Goal: Task Accomplishment & Management: Use online tool/utility

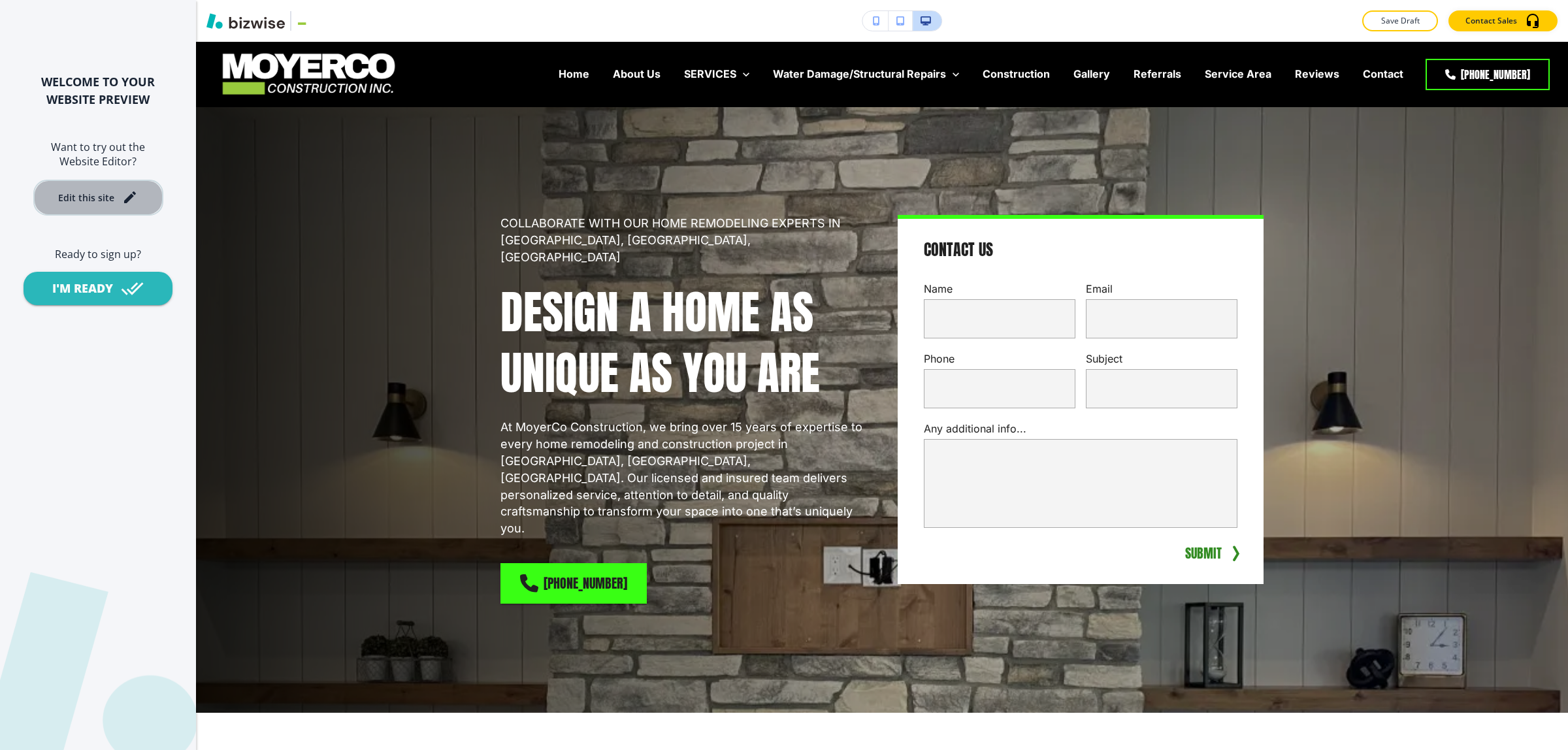
click at [126, 209] on button "Edit this site" at bounding box center [98, 198] width 130 height 36
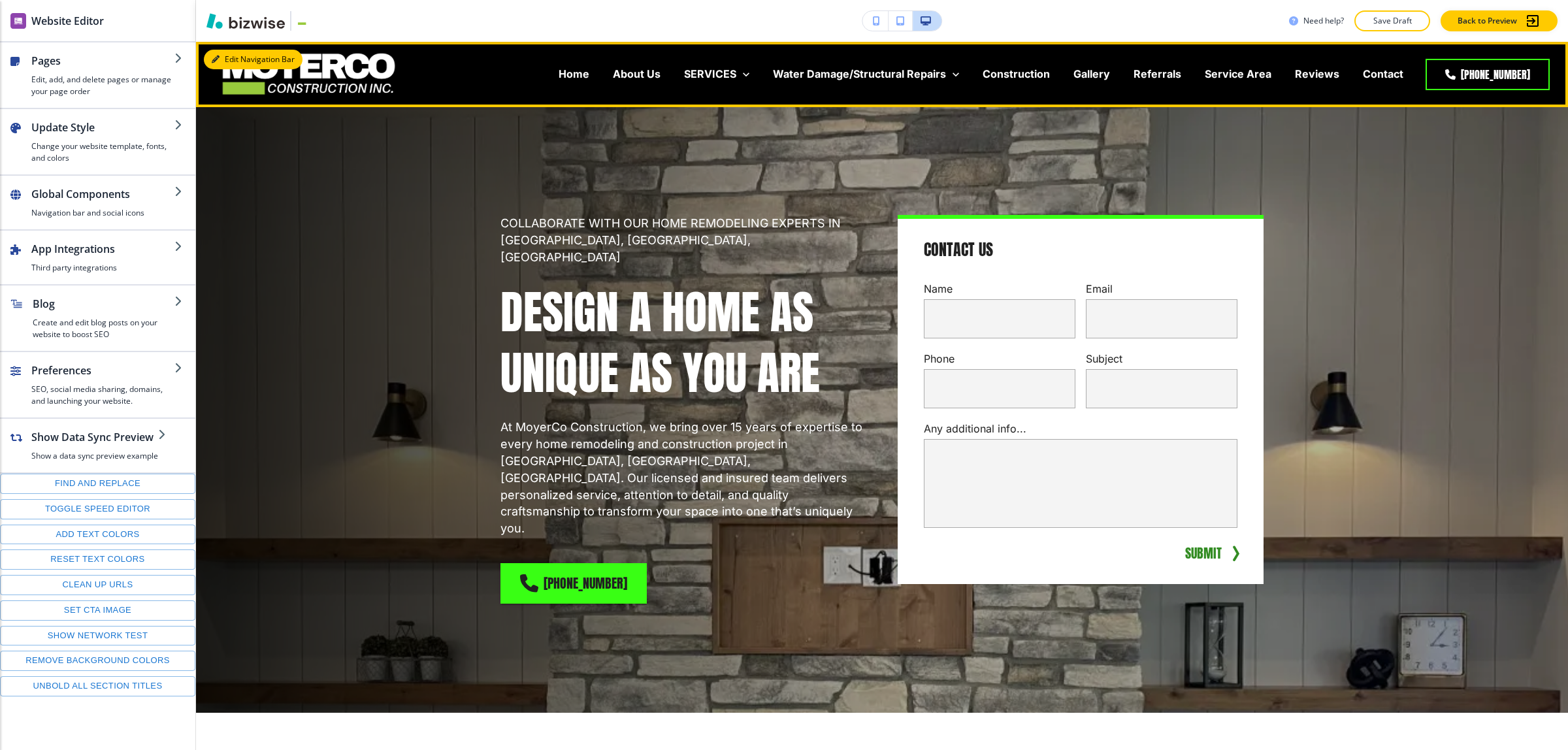
click at [217, 50] on button "Edit Navigation Bar" at bounding box center [253, 59] width 99 height 20
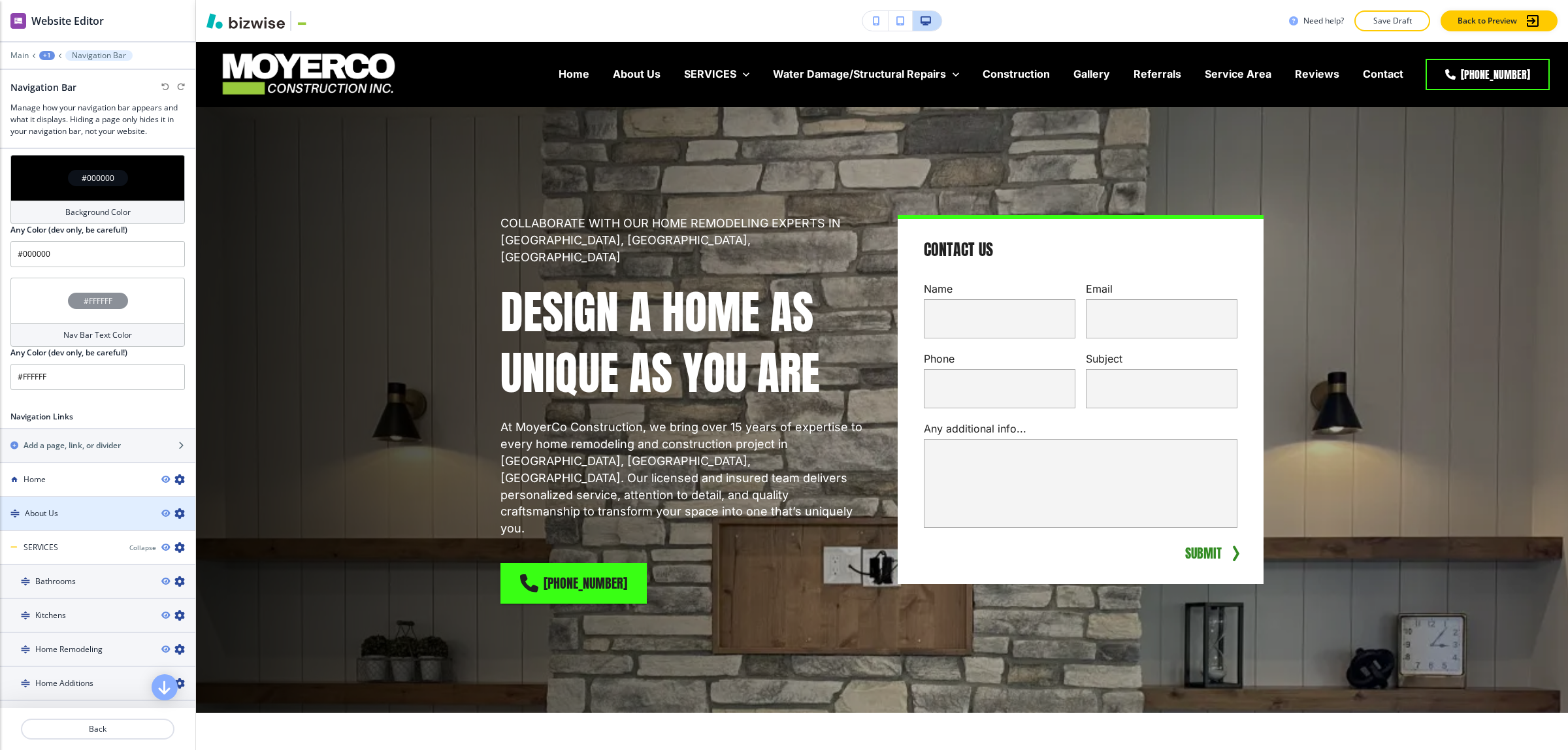
scroll to position [408, 0]
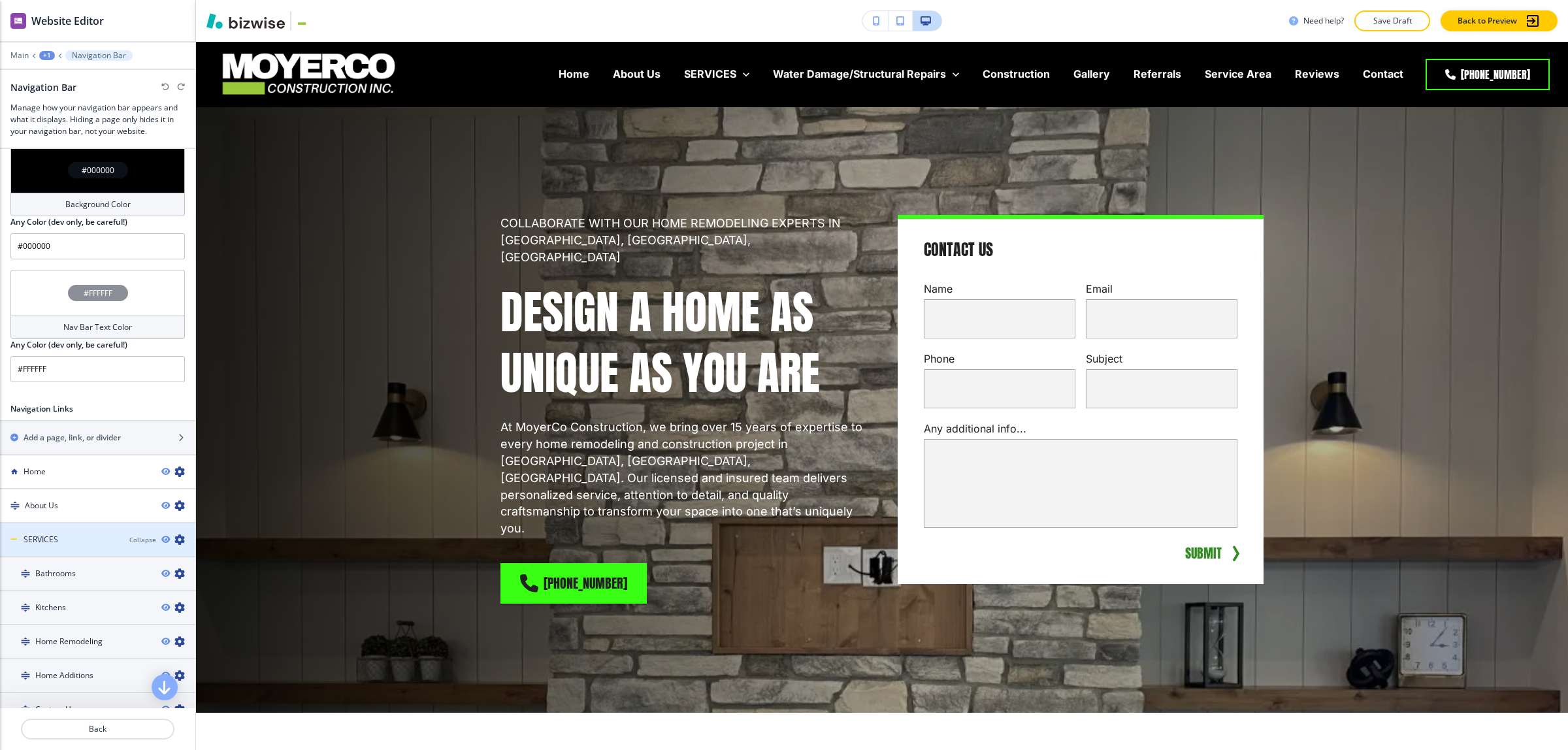
click at [174, 541] on icon "button" at bounding box center [179, 539] width 10 height 10
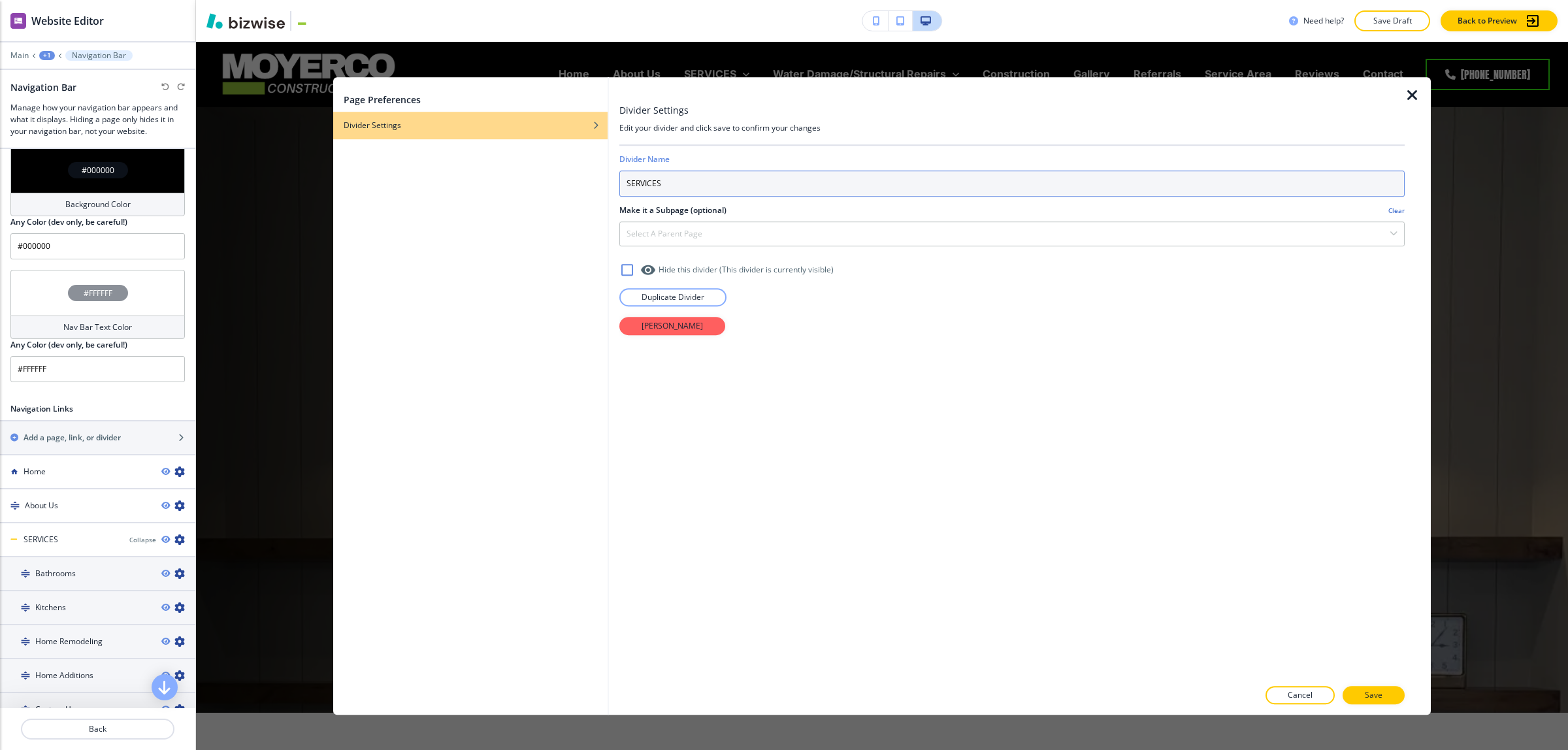
drag, startPoint x: 704, startPoint y: 184, endPoint x: 632, endPoint y: 180, distance: 72.1
click at [632, 180] on input "SERVICES" at bounding box center [1012, 184] width 785 height 27
type input "Services"
click at [1366, 697] on p "Save" at bounding box center [1373, 694] width 18 height 11
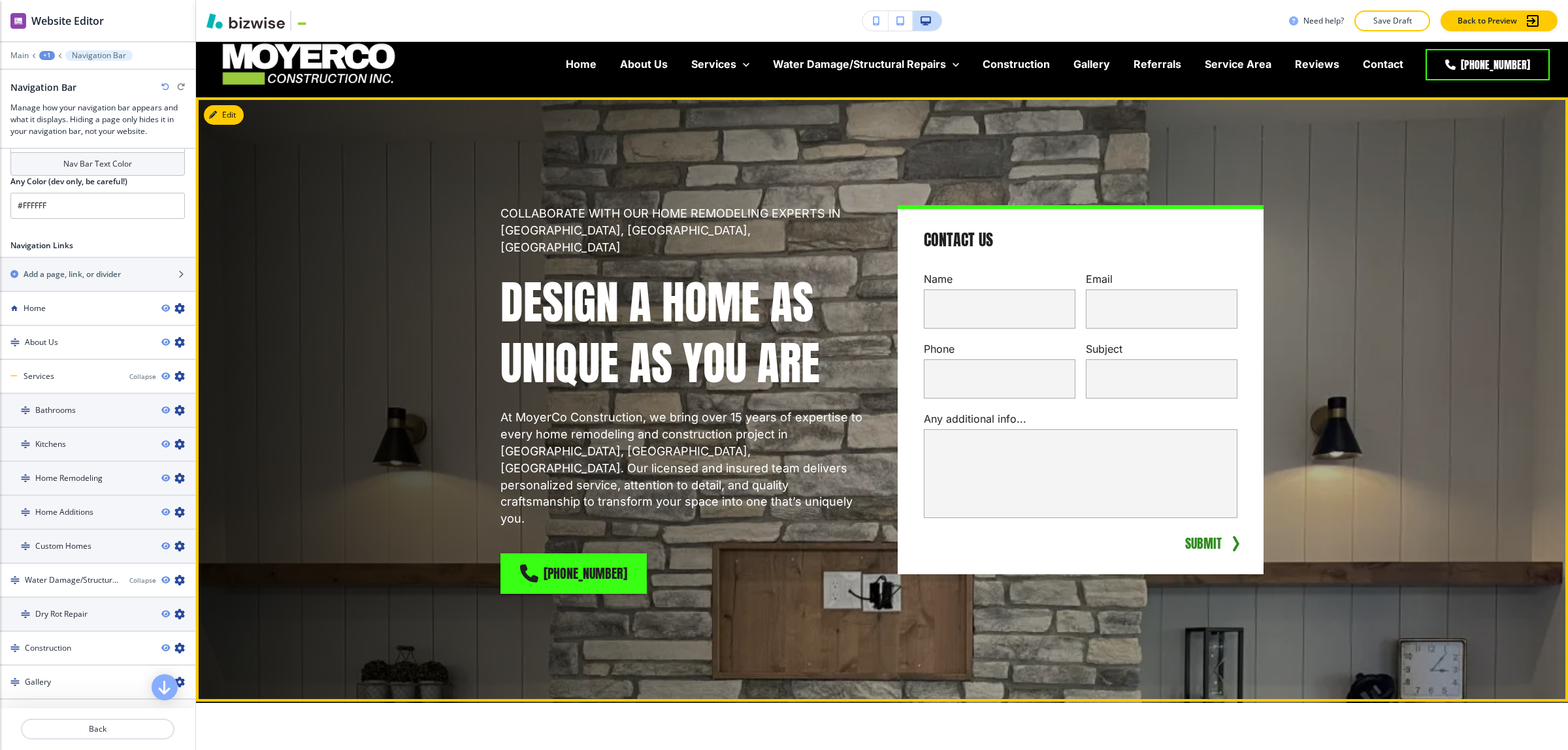
scroll to position [0, 0]
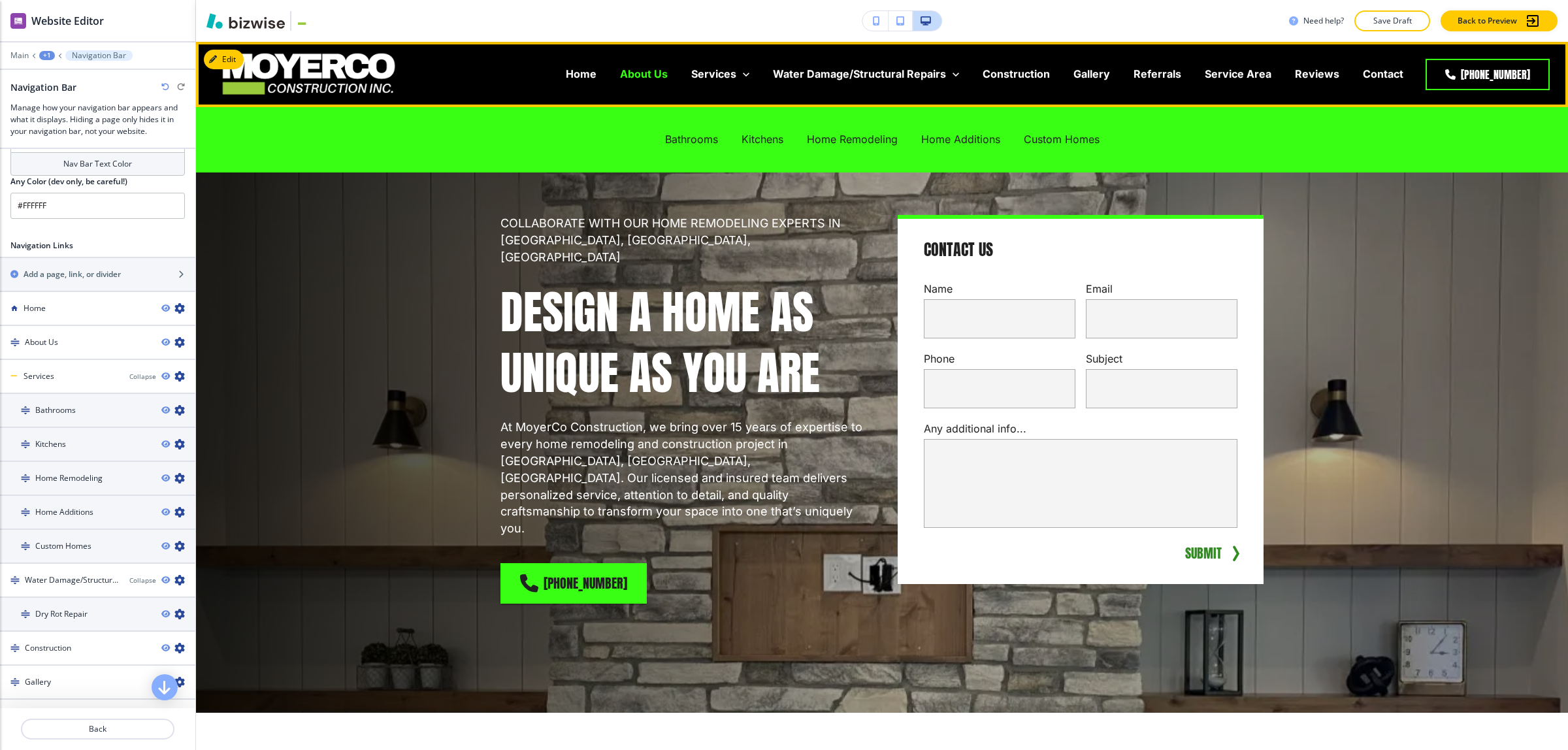
click at [652, 76] on p "About Us" at bounding box center [643, 74] width 47 height 15
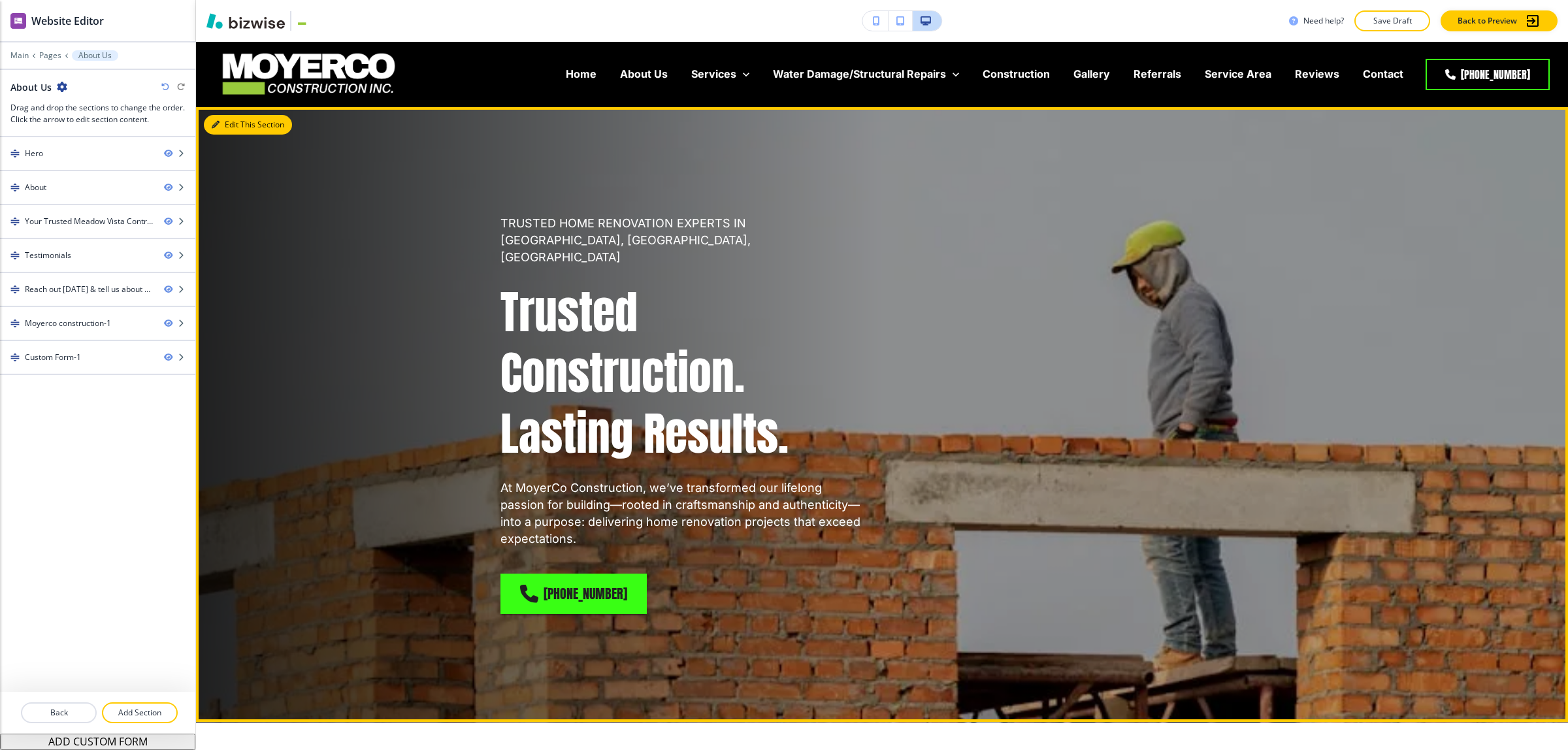
click at [216, 125] on icon "button" at bounding box center [215, 125] width 8 height 8
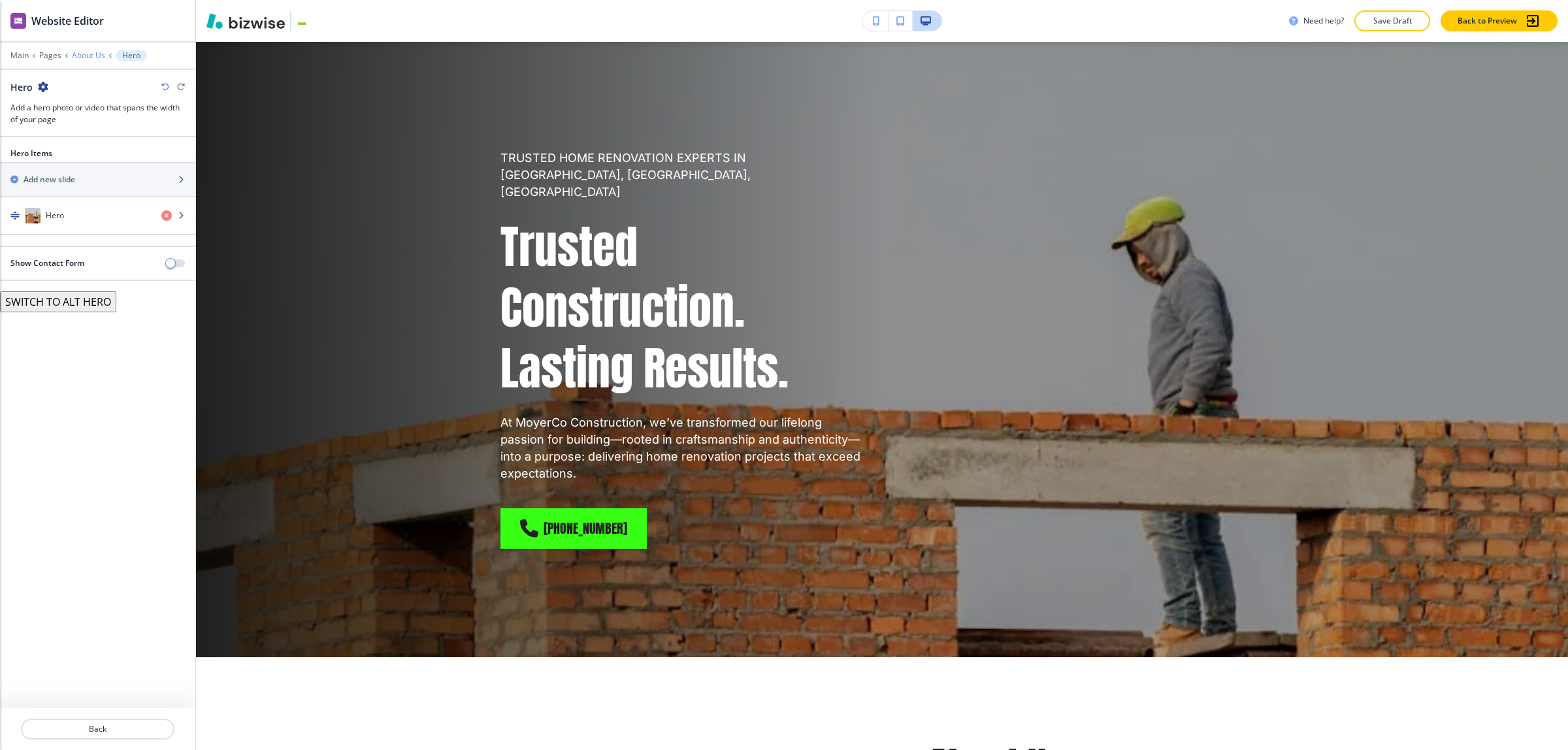
click at [80, 54] on p "About Us" at bounding box center [88, 56] width 33 height 9
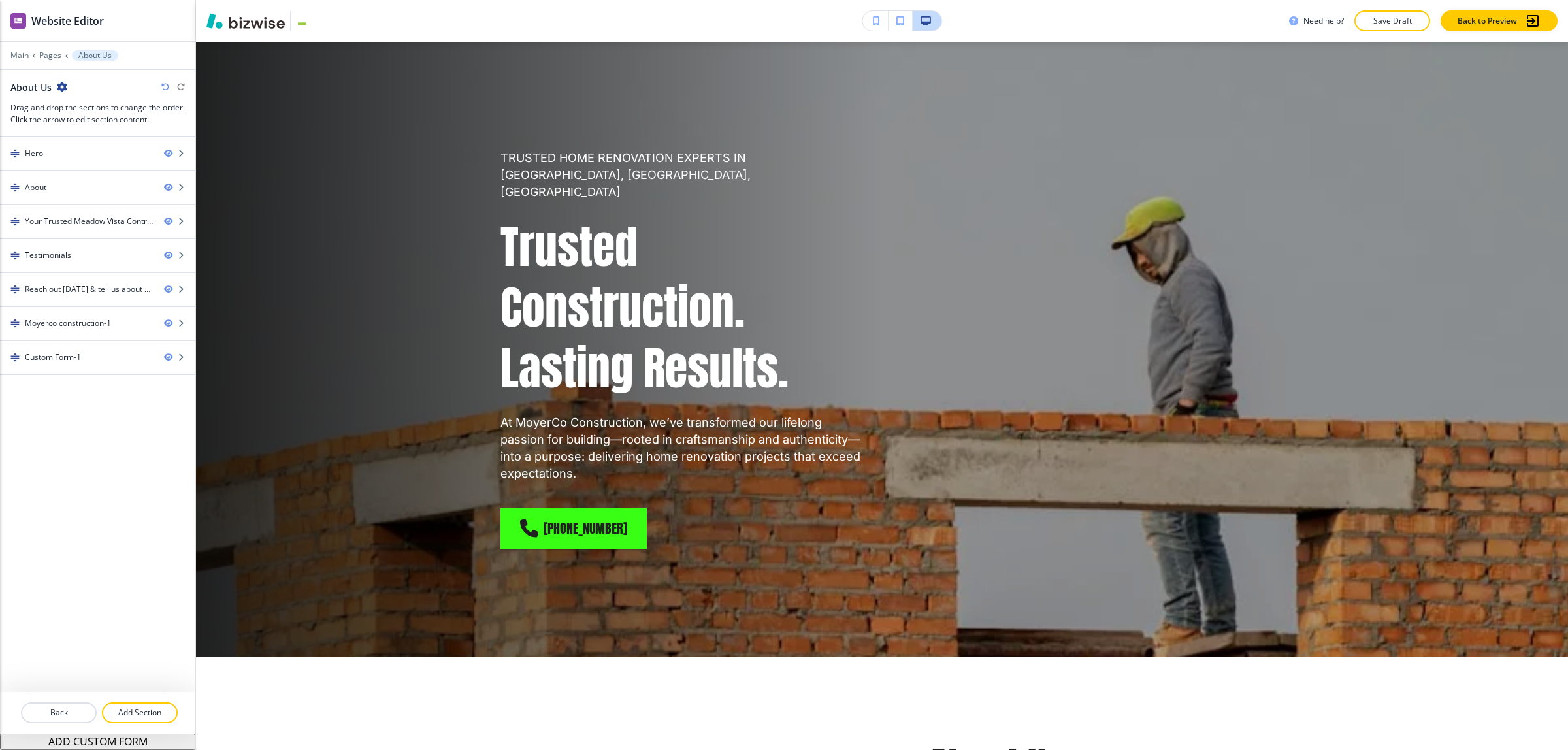
click at [68, 95] on div at bounding box center [98, 98] width 174 height 8
click at [63, 85] on icon "button" at bounding box center [62, 86] width 10 height 10
click at [87, 106] on p "Edit Page Settings" at bounding box center [98, 110] width 66 height 11
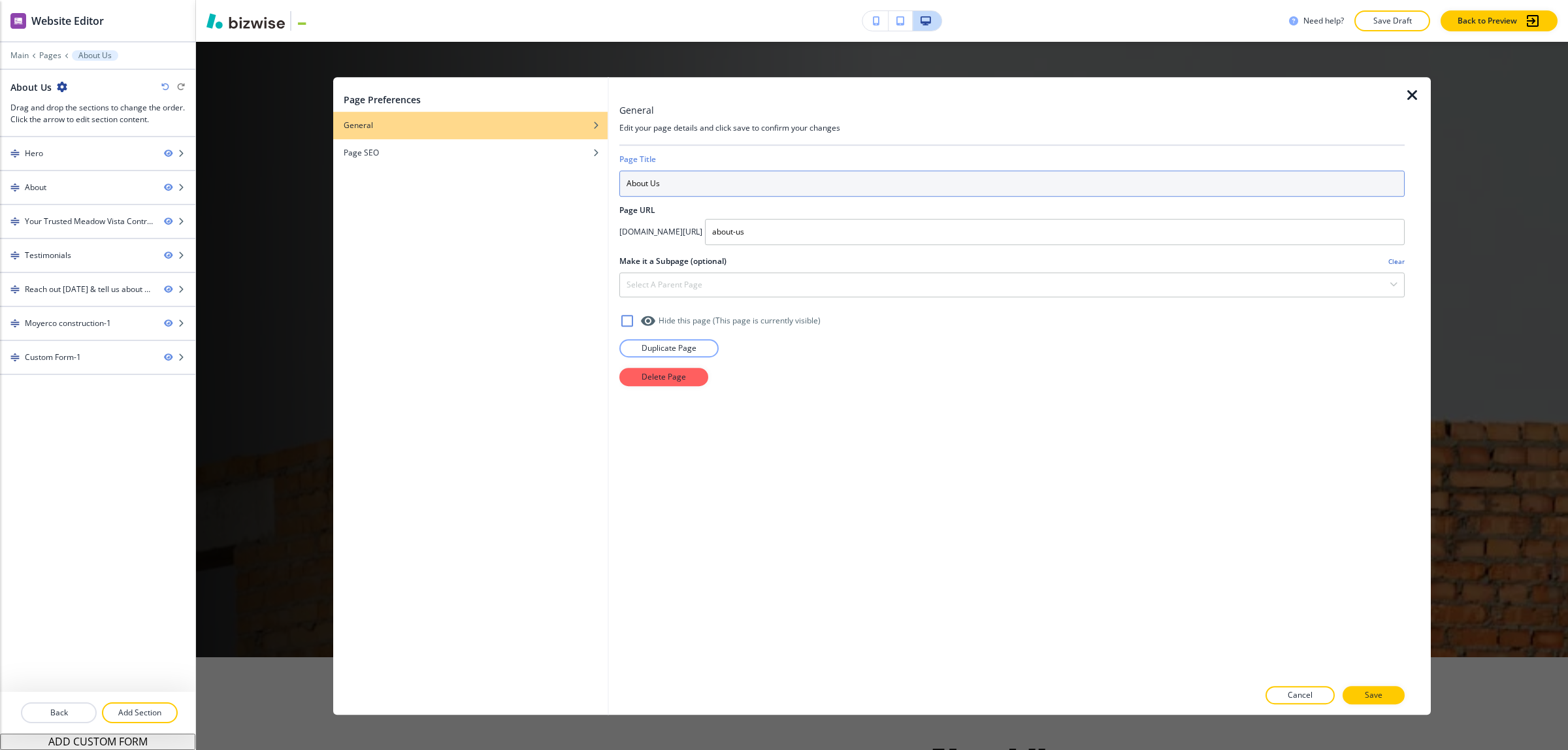
drag, startPoint x: 675, startPoint y: 183, endPoint x: 652, endPoint y: 184, distance: 23.0
click at [652, 184] on input "About Us" at bounding box center [1012, 184] width 785 height 27
type input "About"
click at [1370, 688] on p "Save" at bounding box center [1373, 694] width 18 height 11
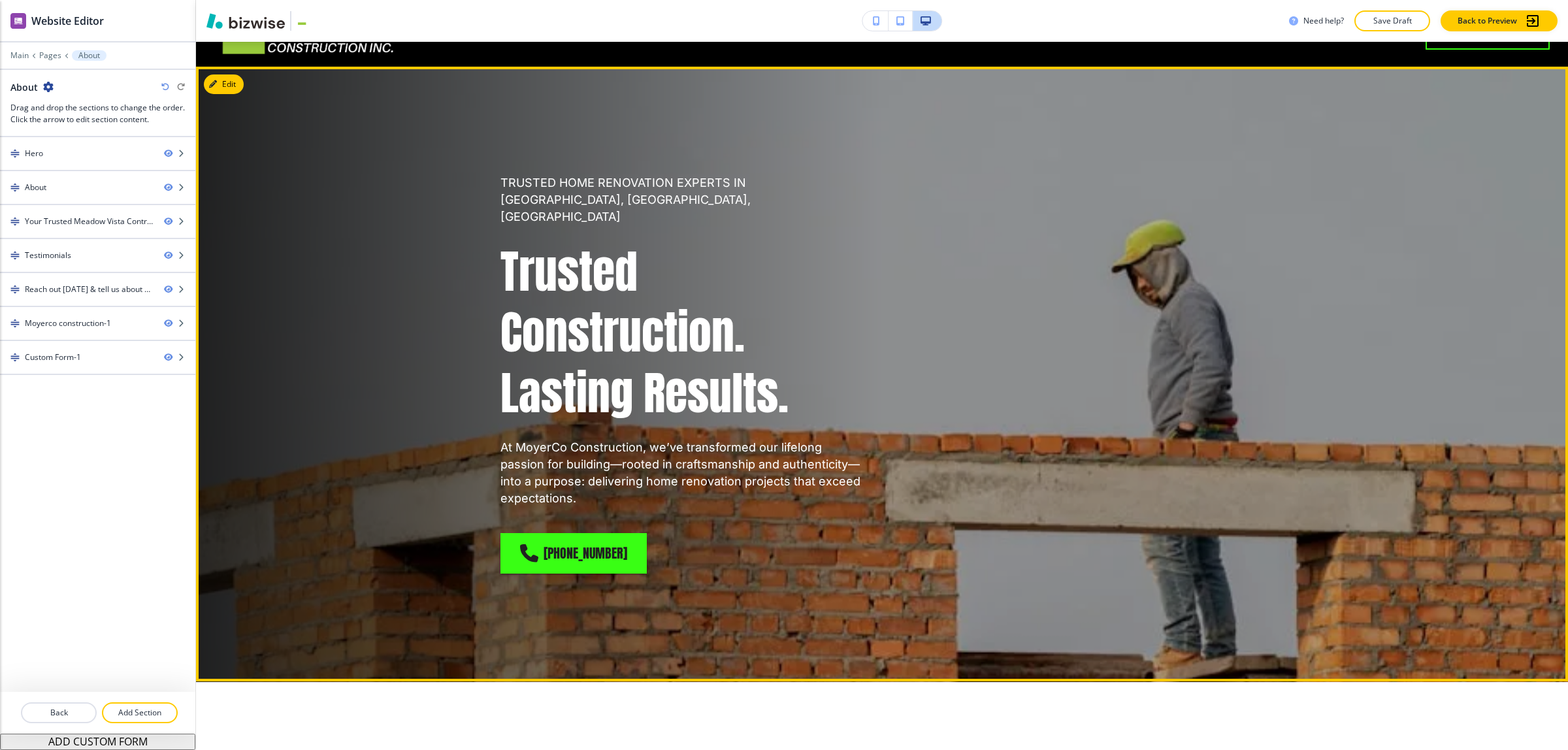
scroll to position [0, 0]
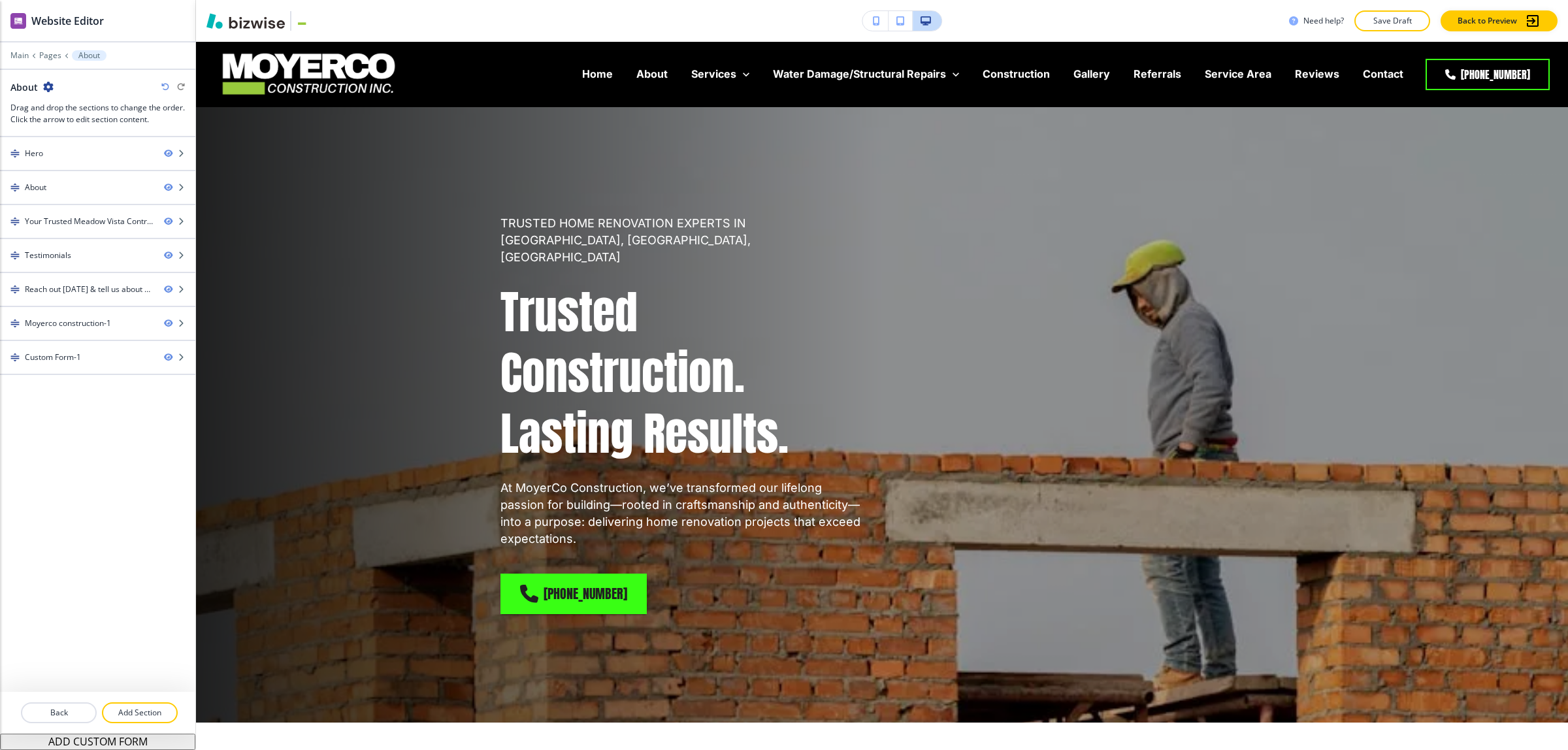
click at [46, 83] on icon "button" at bounding box center [48, 86] width 10 height 10
click at [81, 116] on p "Edit Page Settings" at bounding box center [84, 110] width 66 height 11
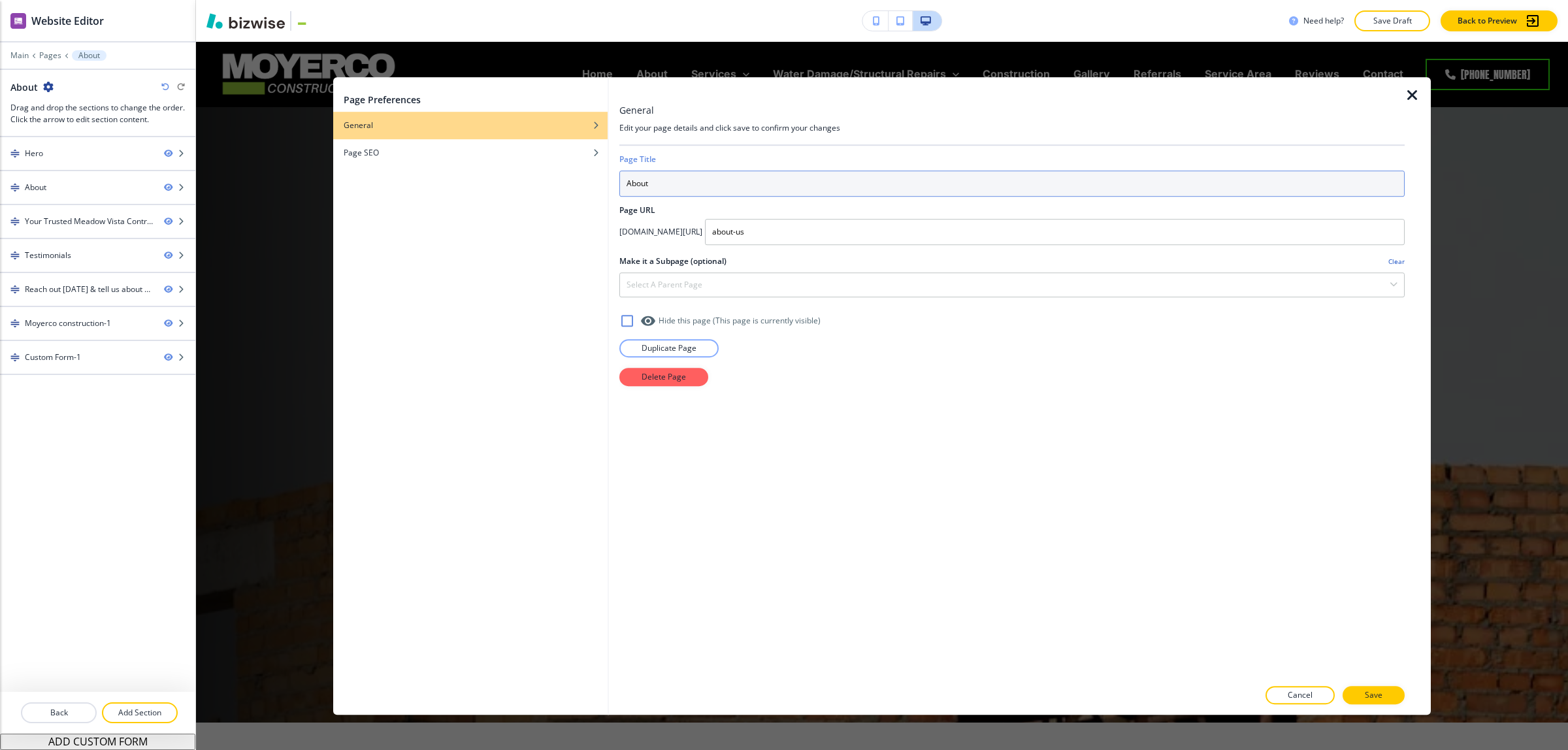
drag, startPoint x: 701, startPoint y: 188, endPoint x: 467, endPoint y: 192, distance: 234.0
click at [467, 192] on div "Page Preferences General Page SEO General Edit your page details and click save…" at bounding box center [882, 395] width 1097 height 637
type input "ABOUT"
click at [1370, 704] on div at bounding box center [1012, 708] width 785 height 10
click at [1372, 687] on button "Save" at bounding box center [1373, 694] width 62 height 18
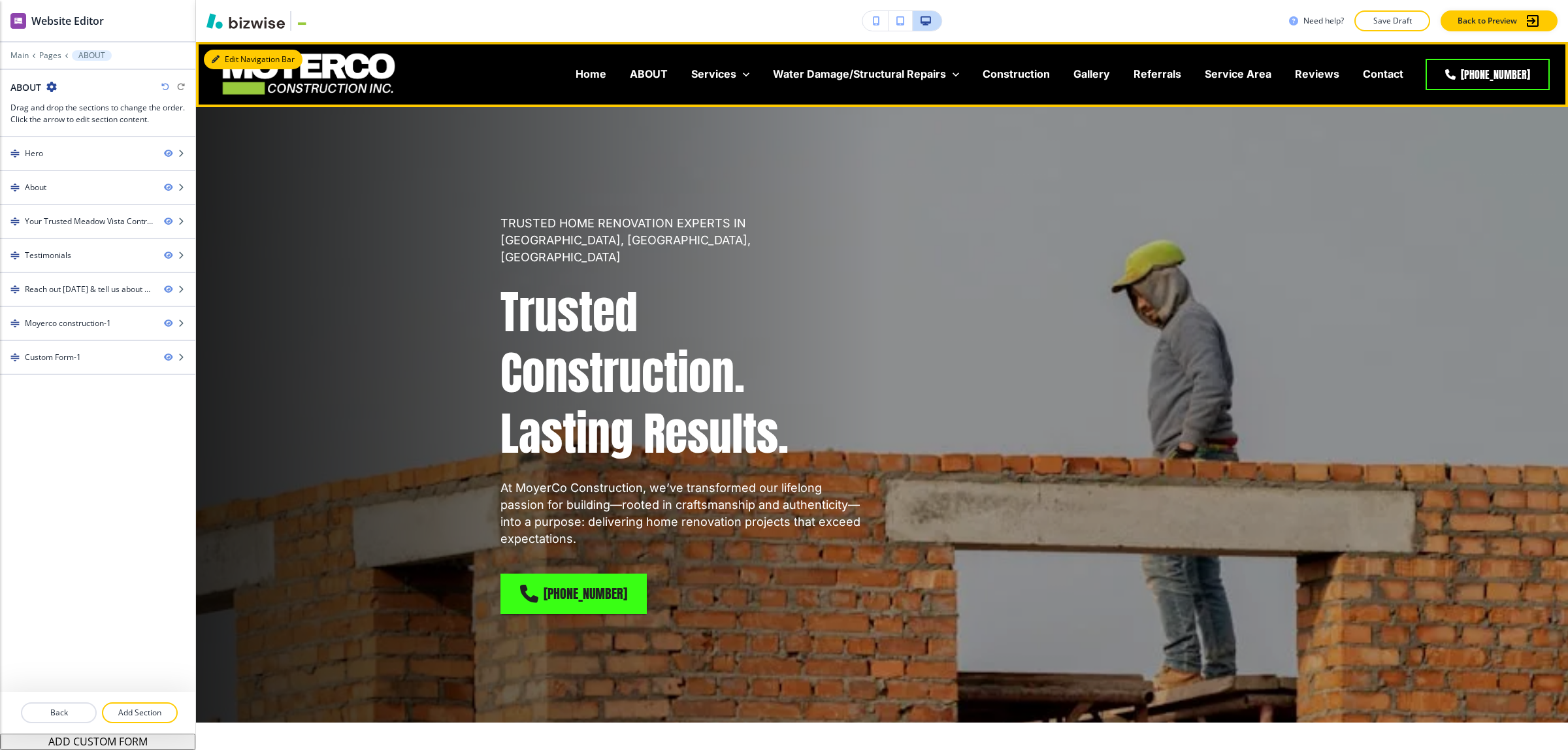
click at [230, 56] on button "Edit Navigation Bar" at bounding box center [253, 59] width 99 height 20
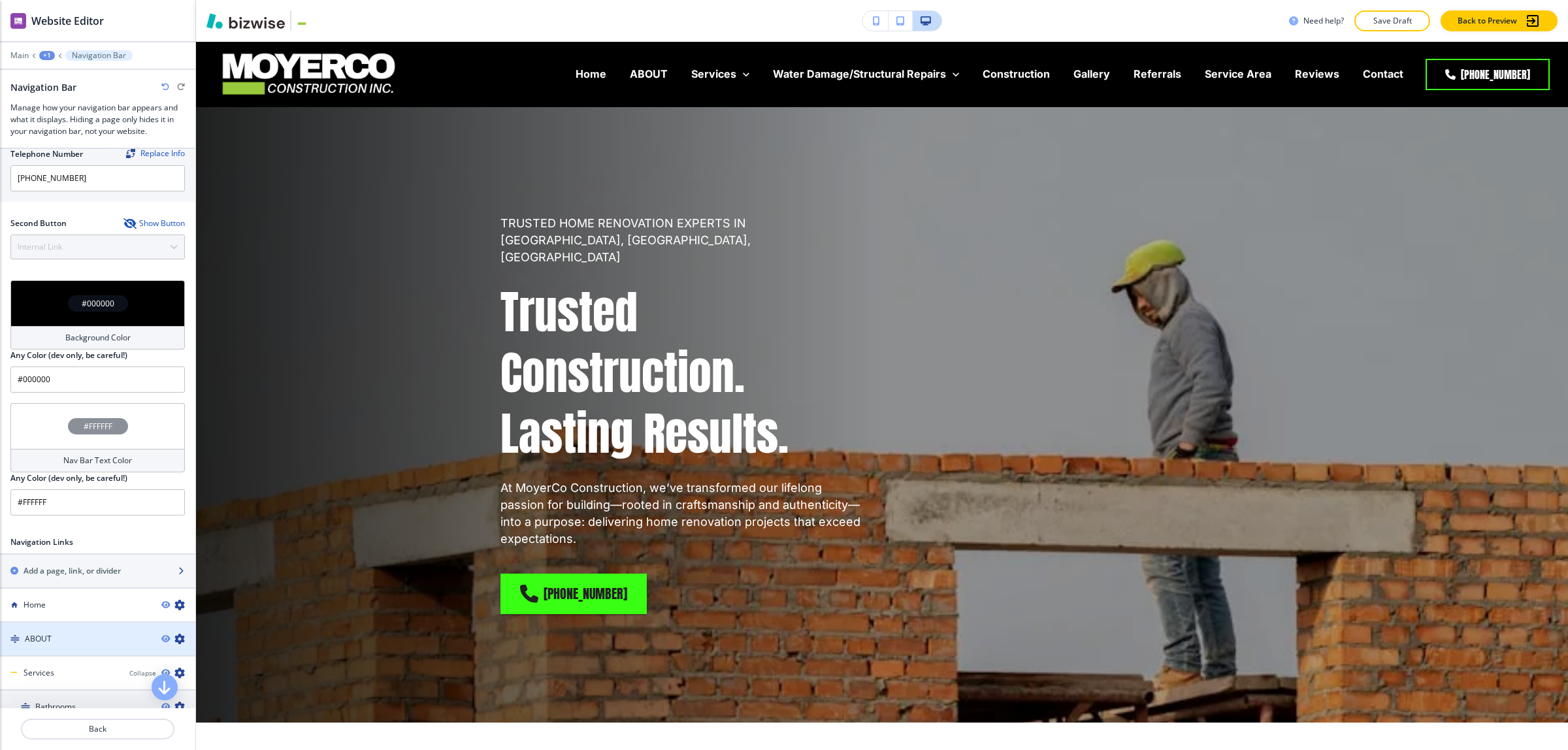
scroll to position [327, 0]
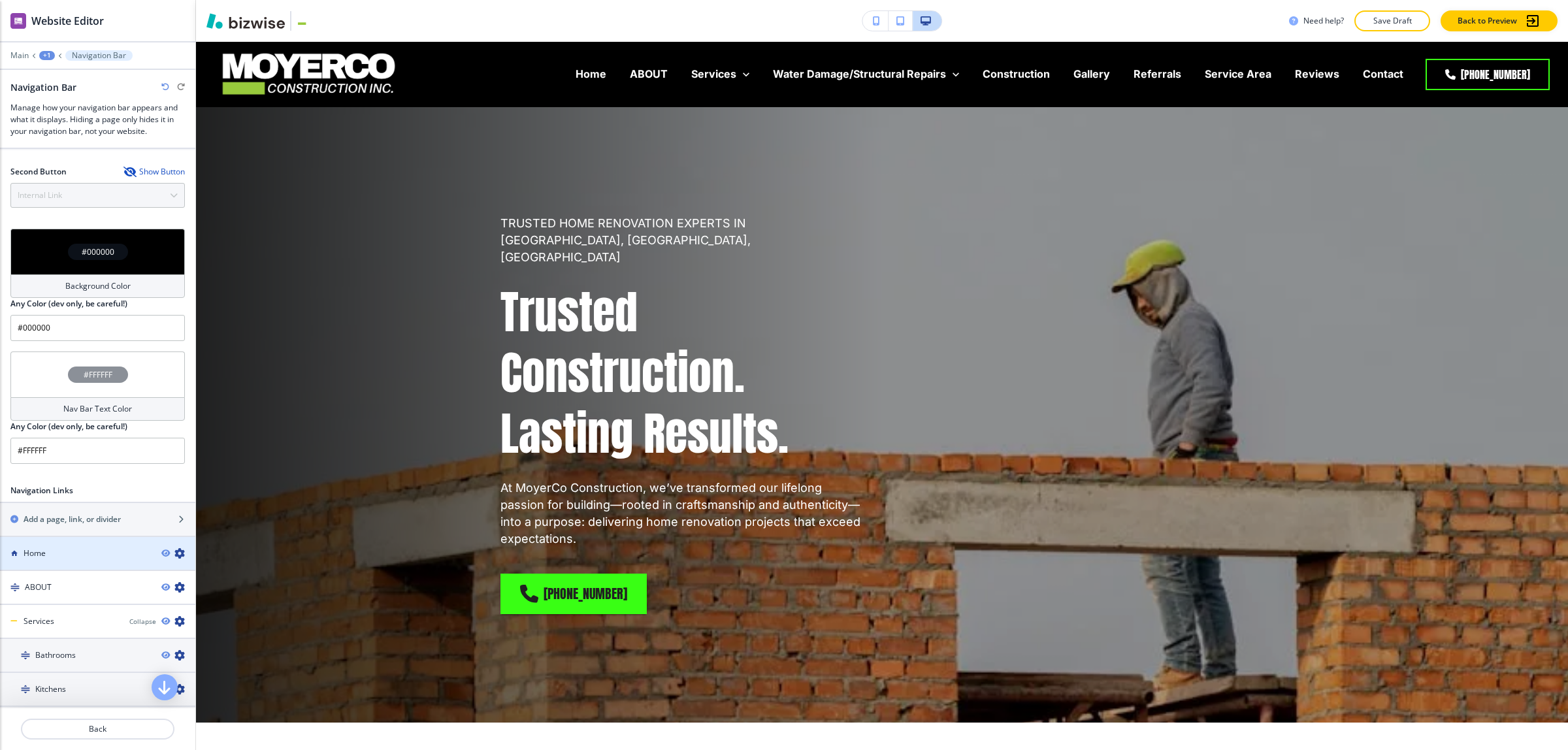
click at [64, 549] on div "Home" at bounding box center [75, 553] width 151 height 11
click at [174, 556] on icon "button" at bounding box center [179, 552] width 10 height 10
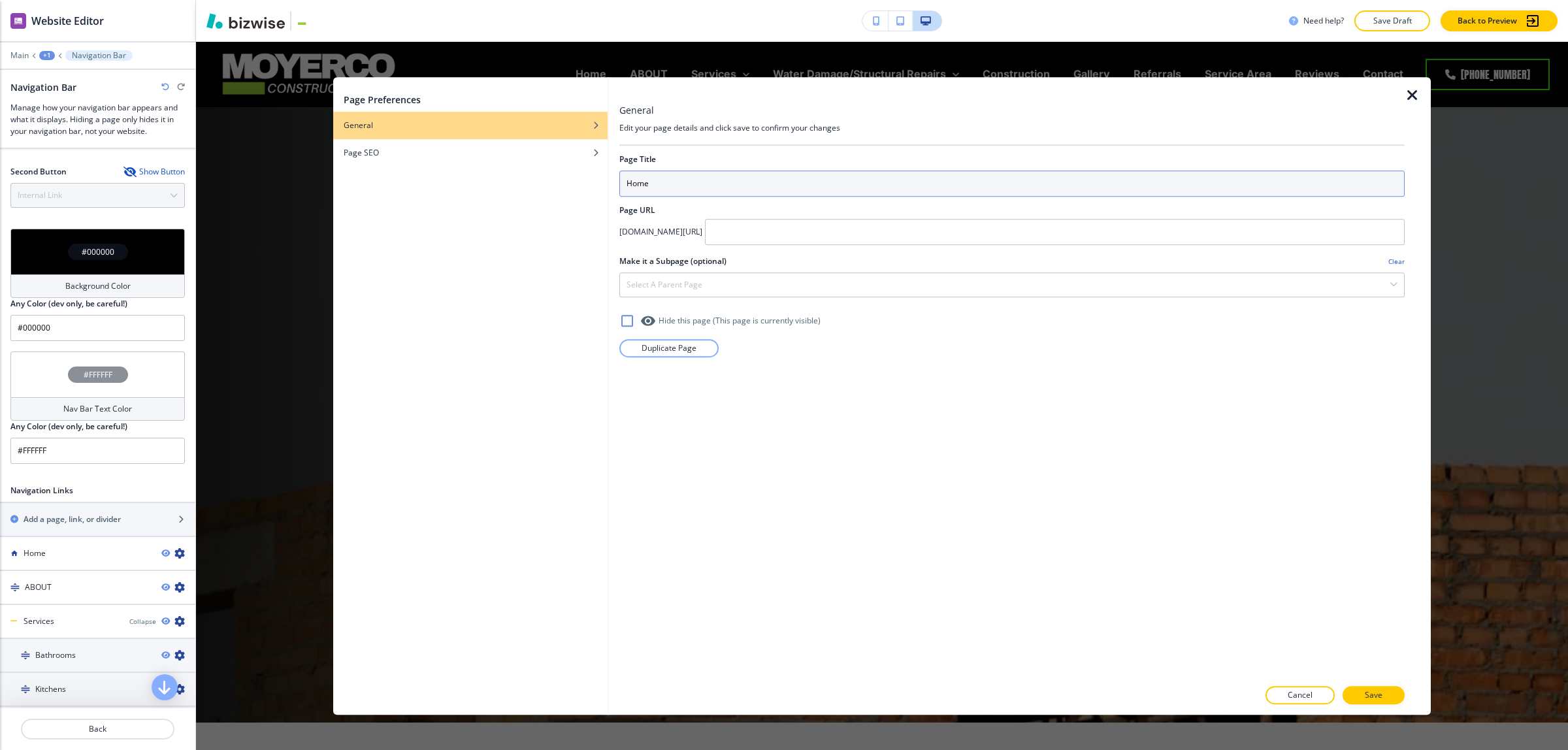
drag, startPoint x: 648, startPoint y: 190, endPoint x: 527, endPoint y: 190, distance: 121.0
click at [527, 190] on div "Page Preferences General Page SEO General Edit your page details and click save…" at bounding box center [882, 395] width 1097 height 637
type input "h"
type input "HOME"
click at [1364, 690] on button "Save" at bounding box center [1373, 694] width 62 height 18
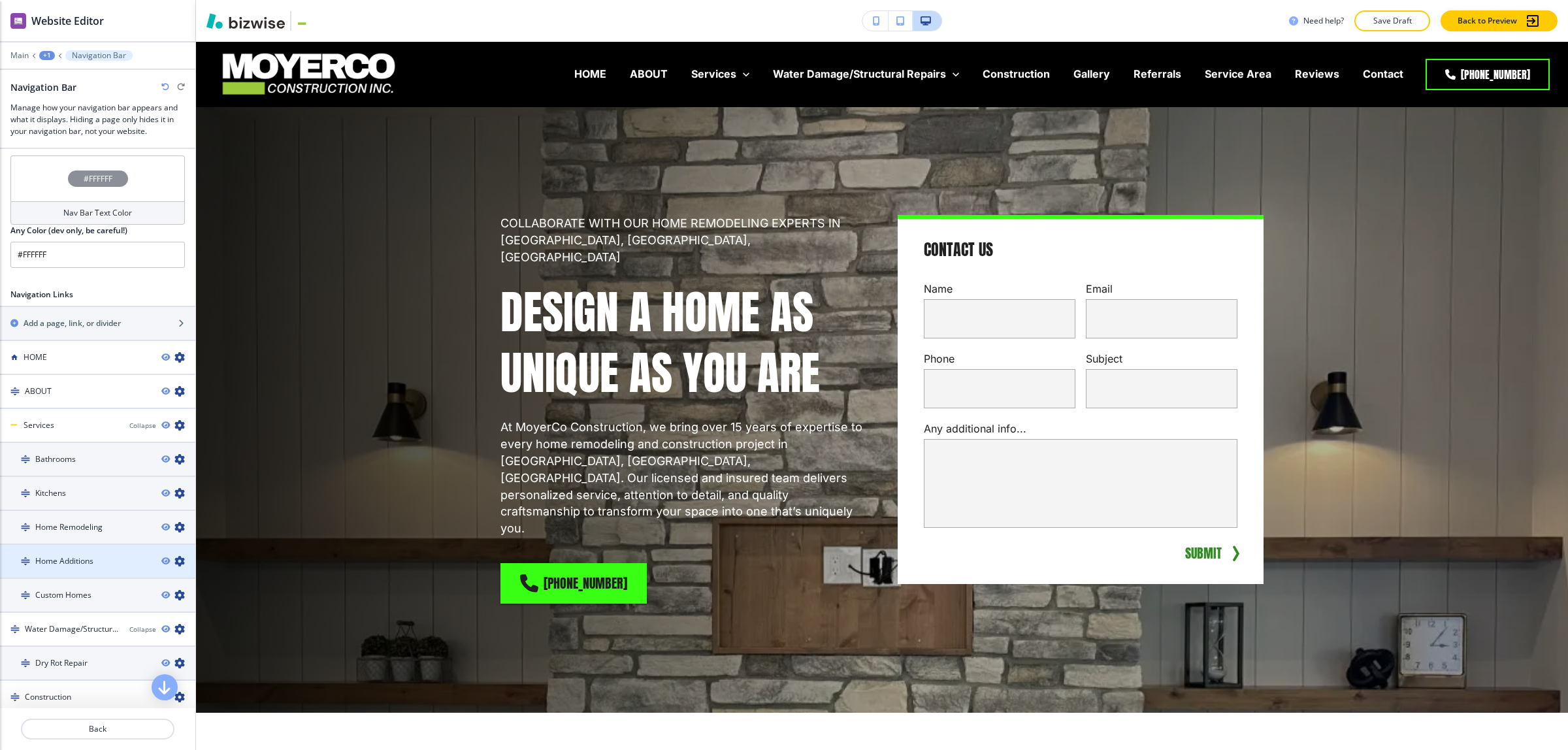
scroll to position [571, 0]
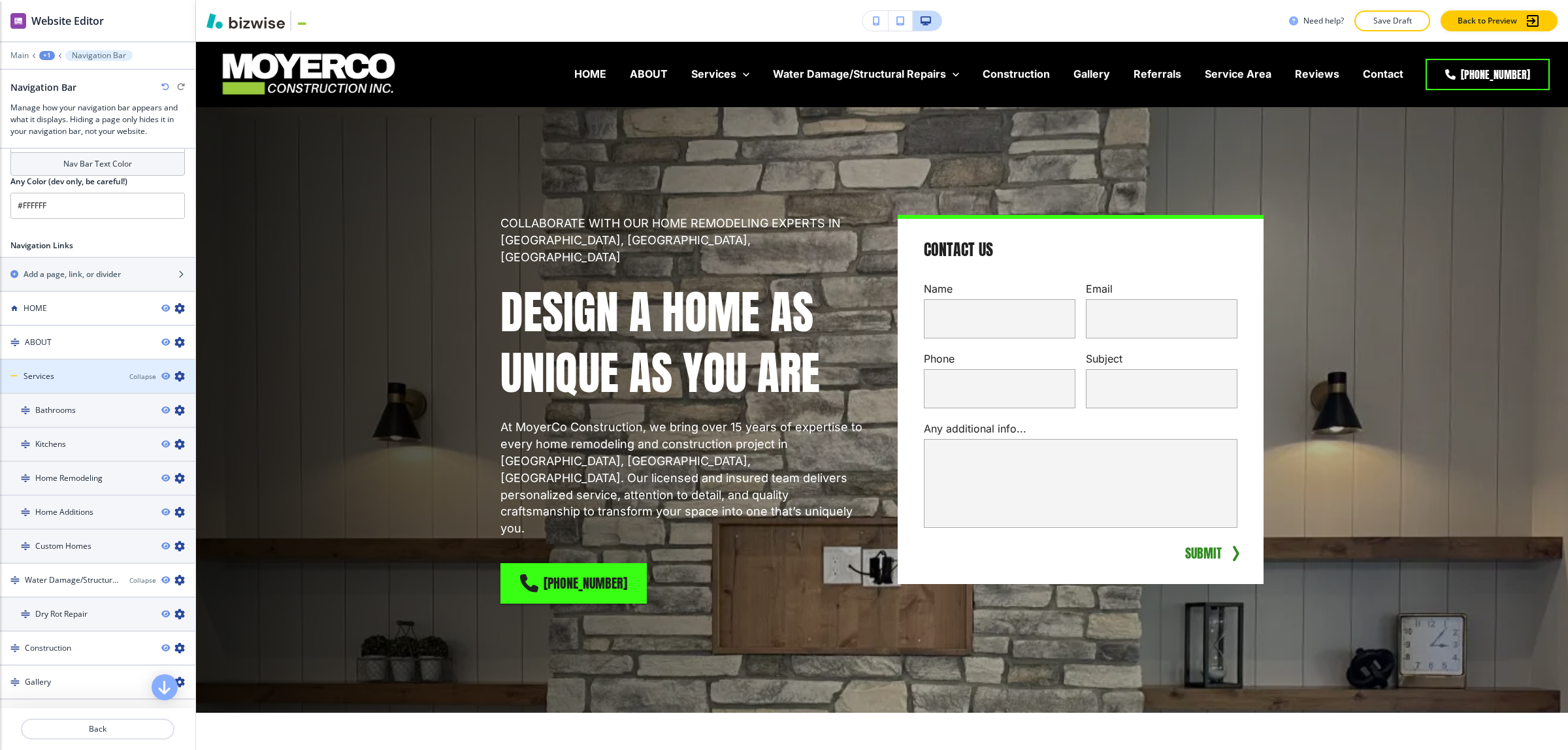
click at [174, 371] on icon "button" at bounding box center [179, 376] width 10 height 10
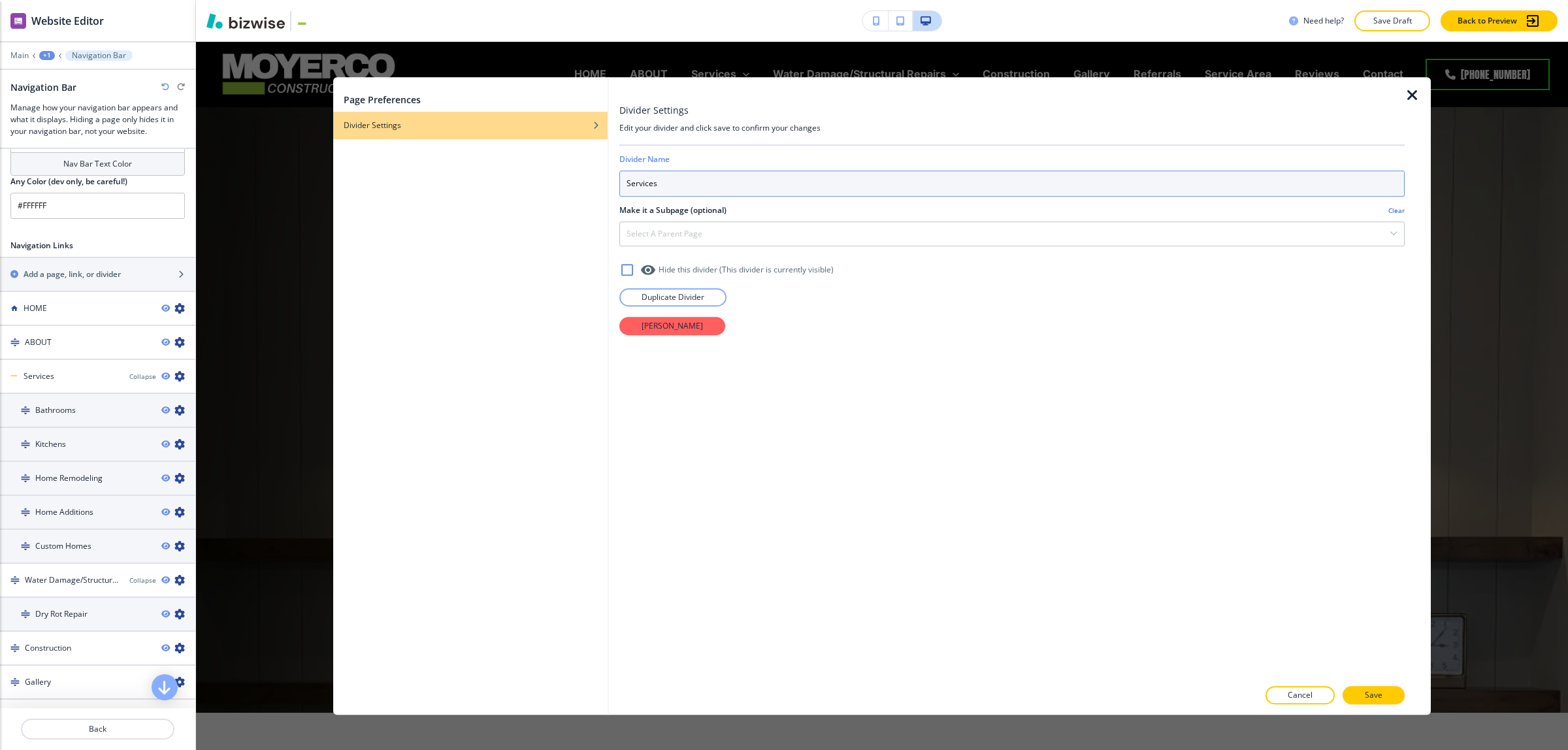
drag, startPoint x: 699, startPoint y: 176, endPoint x: 521, endPoint y: 169, distance: 178.1
click at [521, 169] on div "Page Preferences Divider Settings Divider Settings Edit your divider and click …" at bounding box center [882, 395] width 1097 height 637
type input "SERVICES"
click at [1395, 695] on button "Save" at bounding box center [1373, 694] width 62 height 18
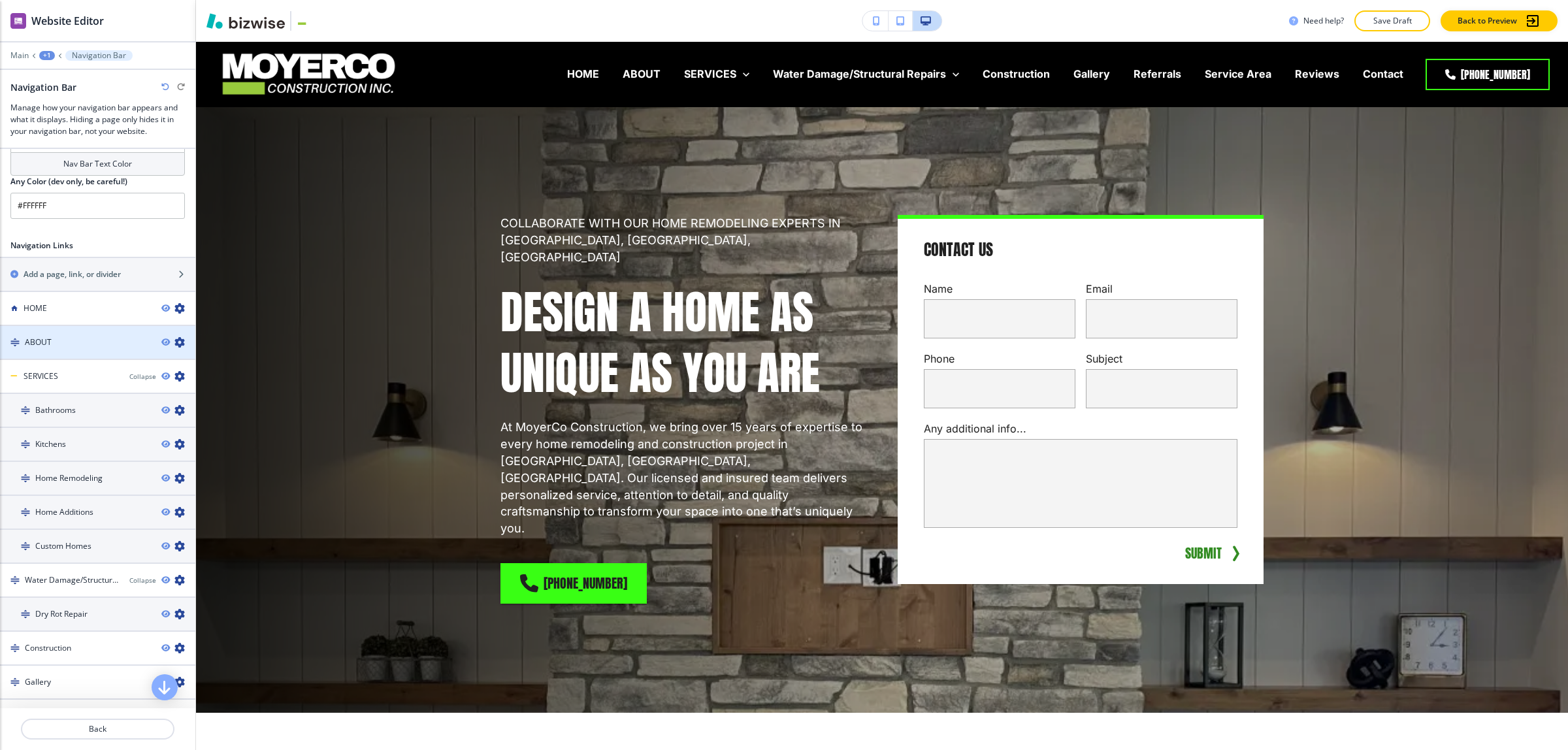
click at [85, 344] on div "ABOUT" at bounding box center [75, 342] width 151 height 11
click at [73, 337] on div "ABOUT" at bounding box center [75, 342] width 151 height 11
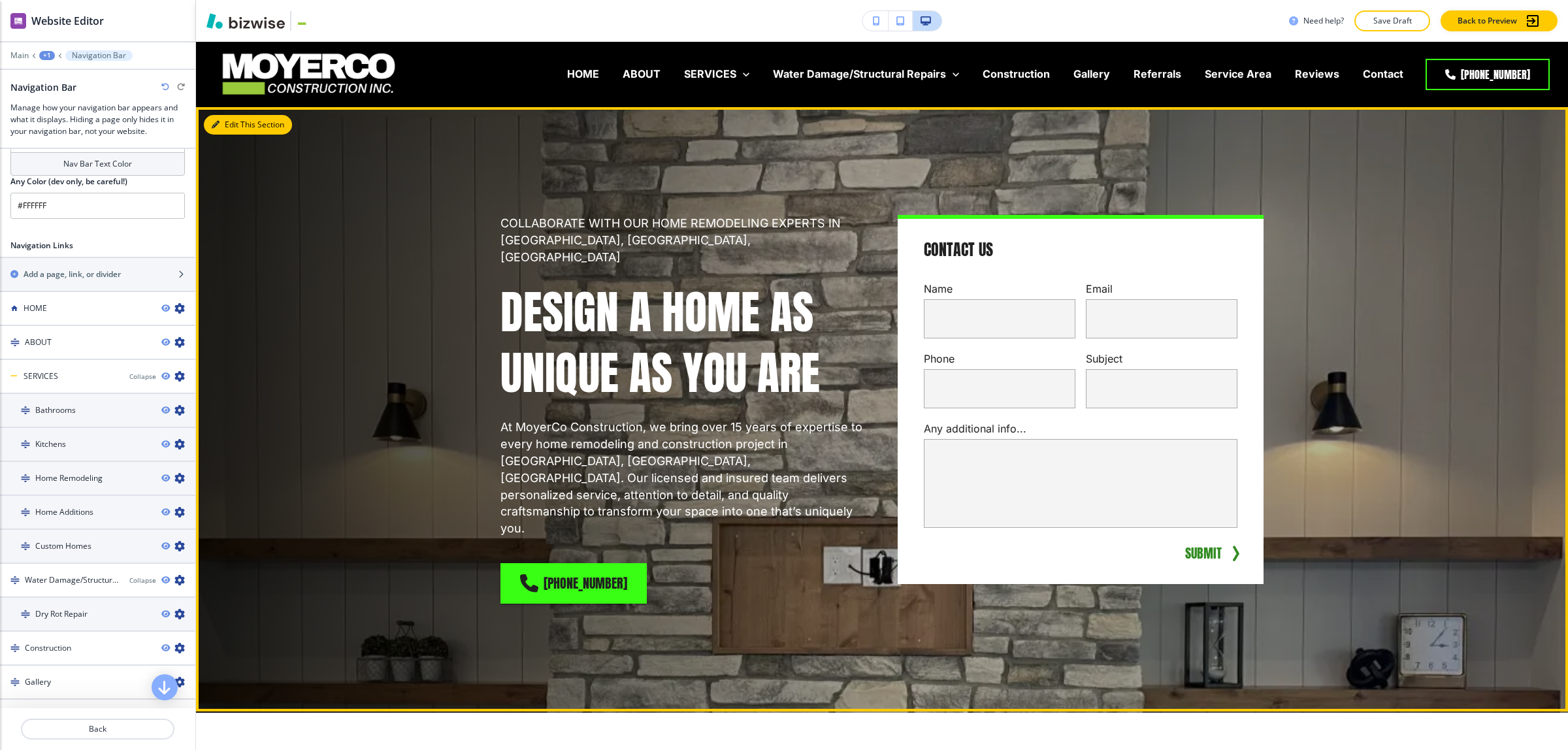
click at [224, 125] on button "Edit This Section" at bounding box center [247, 124] width 88 height 20
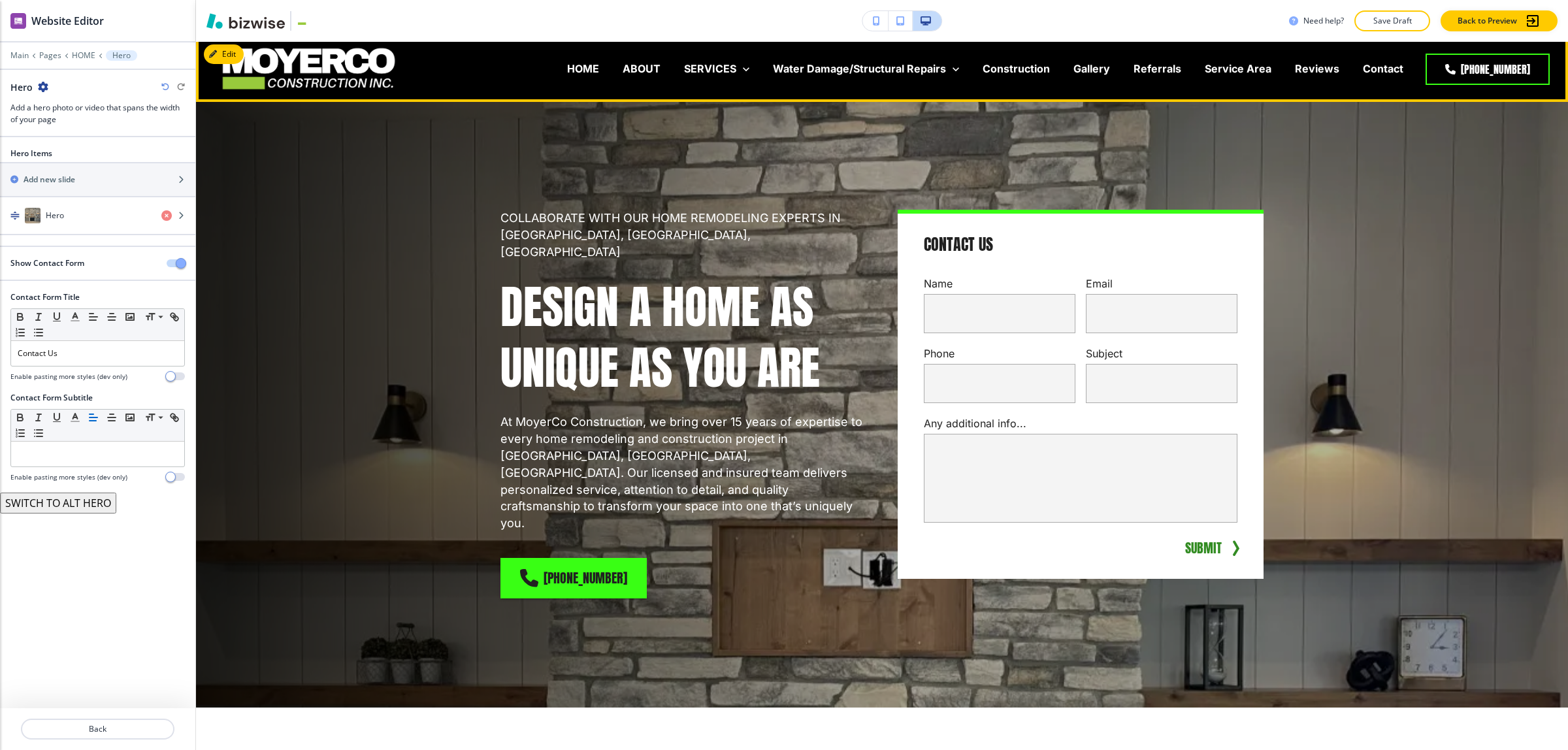
scroll to position [0, 0]
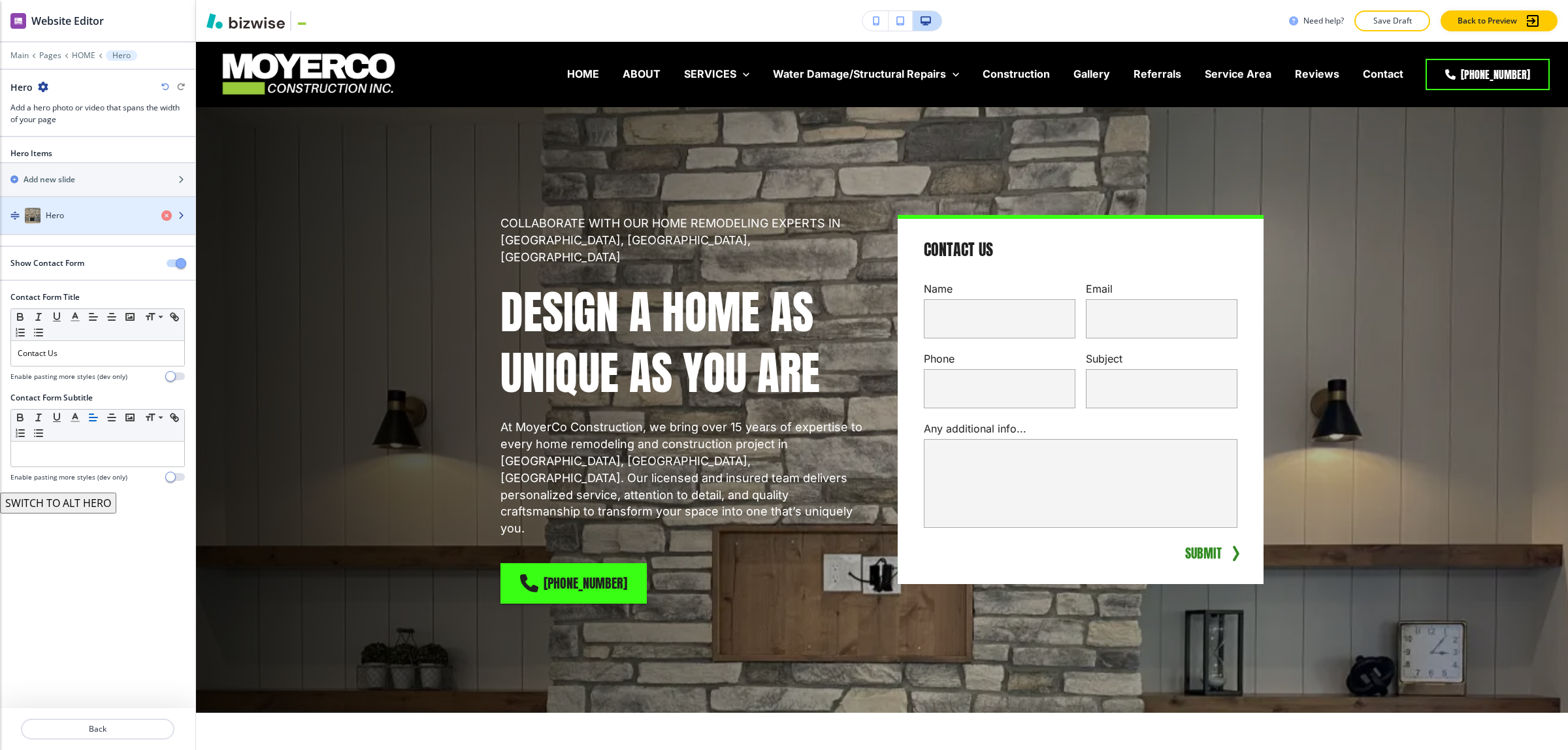
click at [79, 225] on div "button" at bounding box center [98, 228] width 195 height 10
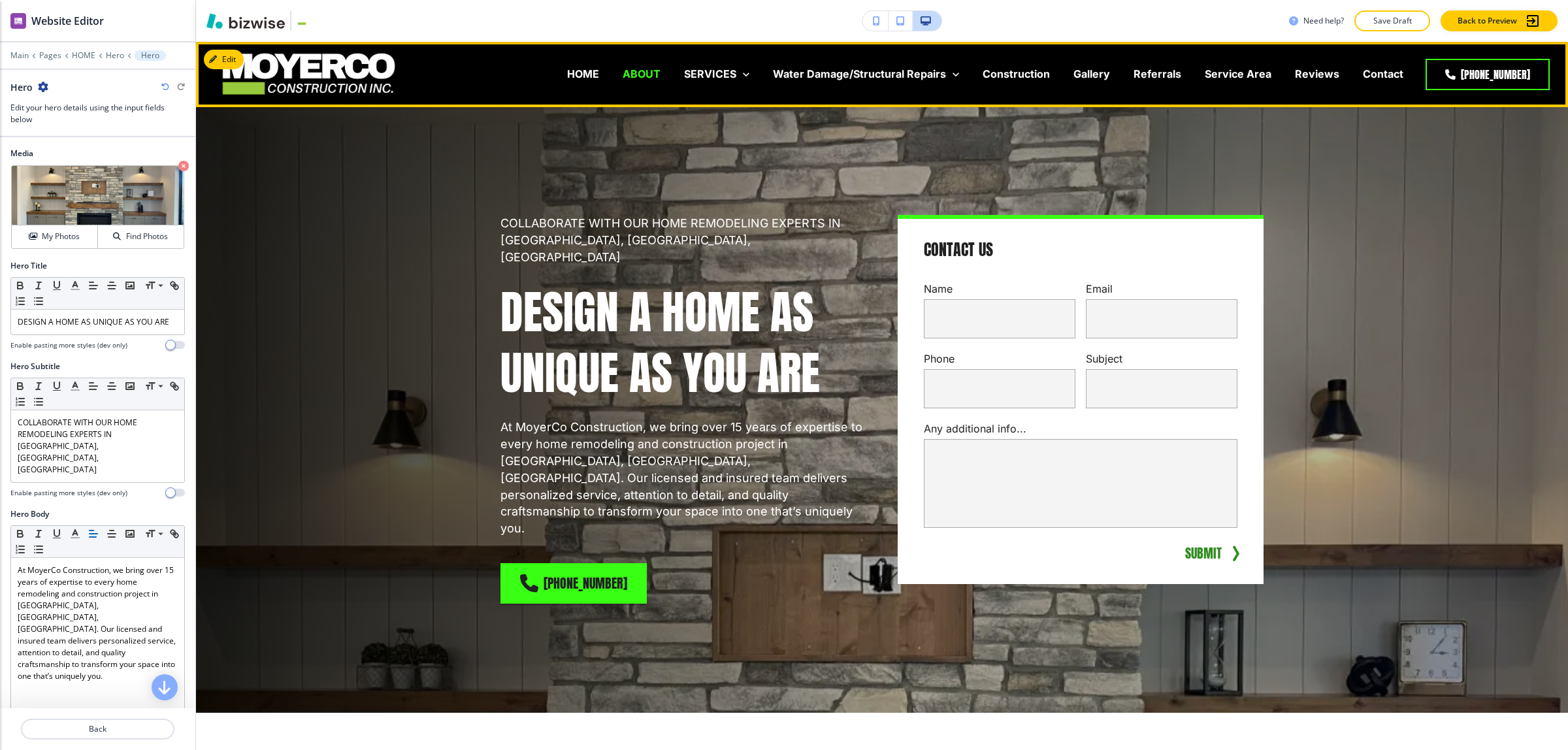
click at [652, 70] on p "ABOUT" at bounding box center [641, 74] width 38 height 15
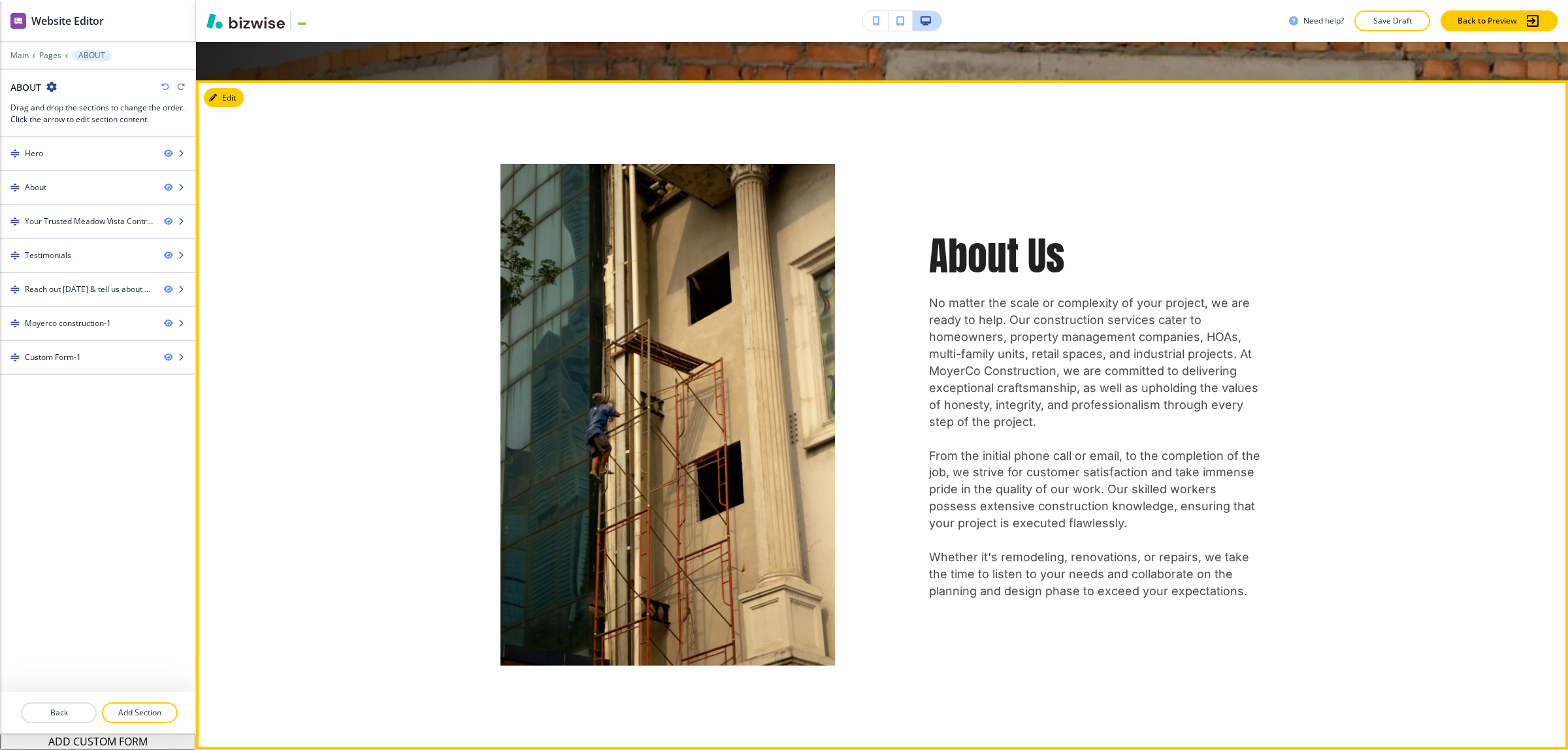
scroll to position [652, 0]
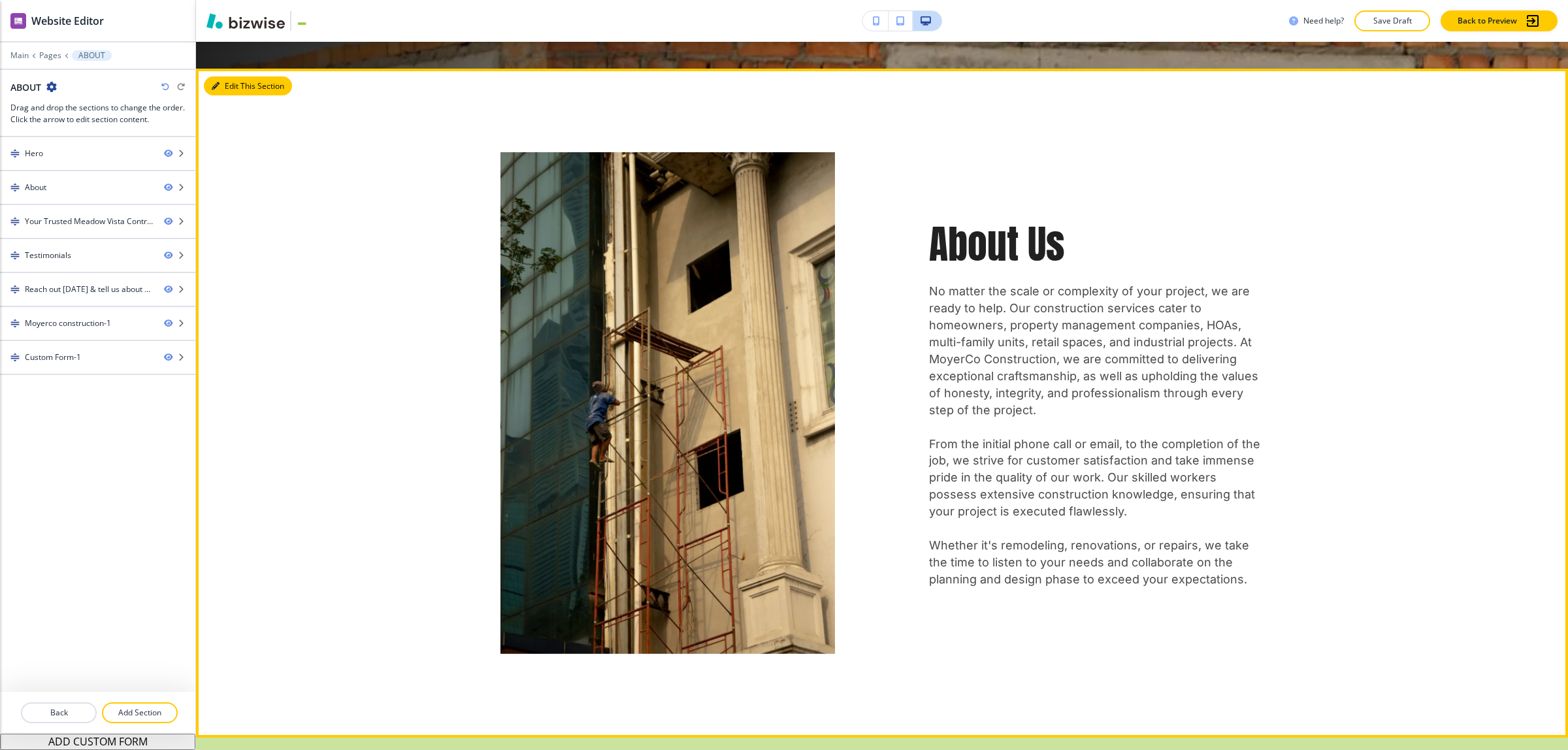
click at [228, 77] on button "Edit This Section" at bounding box center [247, 86] width 88 height 20
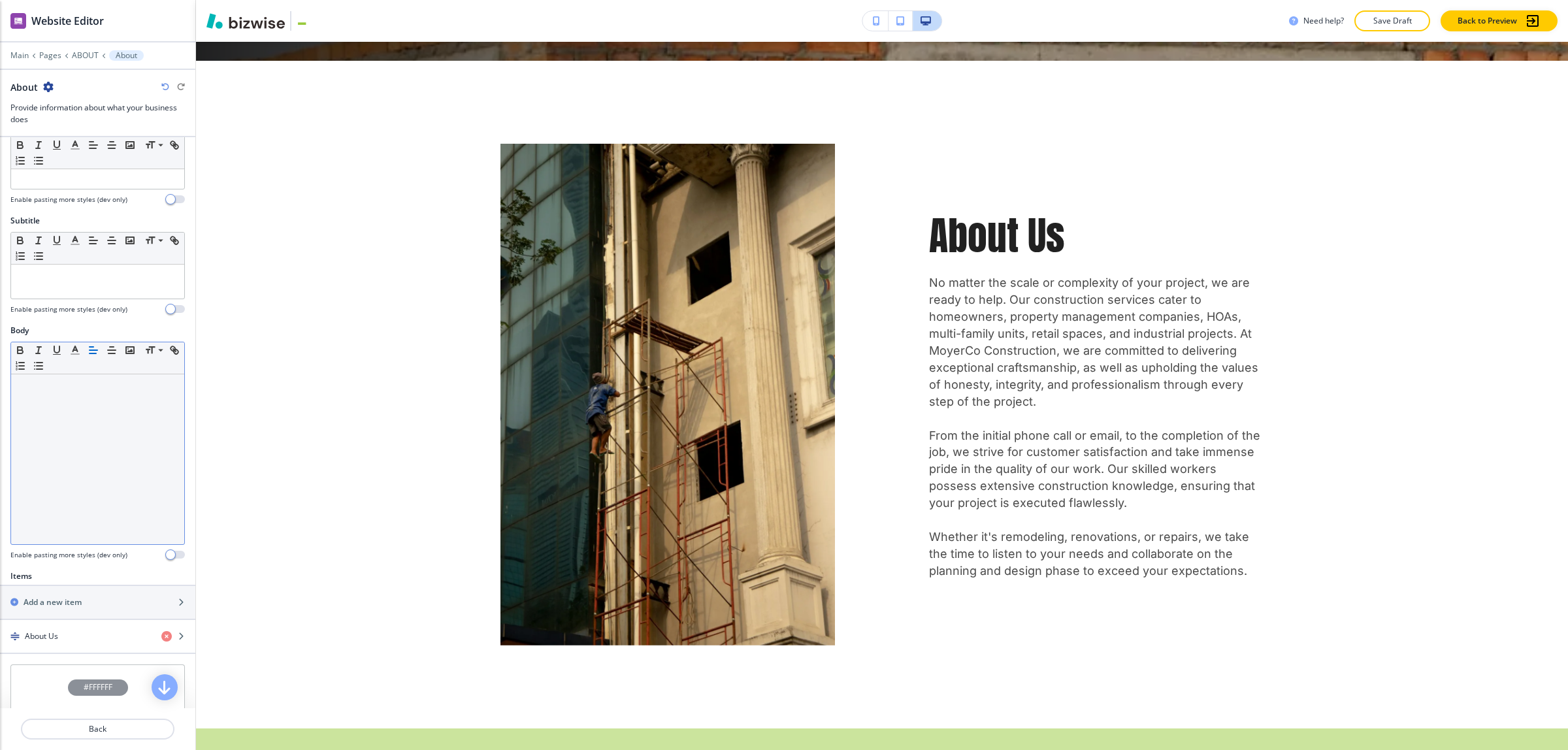
scroll to position [316, 0]
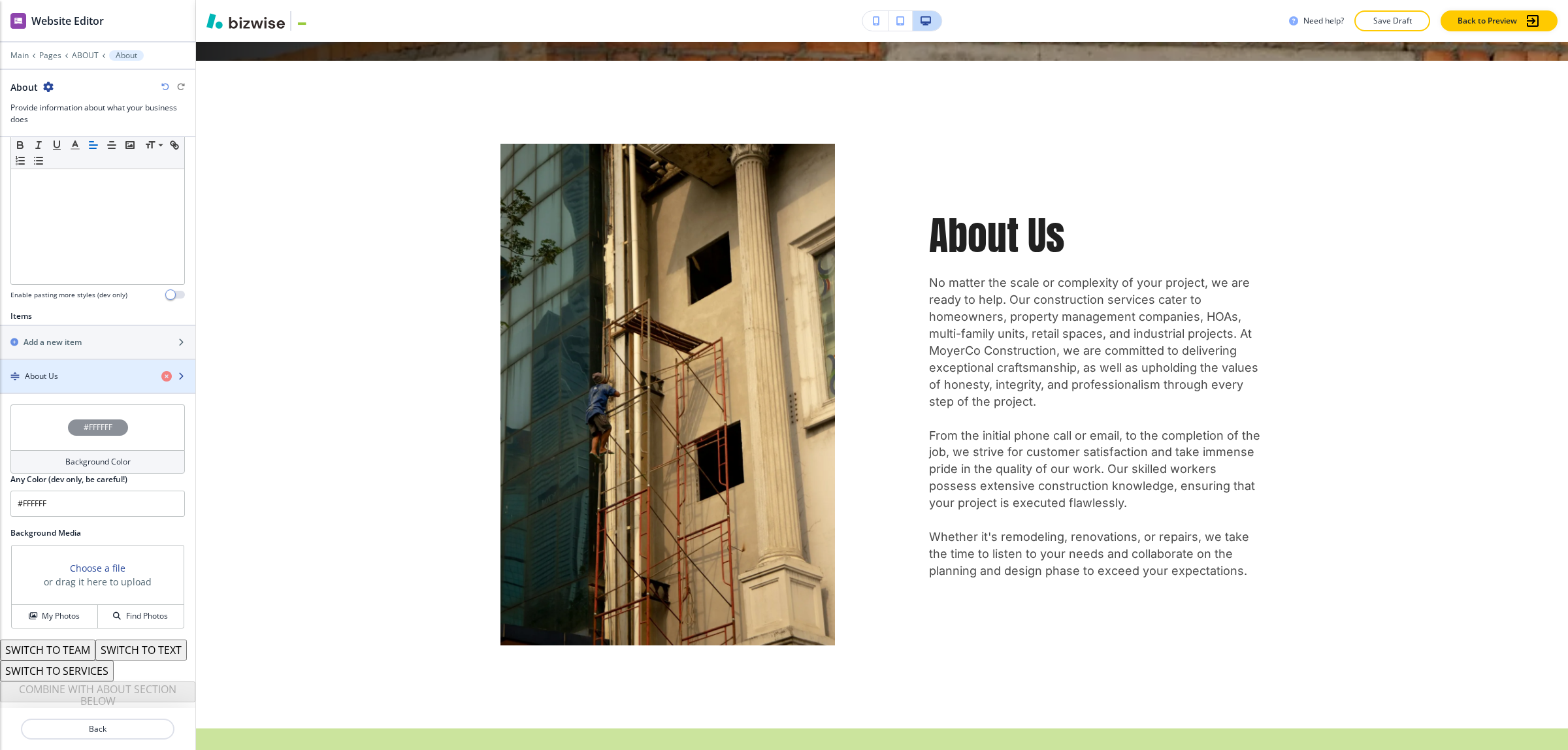
click at [59, 370] on div "About Us" at bounding box center [75, 376] width 151 height 11
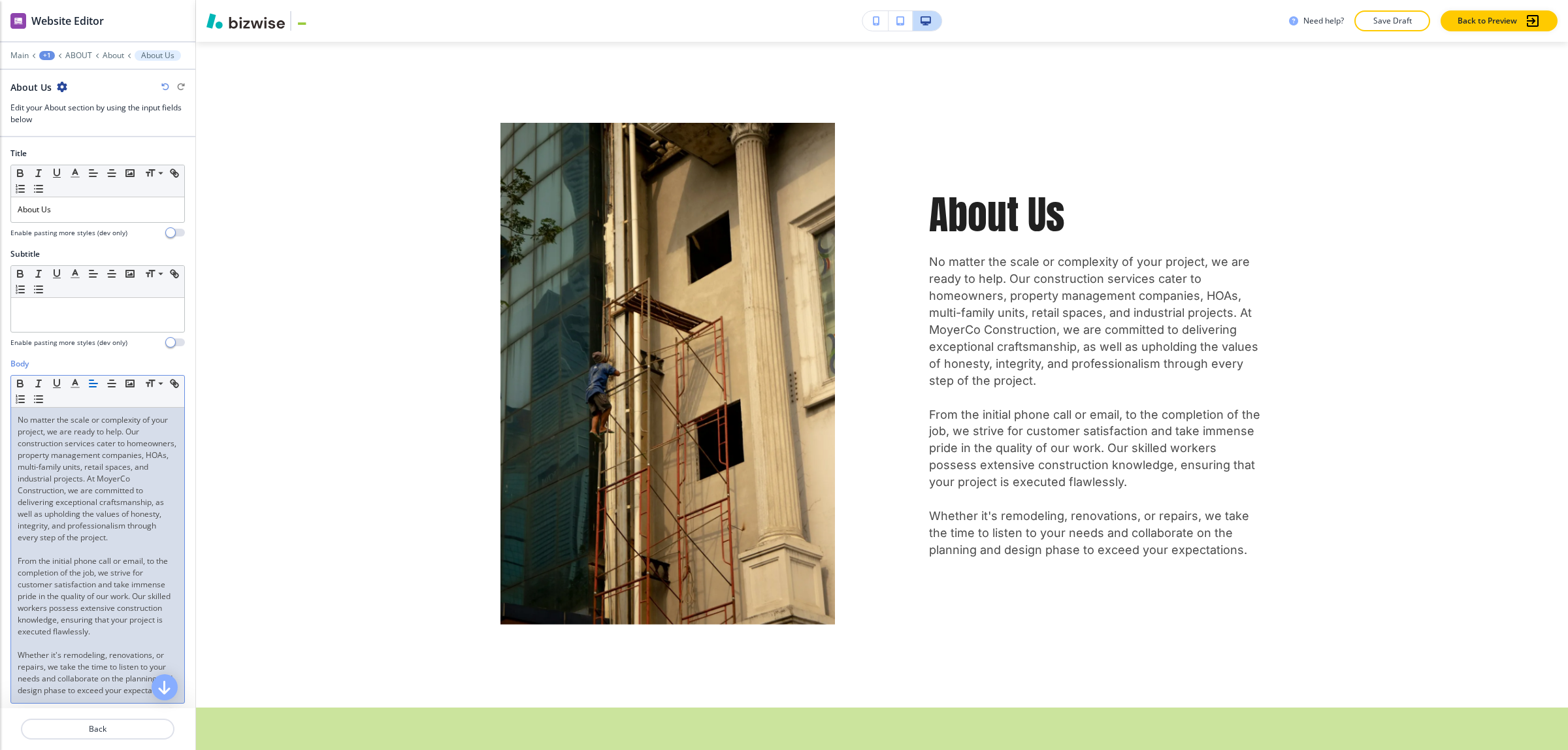
click at [128, 537] on span "No matter the scale or complexity of your project, we are ready to help. Our co…" at bounding box center [99, 478] width 161 height 129
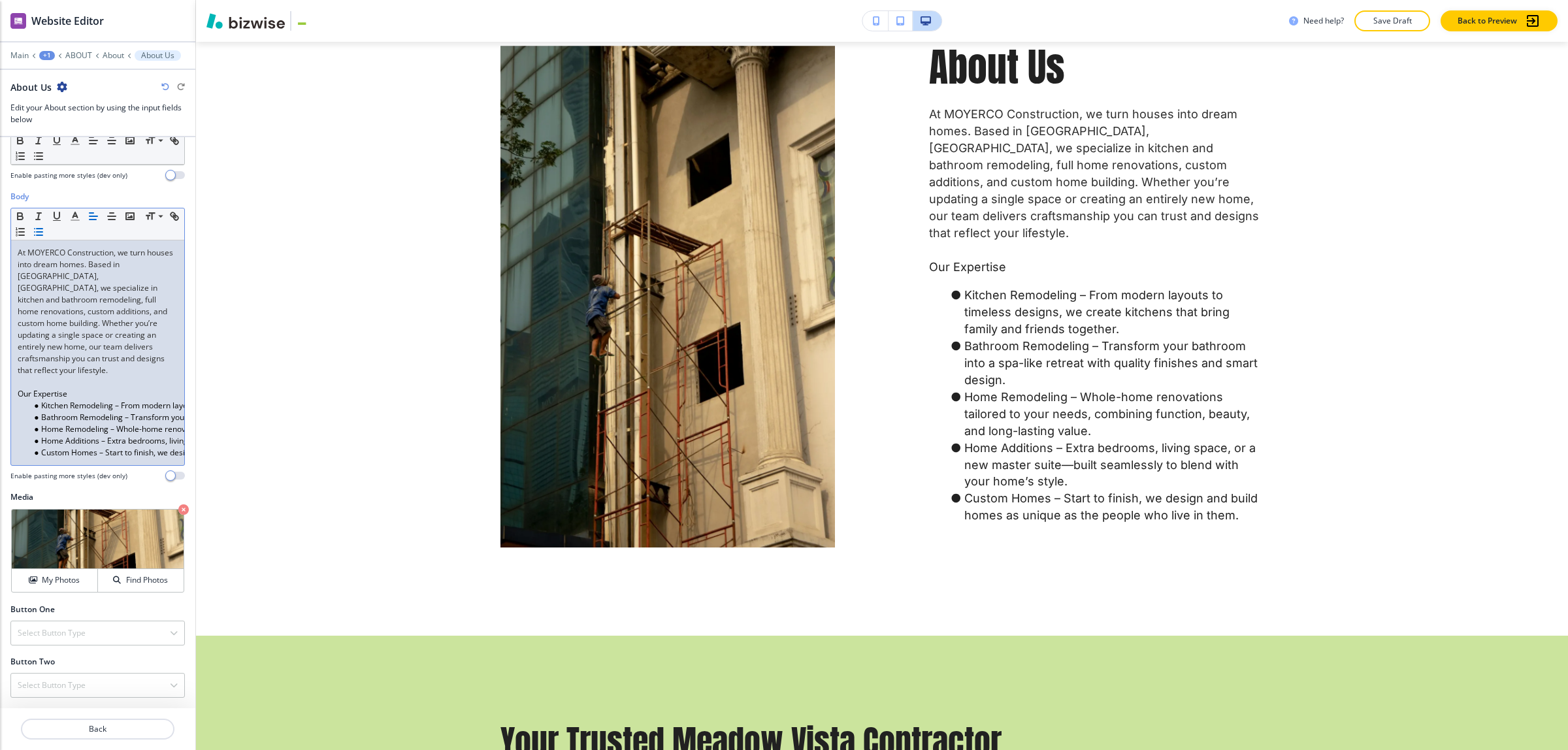
scroll to position [170, 0]
click at [130, 435] on li "Home Additions – Extra bedrooms, living space, or a new master suite—built seam…" at bounding box center [103, 440] width 149 height 11
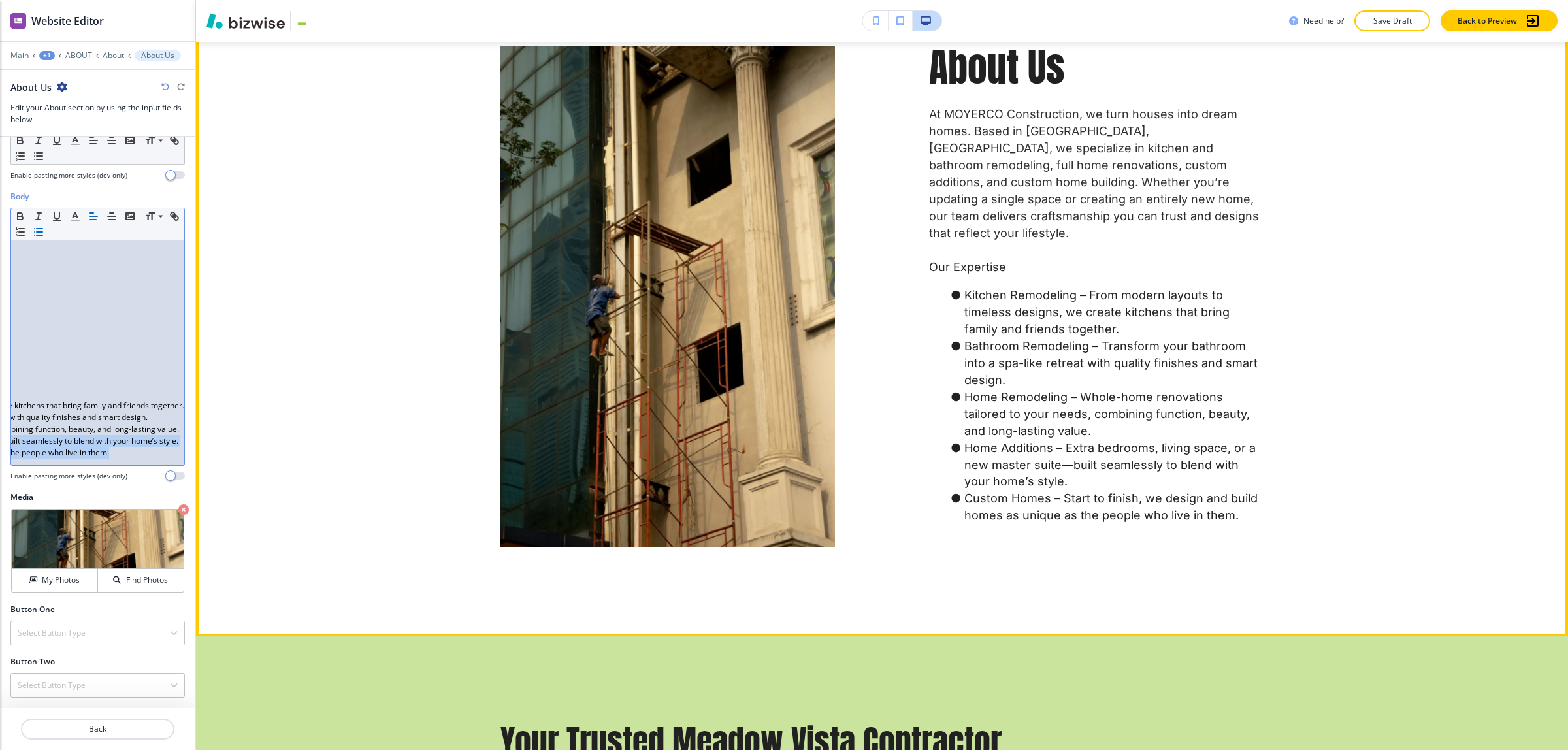
drag, startPoint x: 137, startPoint y: 432, endPoint x: 156, endPoint y: 429, distance: 19.2
click at [243, 447] on div "Website Editor Main +1 ABOUT About About Us About Us Edit your About section by…" at bounding box center [784, 375] width 1568 height 750
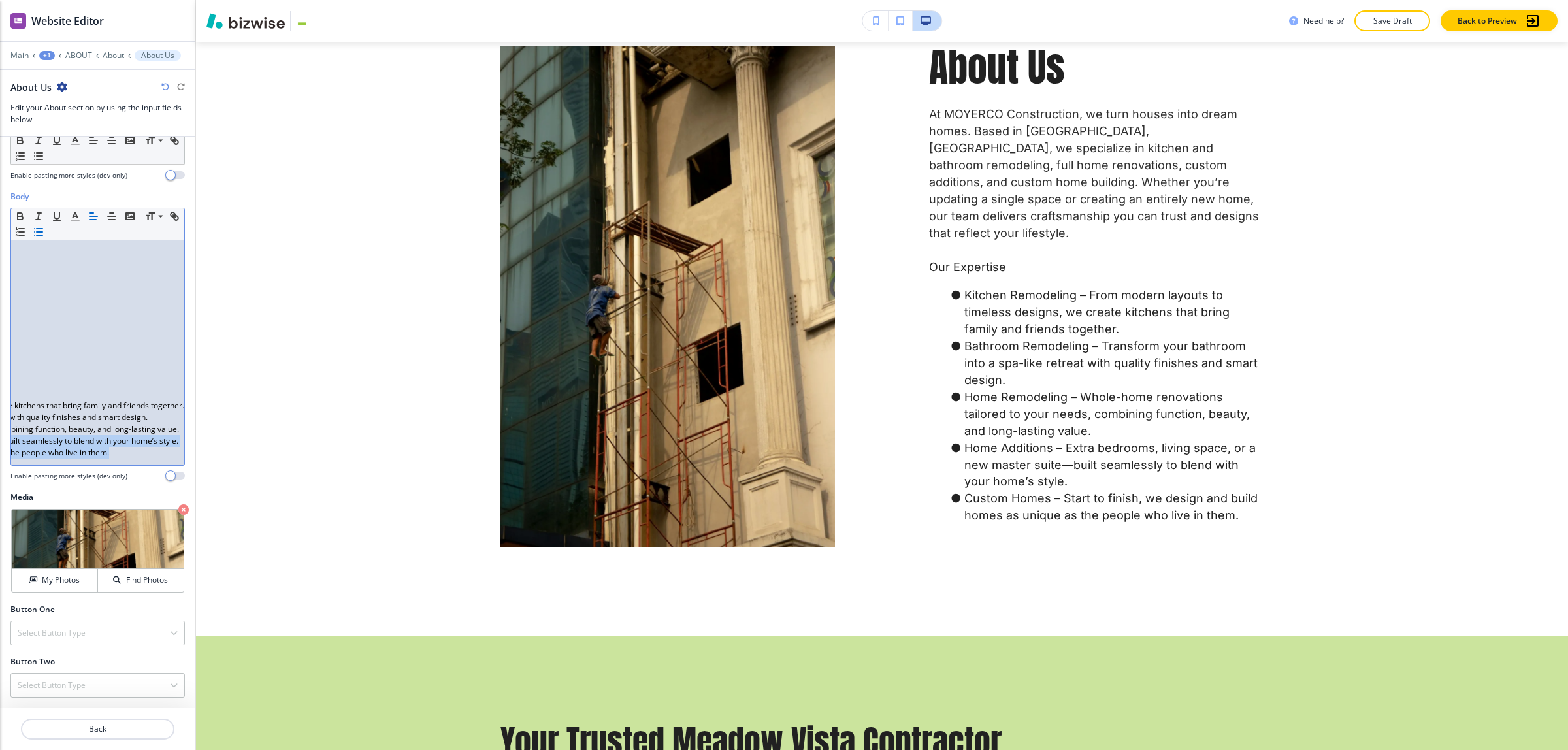
click at [112, 433] on div "At MOYERCO Construction, we turn houses into dream homes. Based in [GEOGRAPHIC_…" at bounding box center [98, 352] width 173 height 224
click at [115, 440] on div "At MOYERCO Construction, we turn houses into dream homes. Based in [GEOGRAPHIC_…" at bounding box center [98, 352] width 173 height 224
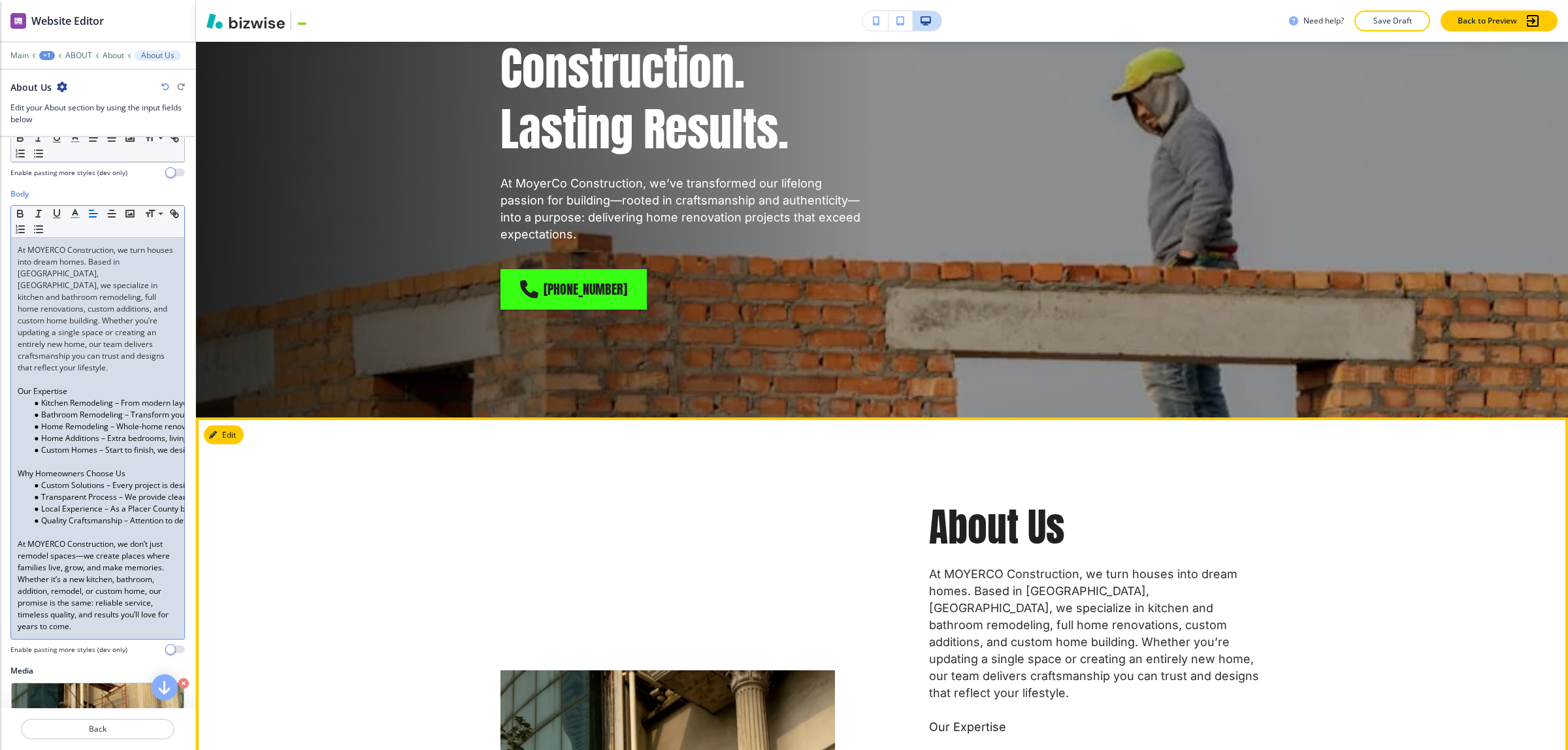
scroll to position [0, 0]
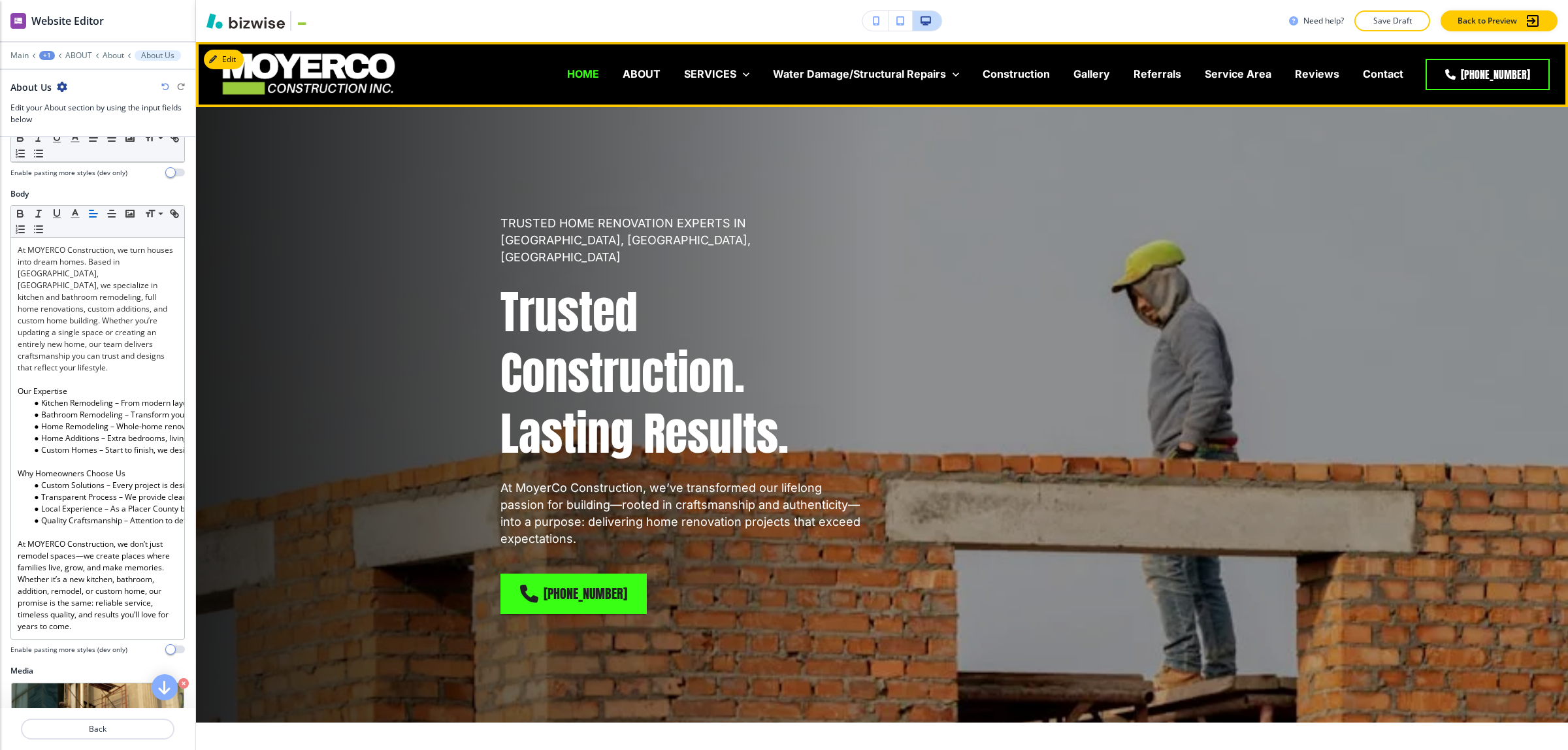
click at [596, 80] on p "HOME" at bounding box center [583, 74] width 32 height 15
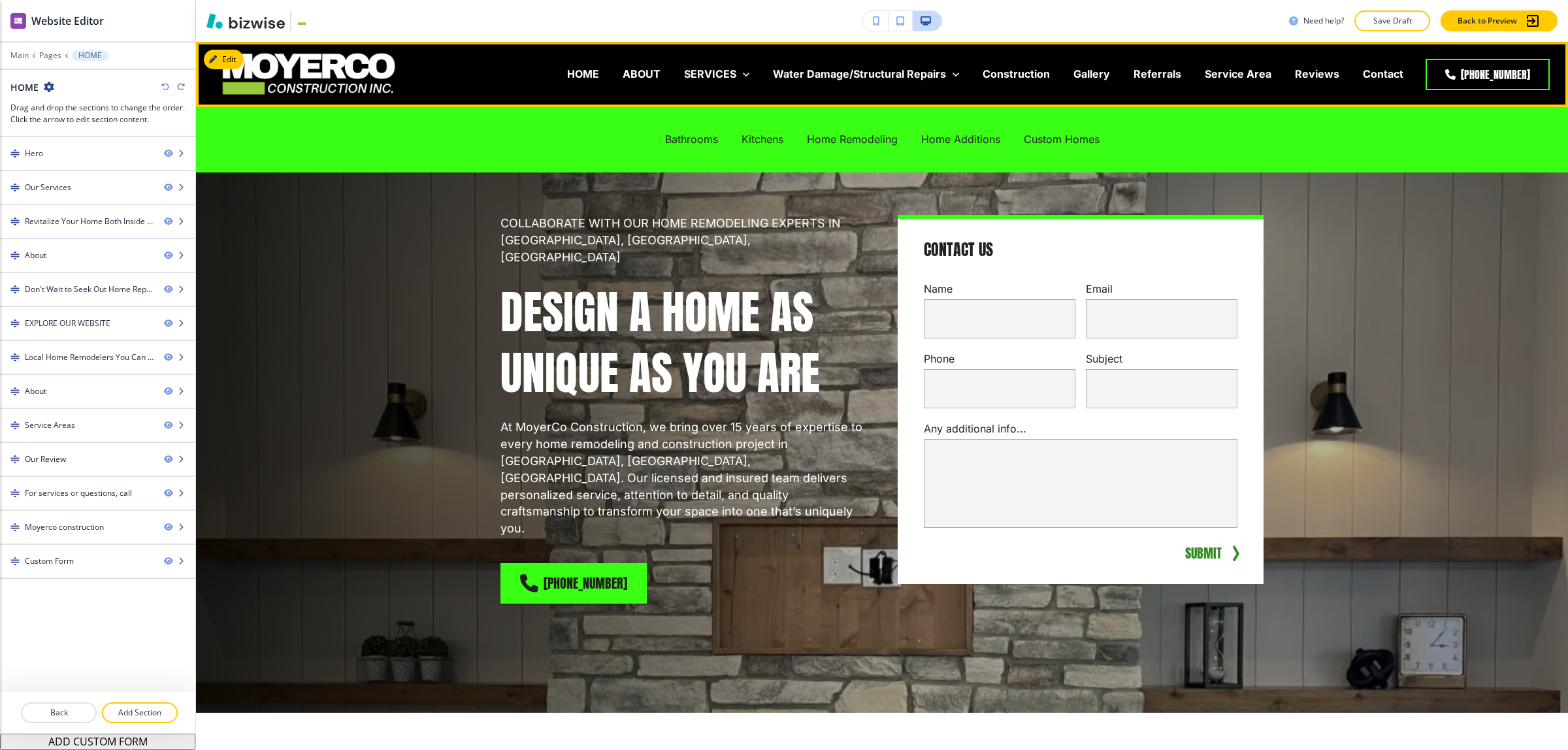
click at [1060, 151] on div "Custom Homes" at bounding box center [1061, 139] width 99 height 52
click at [1058, 142] on p "Custom Homes" at bounding box center [1061, 139] width 76 height 15
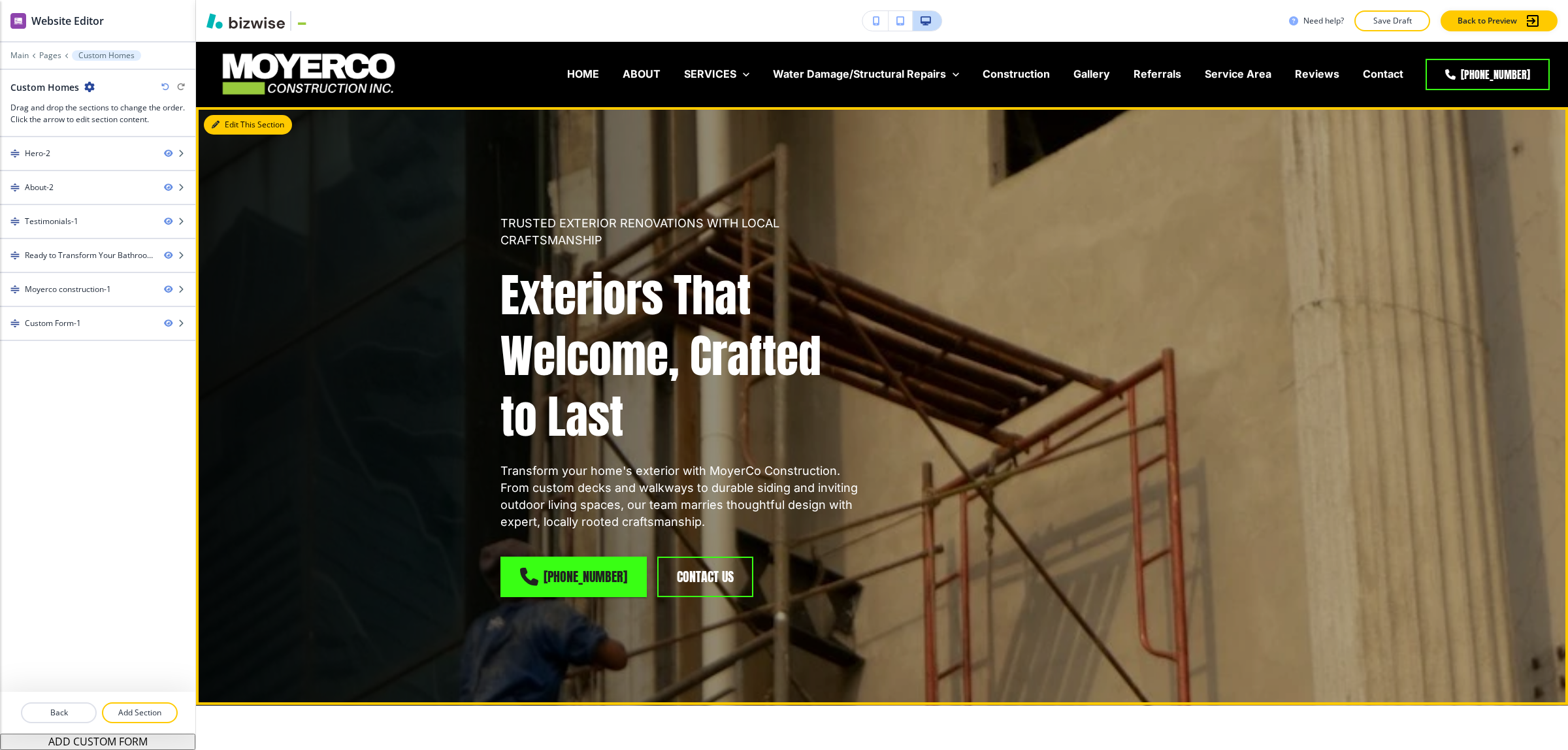
click at [233, 126] on button "Edit This Section" at bounding box center [247, 124] width 88 height 20
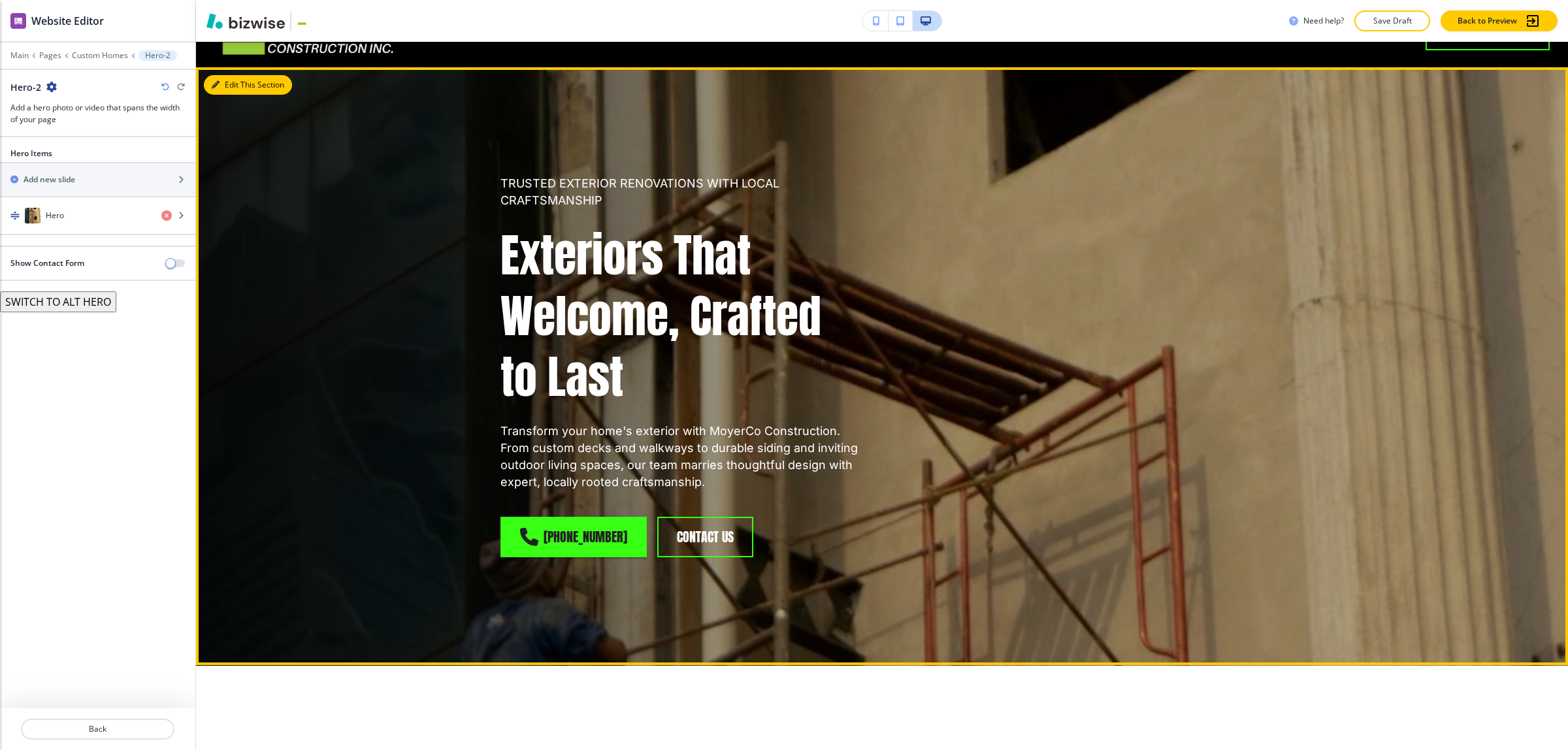
scroll to position [65, 0]
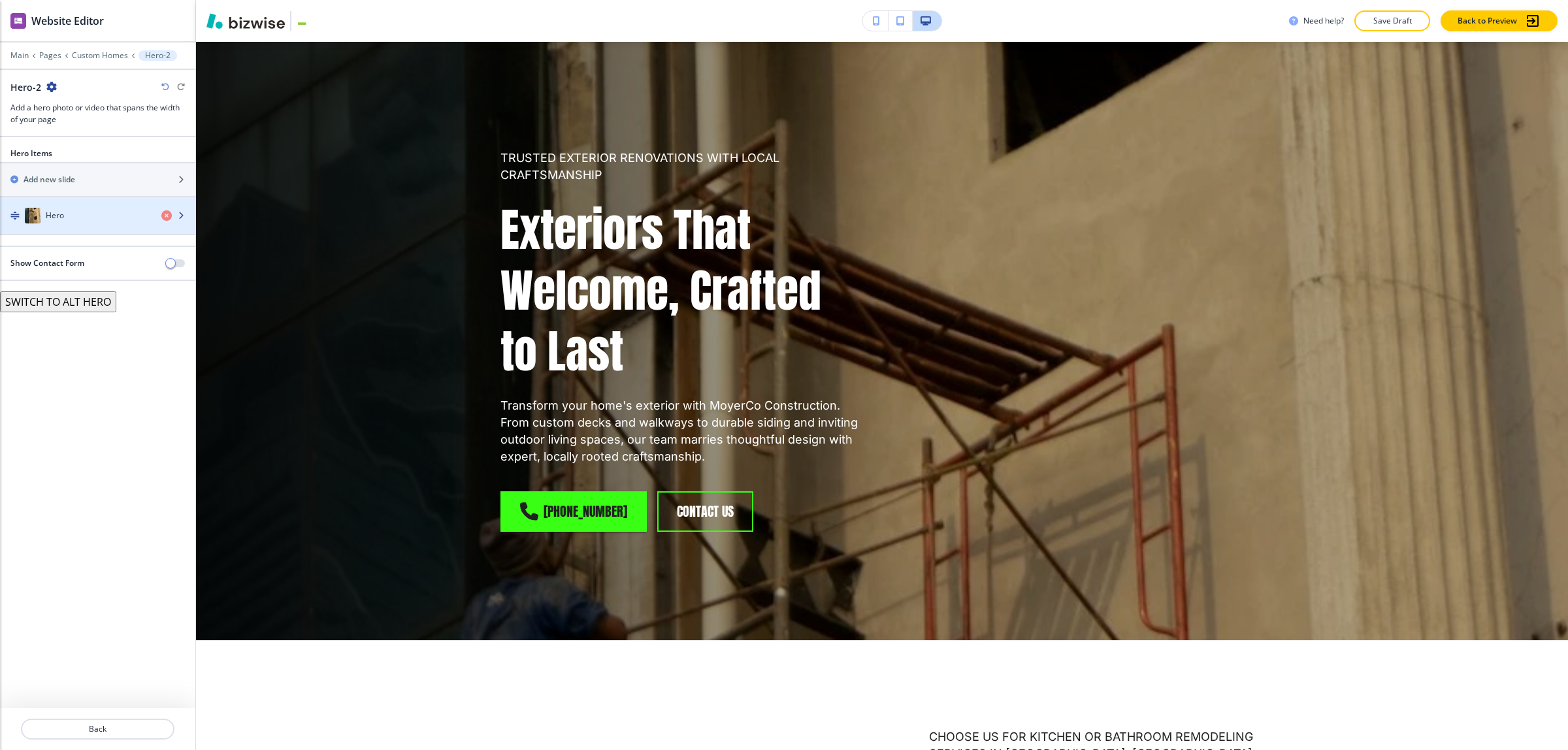
click at [135, 211] on div "Hero" at bounding box center [75, 215] width 151 height 16
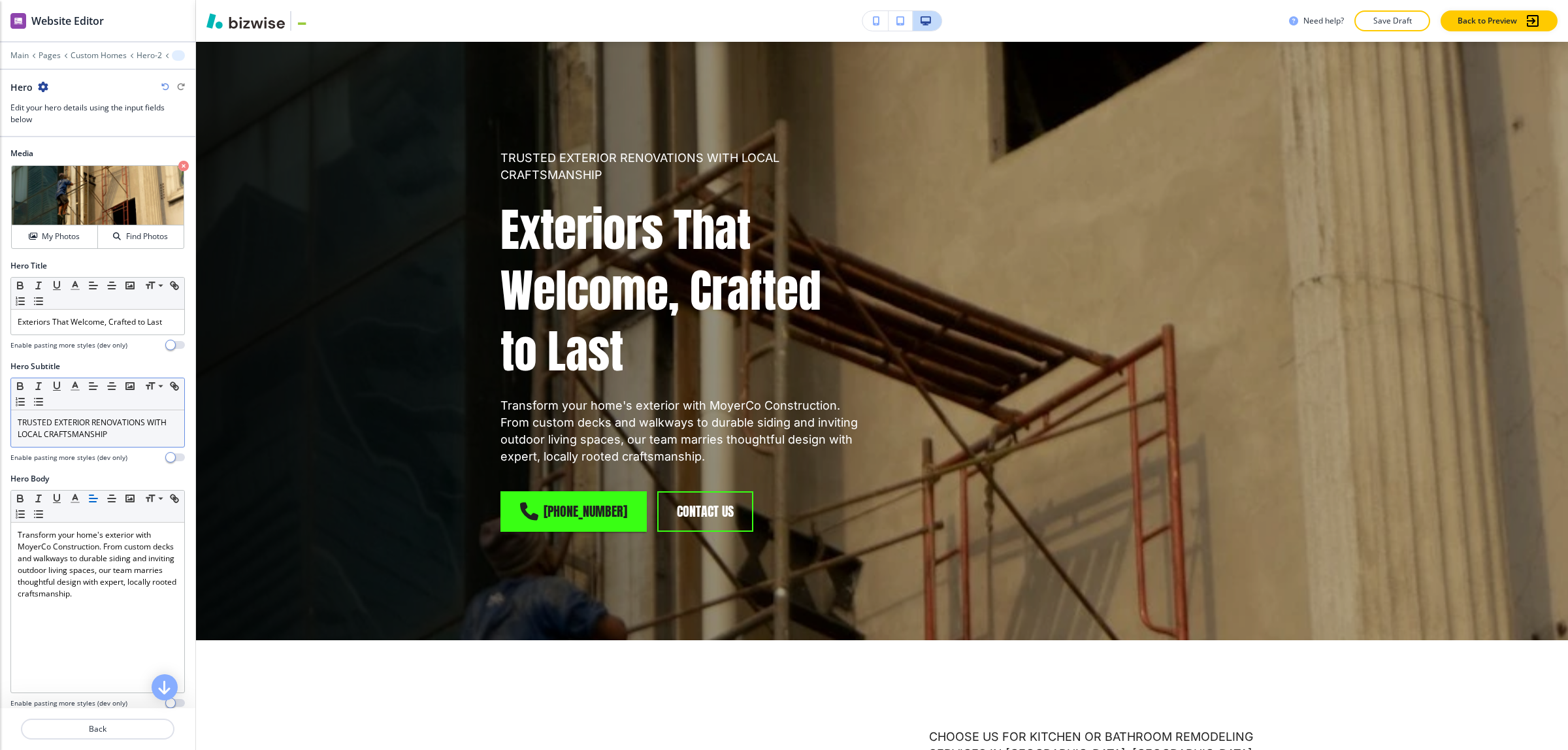
click at [101, 432] on p "TRUSTED EXTERIOR RENOVATIONS WITH LOCAL CRAFTSMANSHIP" at bounding box center [98, 428] width 160 height 24
click at [90, 320] on p "Exteriors That Welcome, Crafted to Last" at bounding box center [98, 322] width 160 height 11
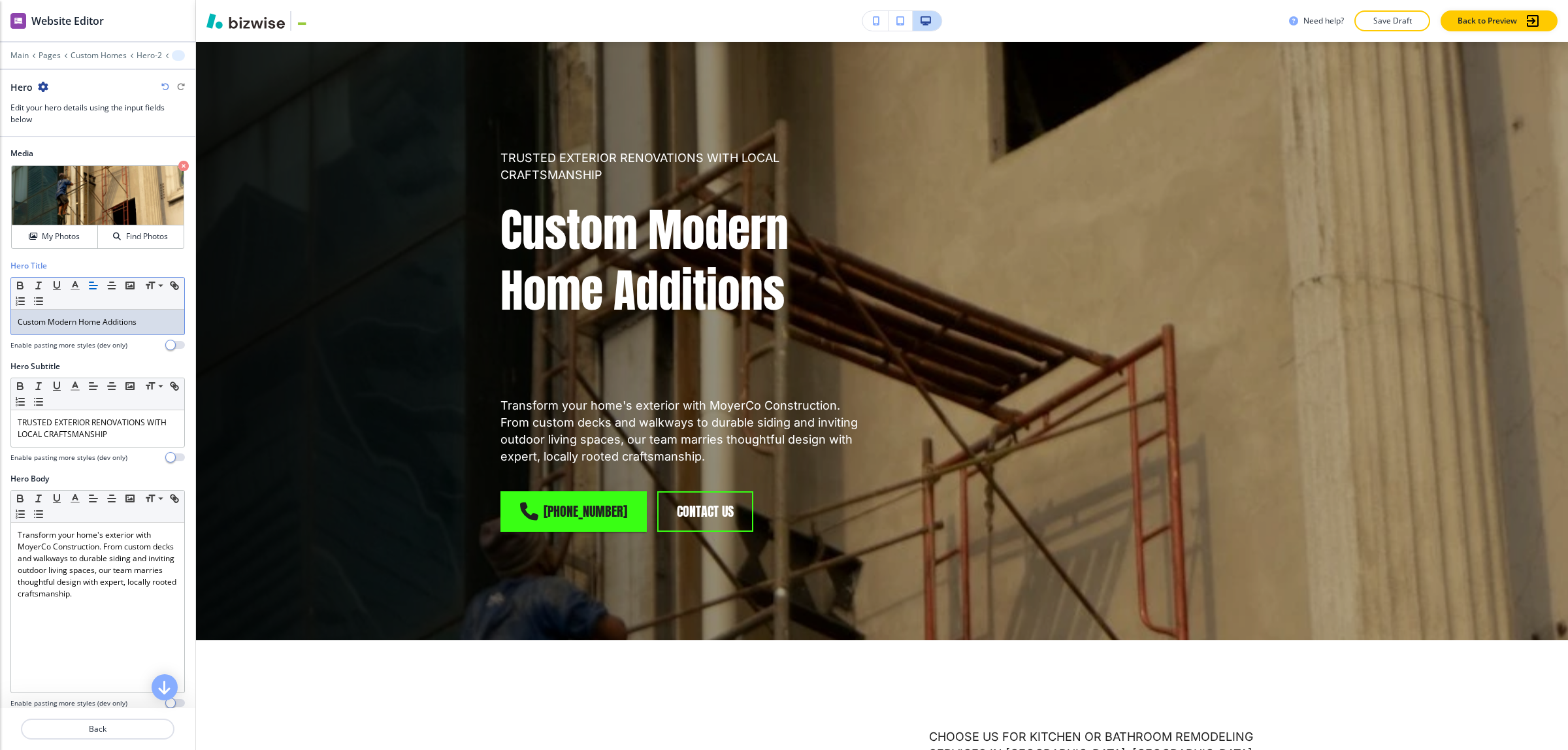
scroll to position [0, 0]
click at [96, 438] on p "TRUSTED EXTERIOR RENOVATIONS WITH LOCAL CRAFTSMANSHIP" at bounding box center [98, 428] width 160 height 24
paste div
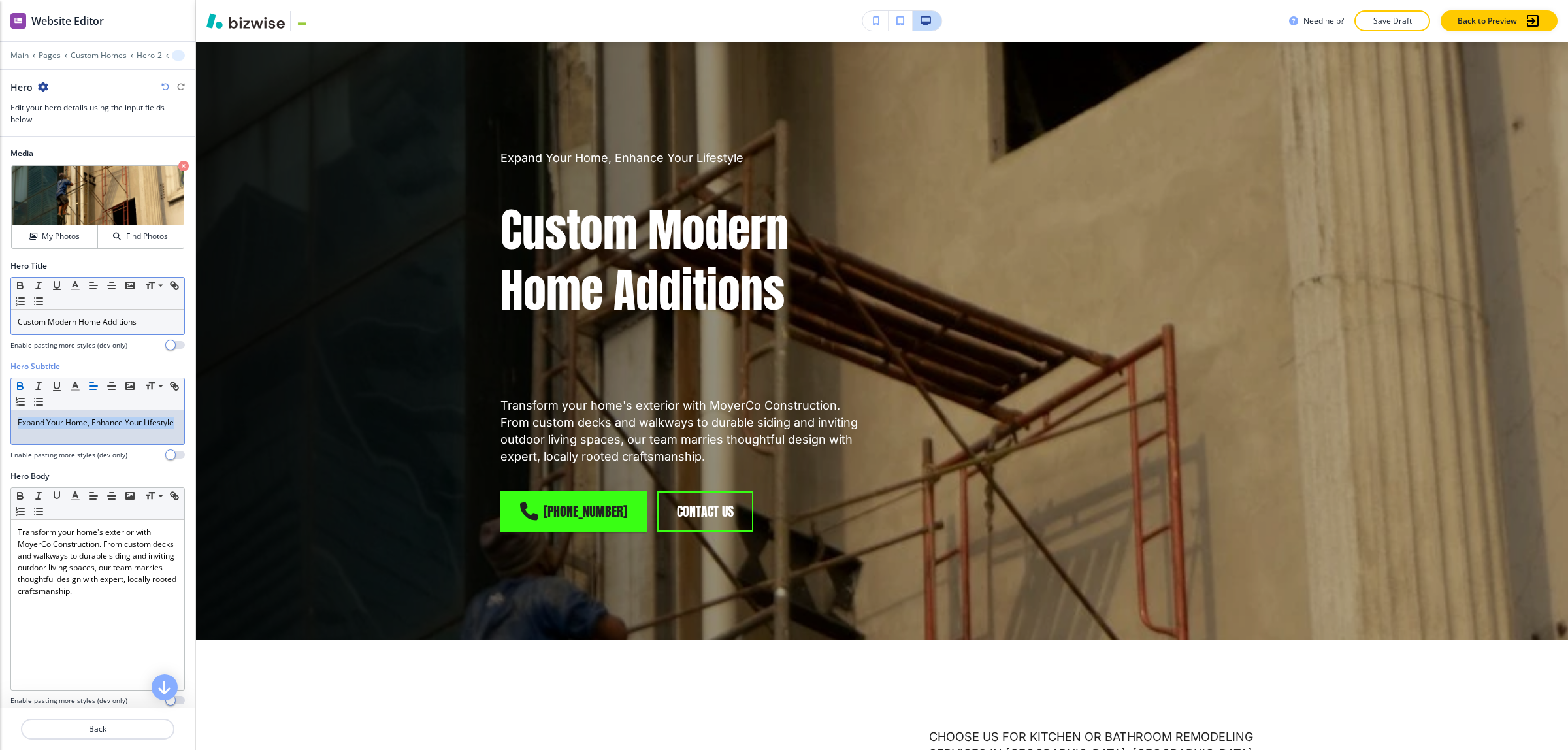
click at [23, 384] on icon "button" at bounding box center [20, 385] width 11 height 11
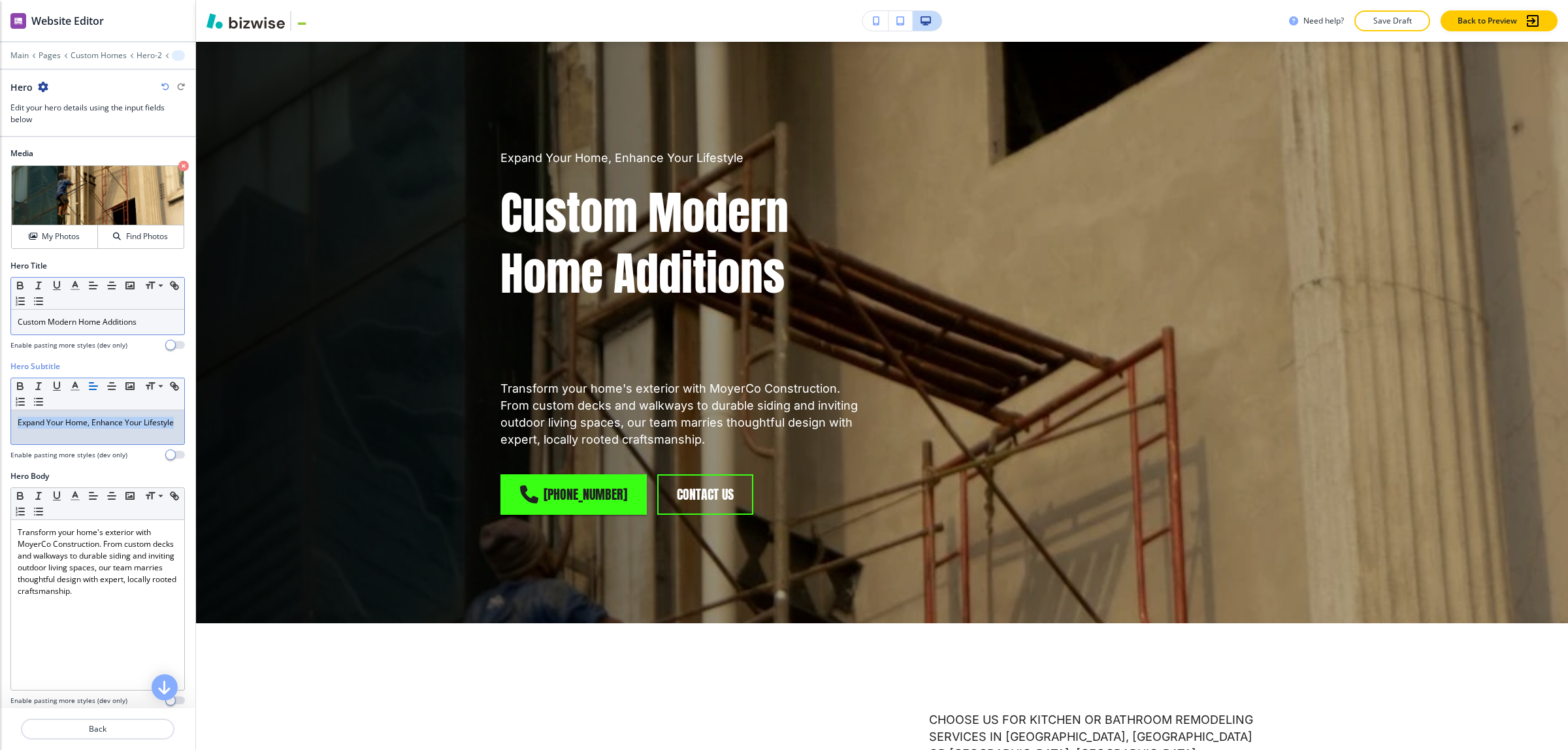
drag, startPoint x: 62, startPoint y: 433, endPoint x: 1, endPoint y: 428, distance: 61.2
click at [1, 428] on div "Hero Subtitle Small Normal Large Huge Expand Your Home, Enhance Your Lifestyle …" at bounding box center [98, 416] width 195 height 110
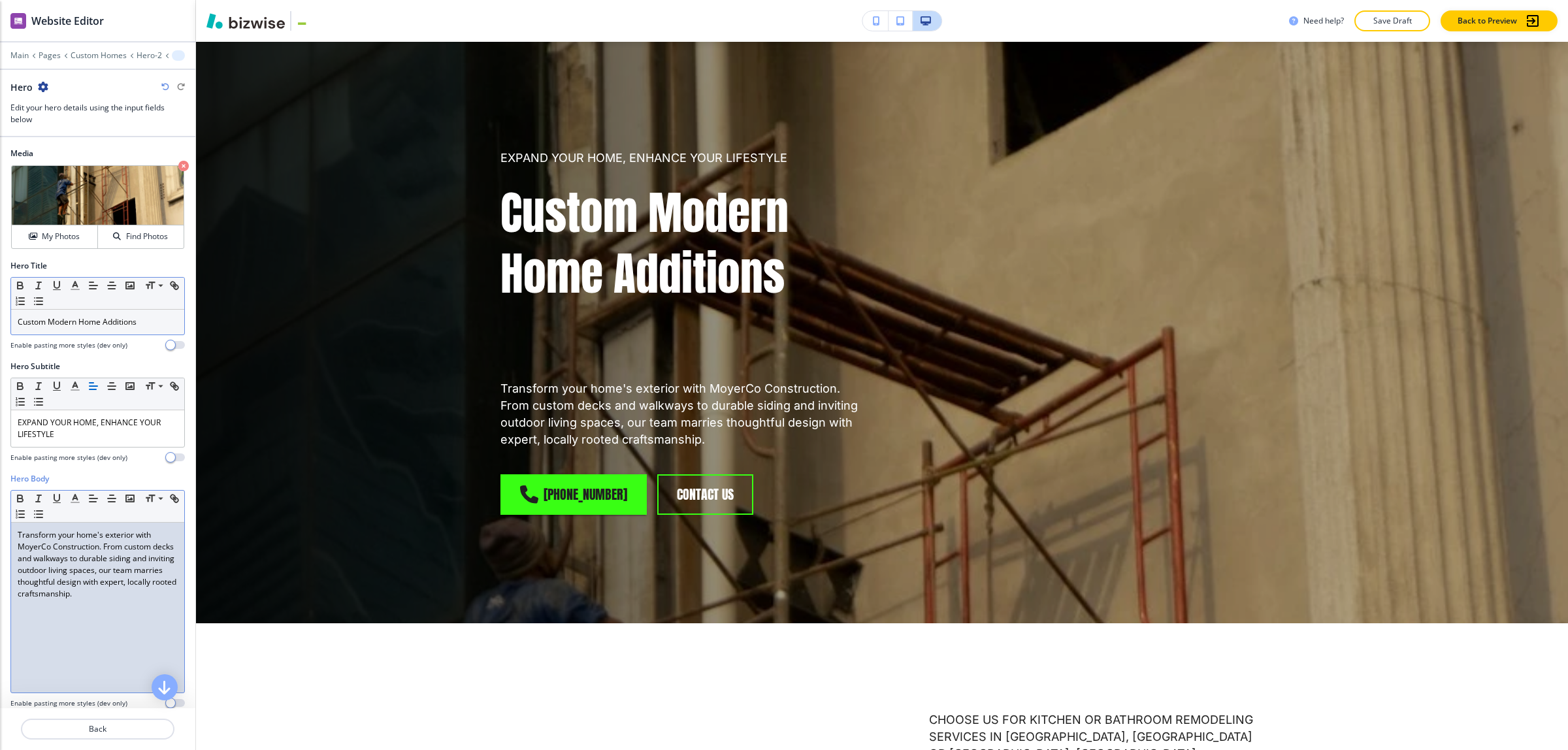
click at [85, 545] on p "Transform your home's exterior with MoyerCo Construction. From custom decks and…" at bounding box center [98, 563] width 160 height 70
click at [85, 543] on p "Transform your home's exterior with MoyerCo Construction. From custom decks and…" at bounding box center [98, 563] width 160 height 70
click at [92, 562] on p "Transform your home's exterior with MoyerCo Construction. From custom decks and…" at bounding box center [98, 563] width 160 height 70
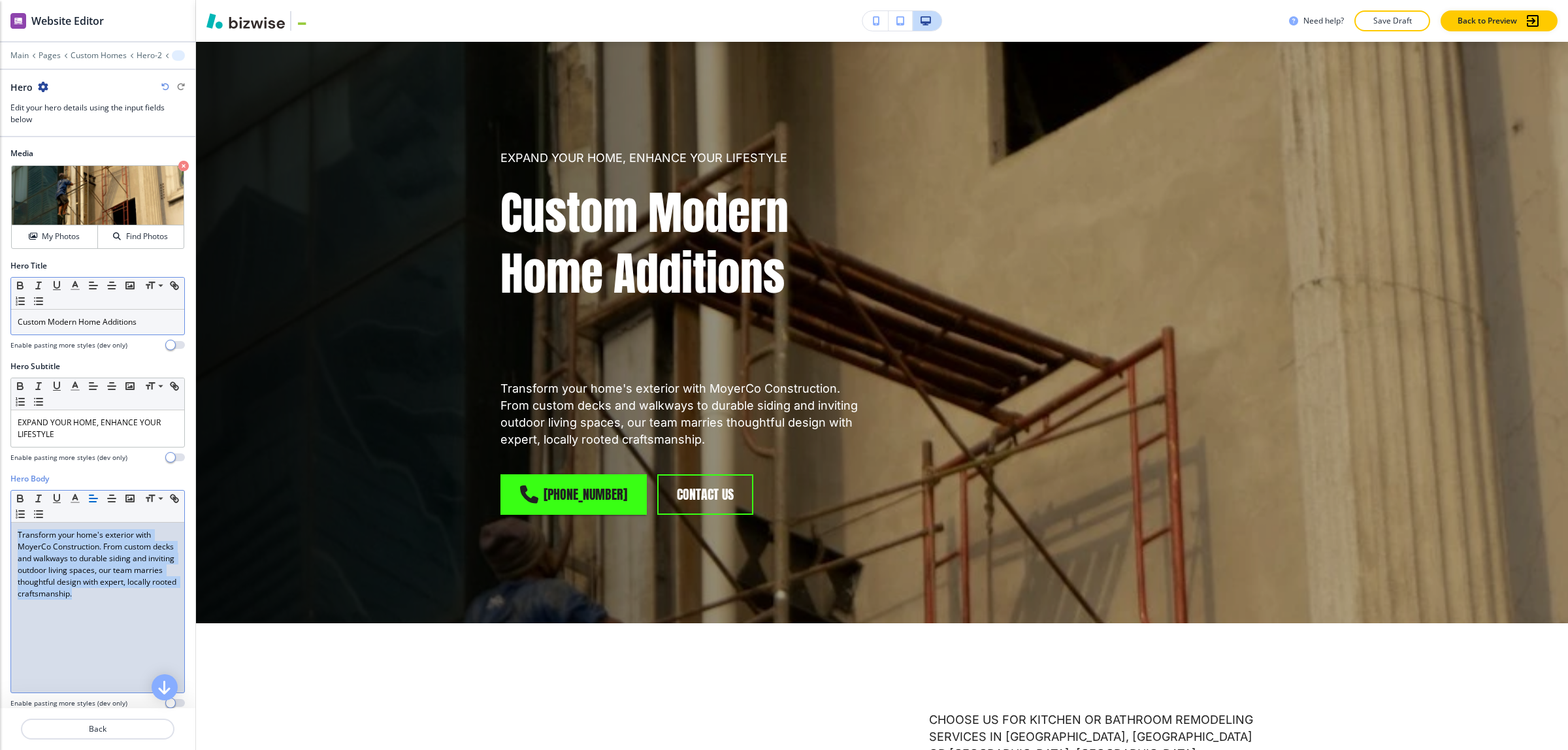
click at [92, 562] on p "Transform your home's exterior with MoyerCo Construction. From custom decks and…" at bounding box center [98, 563] width 160 height 70
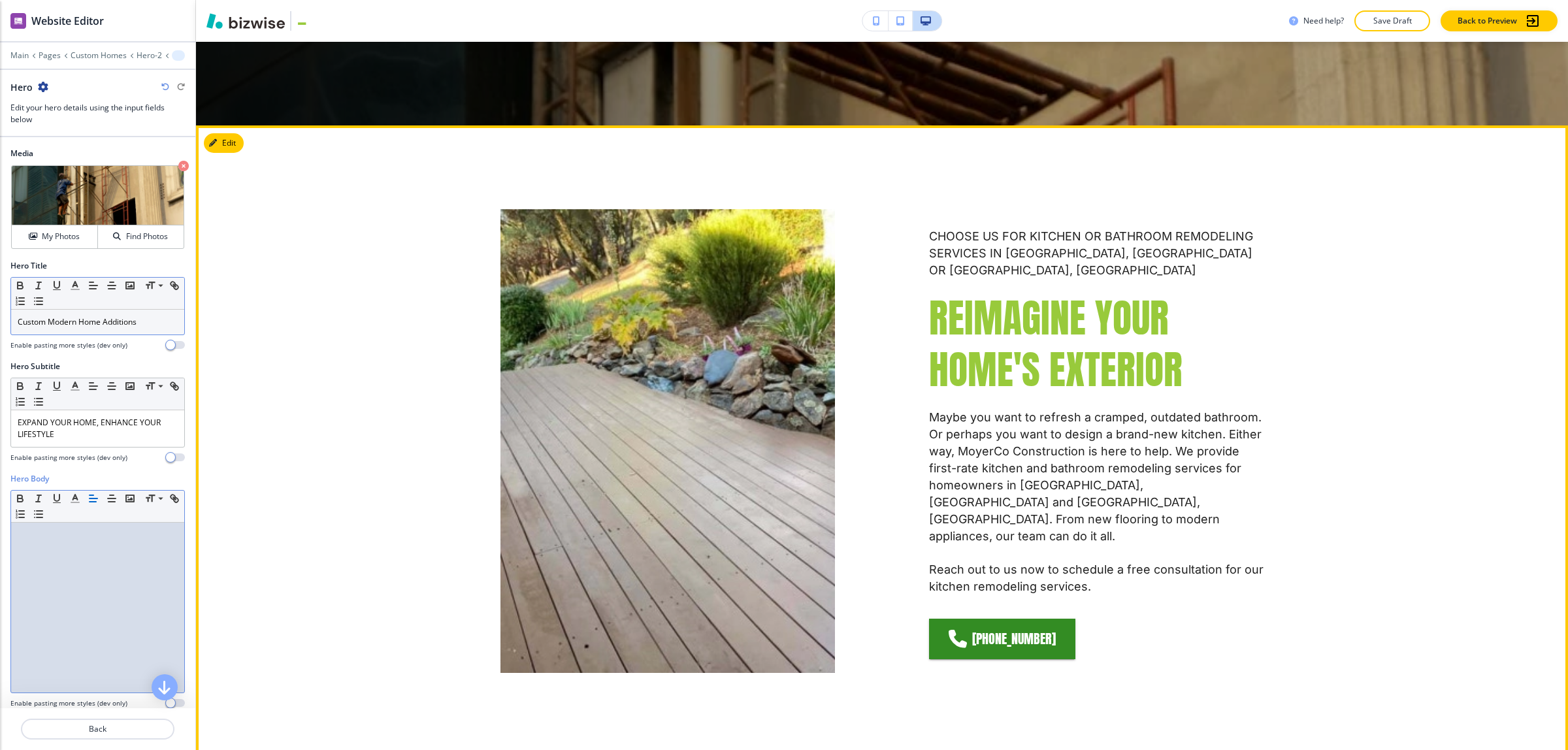
scroll to position [473, 0]
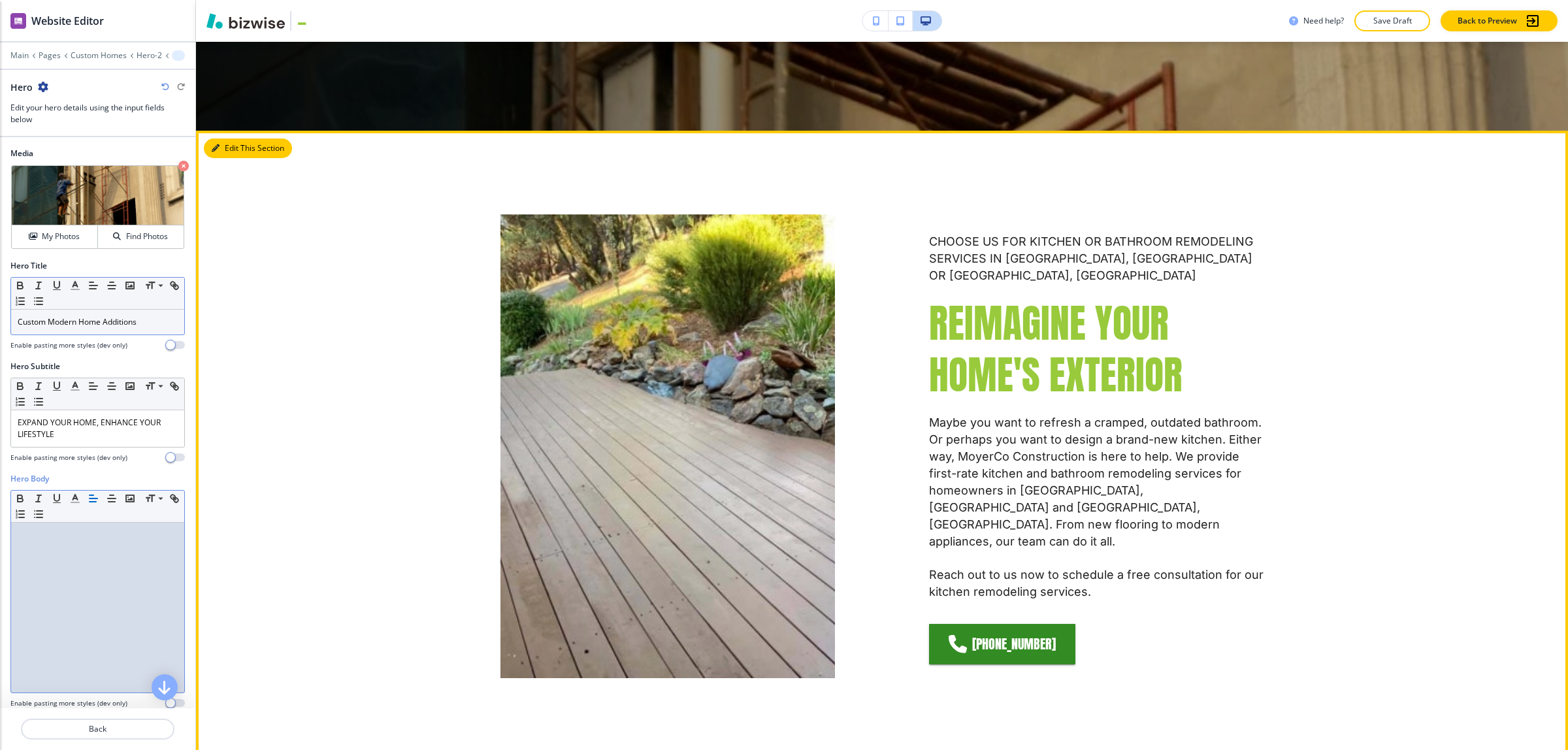
click at [233, 142] on button "Edit This Section" at bounding box center [247, 148] width 88 height 20
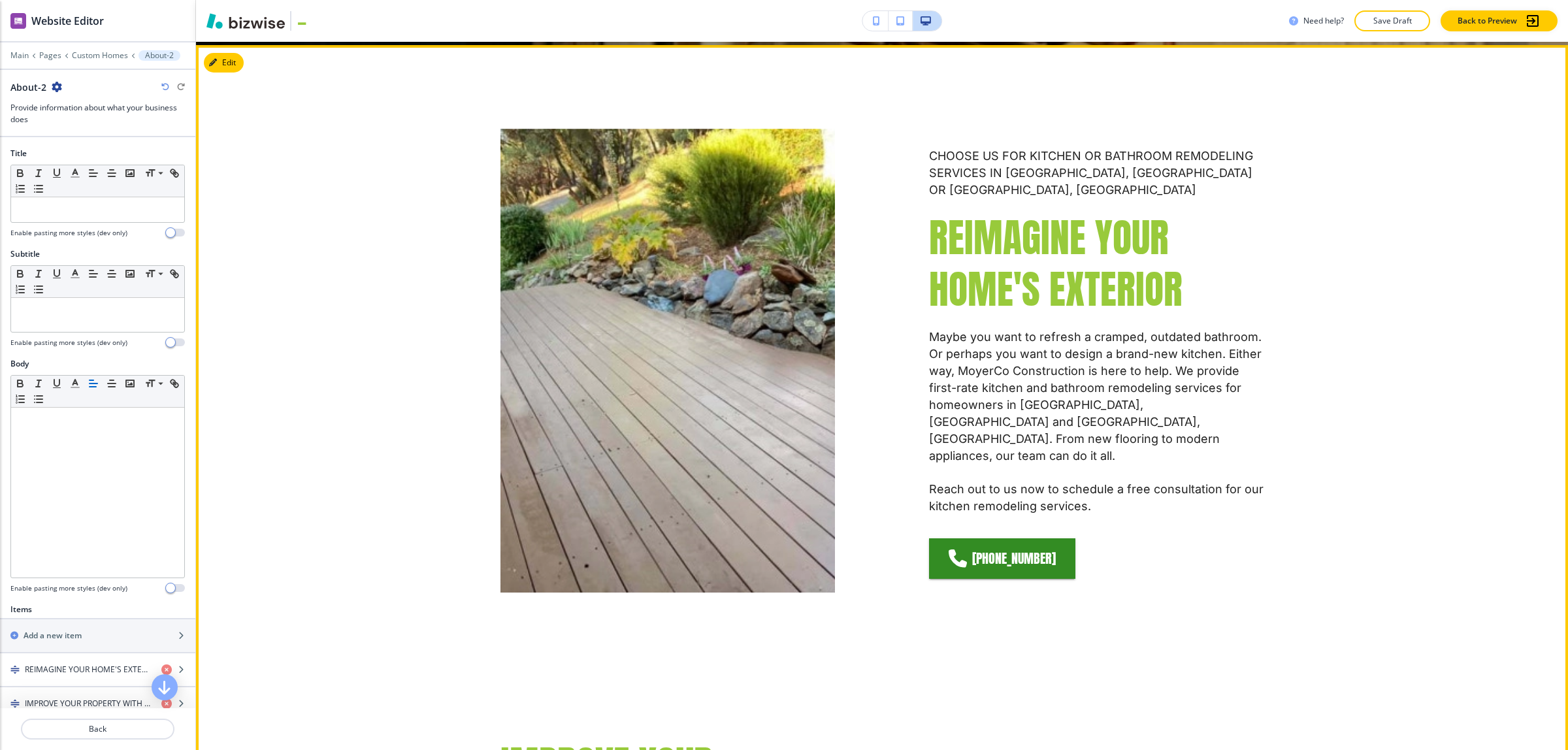
scroll to position [562, 0]
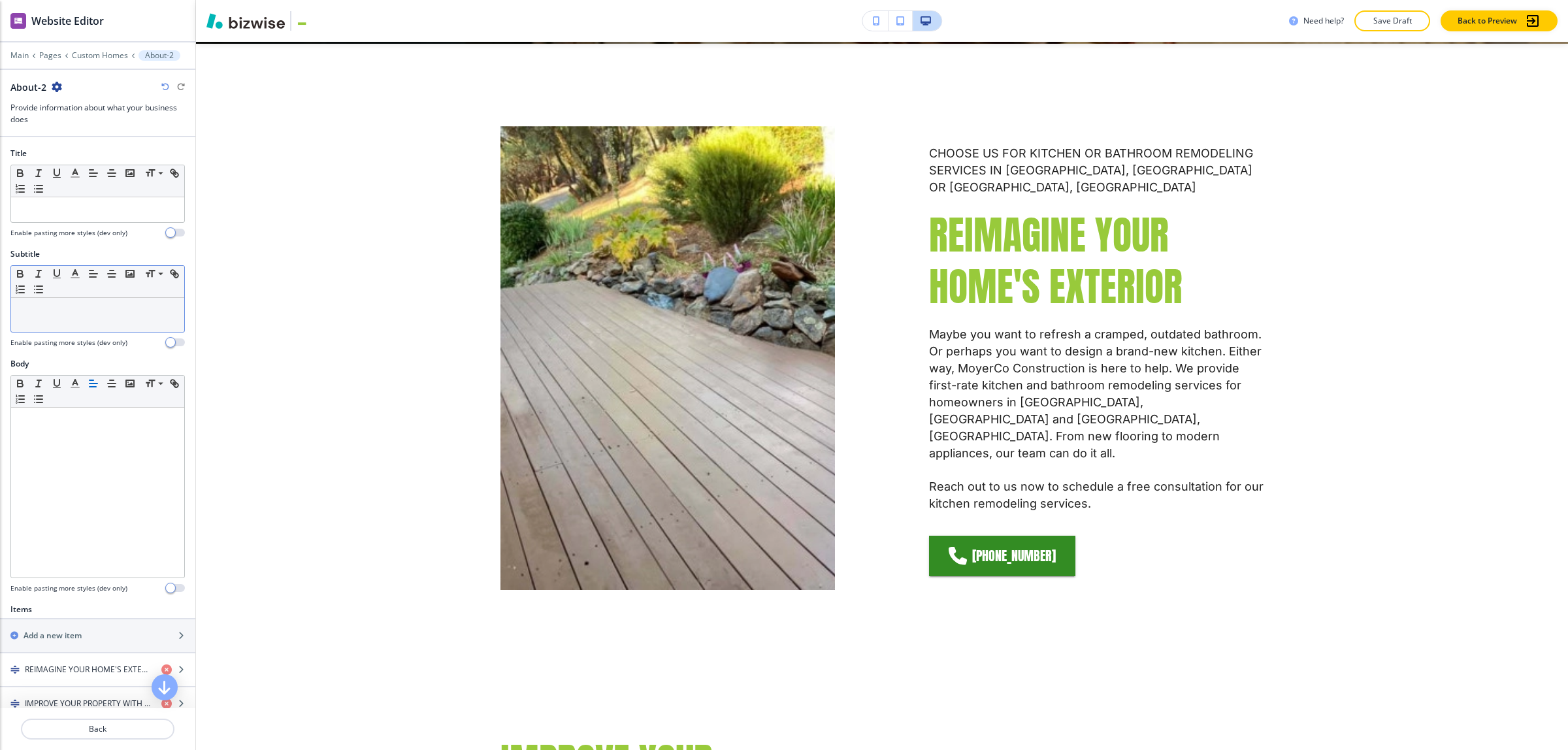
click at [81, 322] on div at bounding box center [98, 314] width 173 height 34
click at [77, 214] on p at bounding box center [98, 209] width 160 height 11
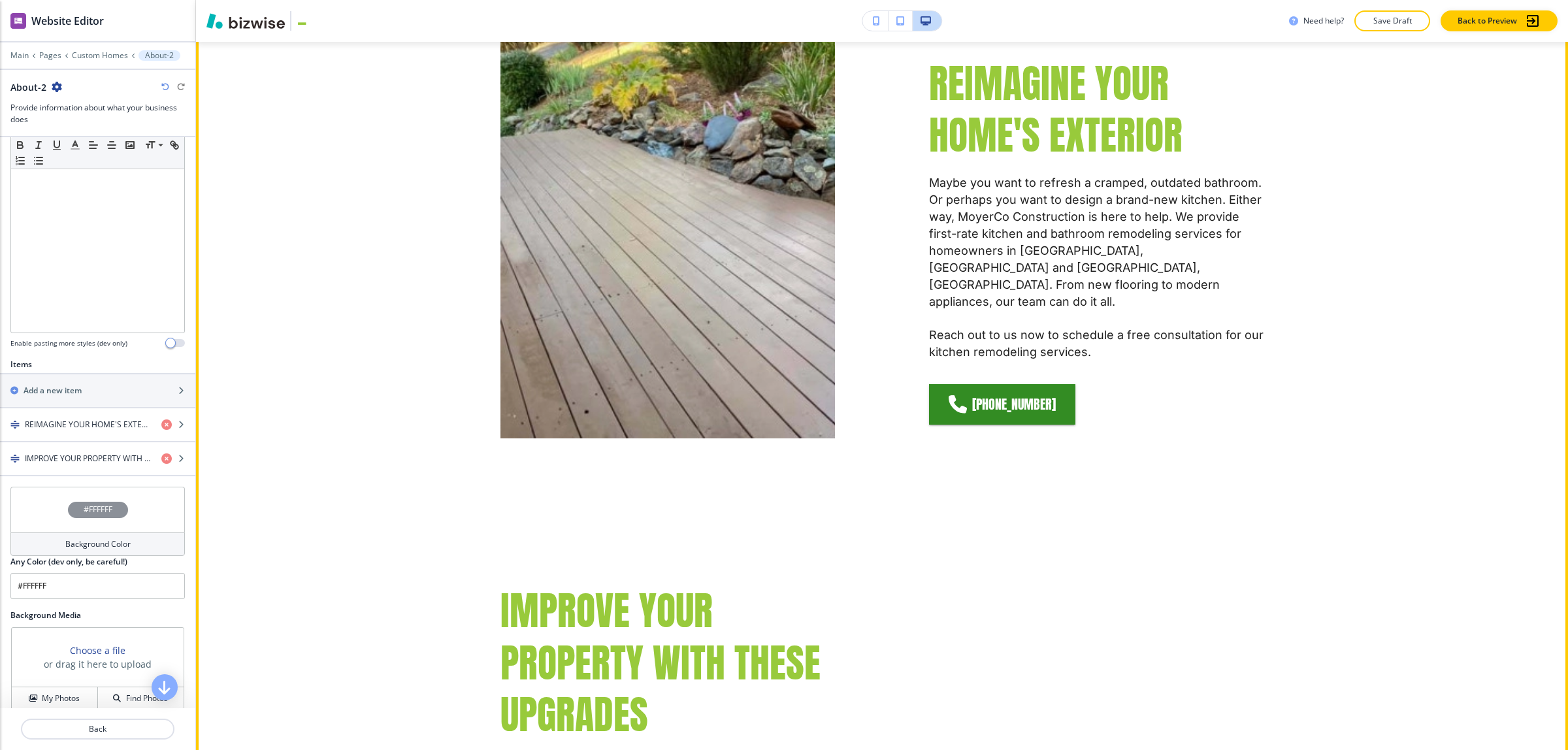
scroll to position [888, 0]
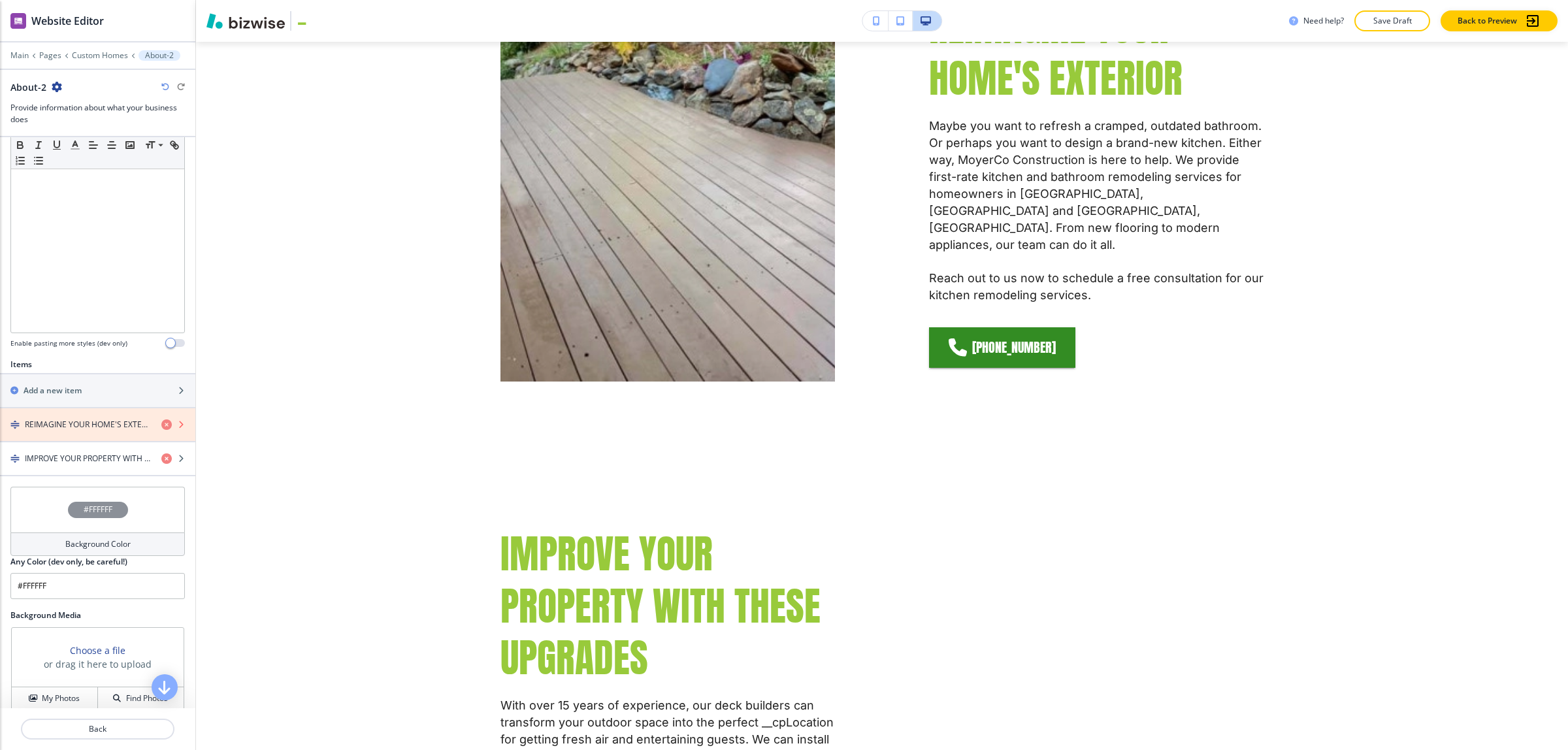
click at [161, 422] on icon "button" at bounding box center [166, 424] width 10 height 10
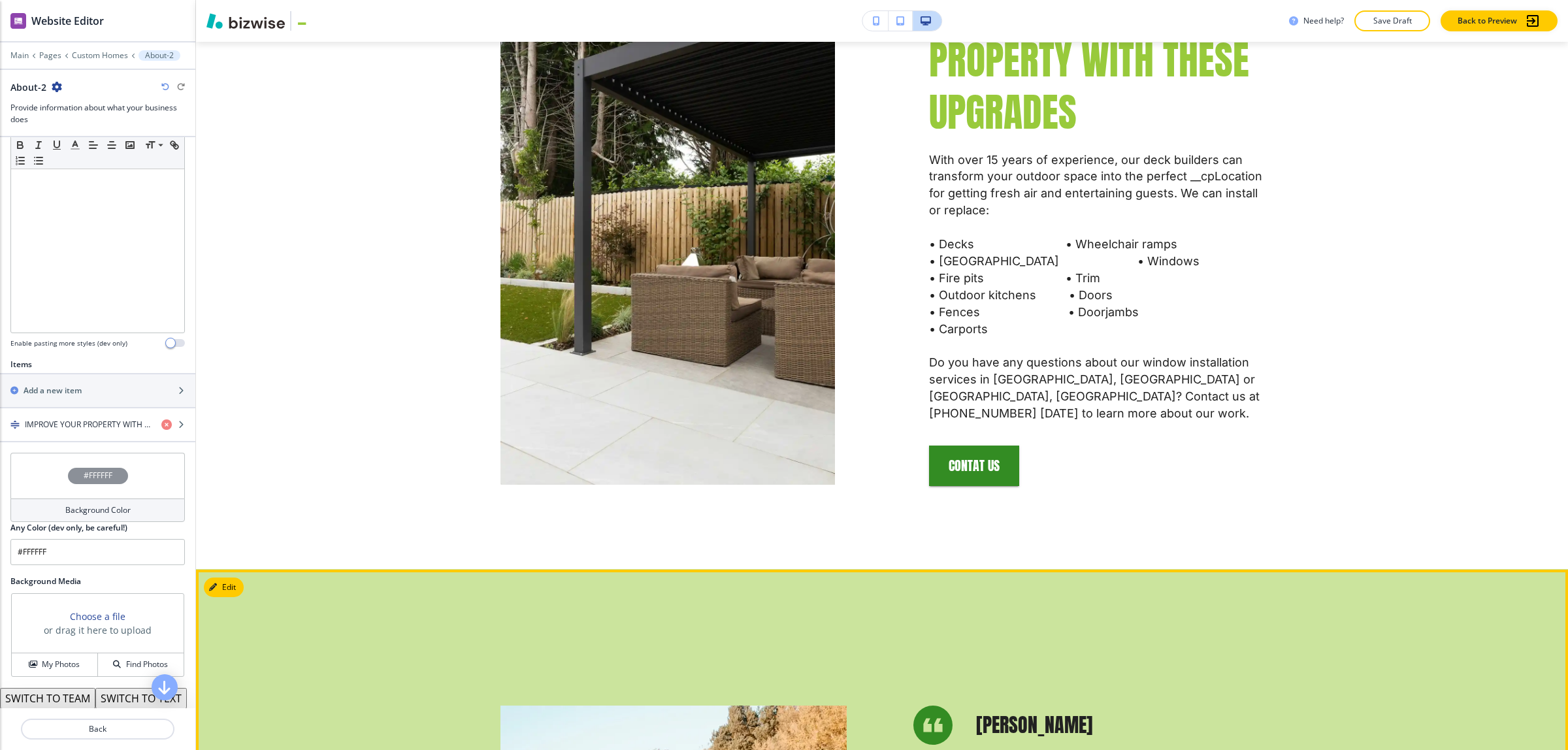
scroll to position [643, 0]
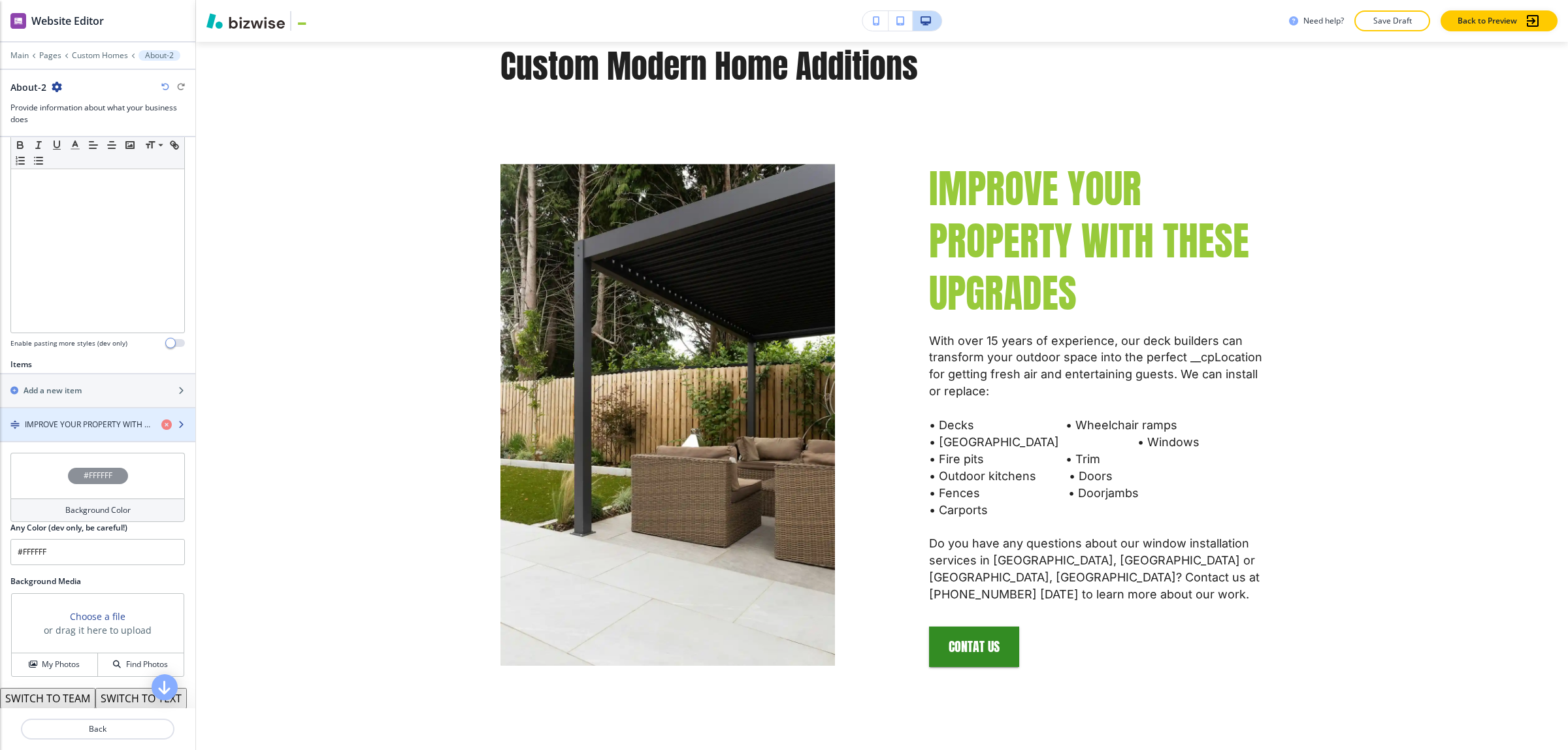
click at [104, 419] on div "button" at bounding box center [98, 413] width 195 height 10
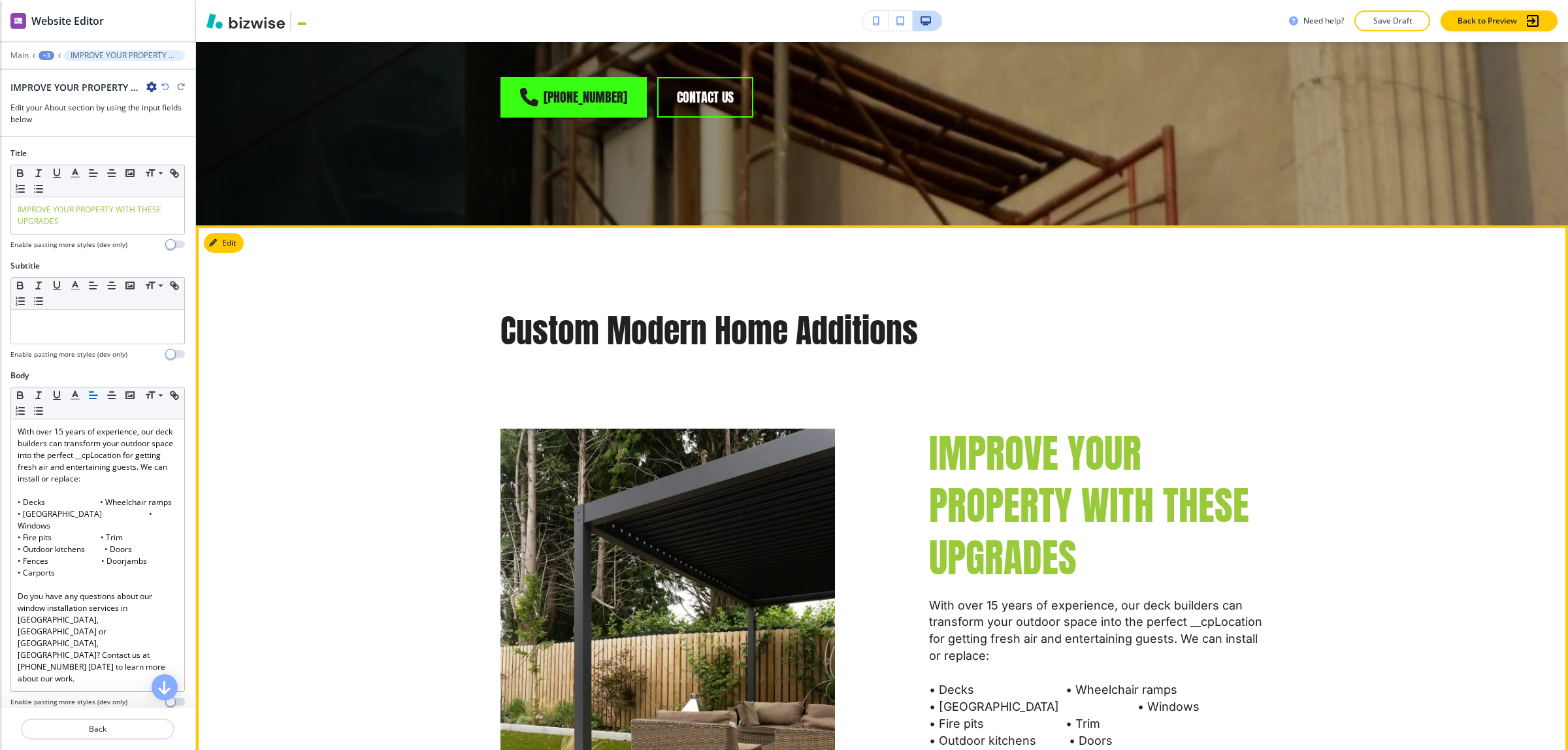
scroll to position [373, 0]
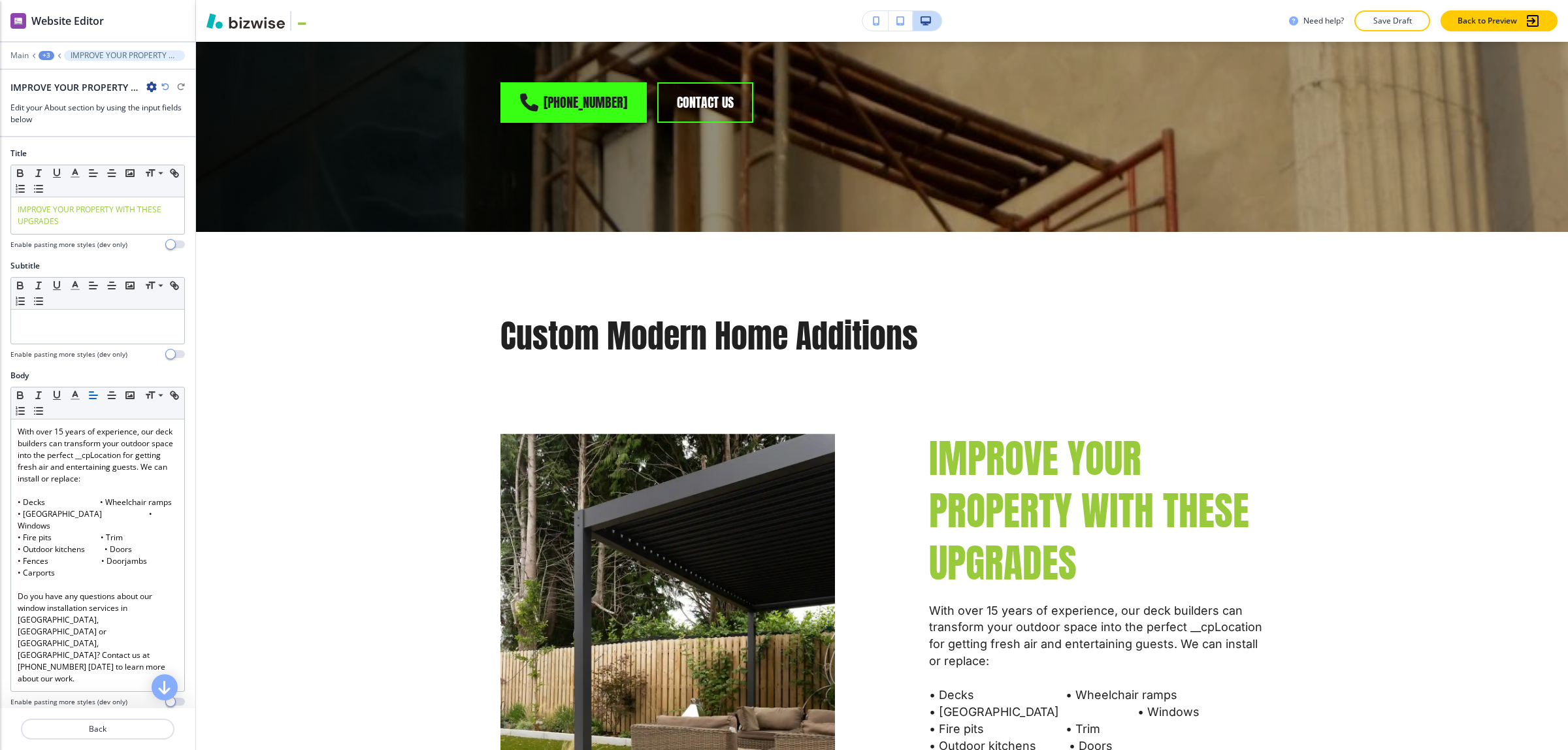
click at [163, 88] on icon "button" at bounding box center [165, 87] width 8 height 8
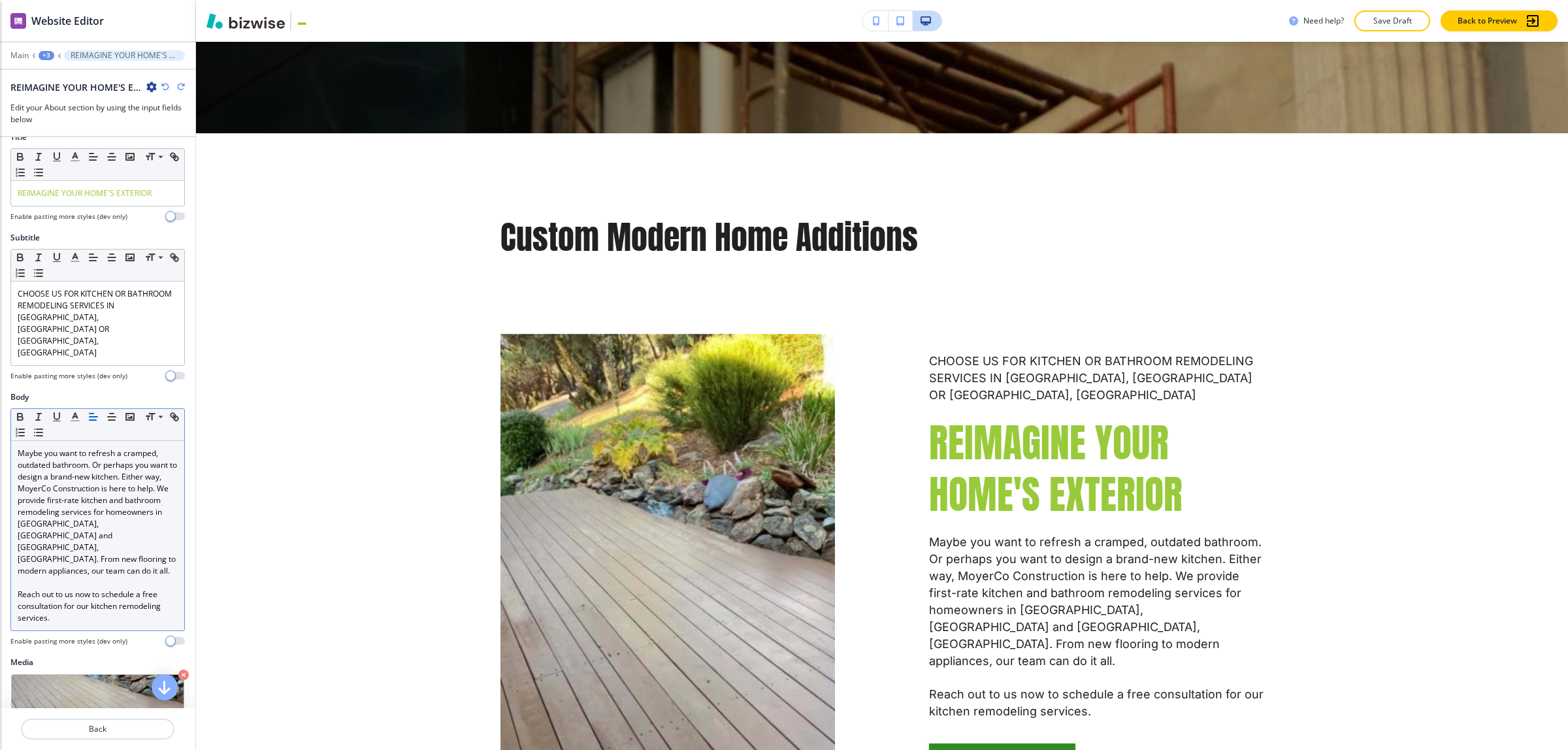
scroll to position [0, 0]
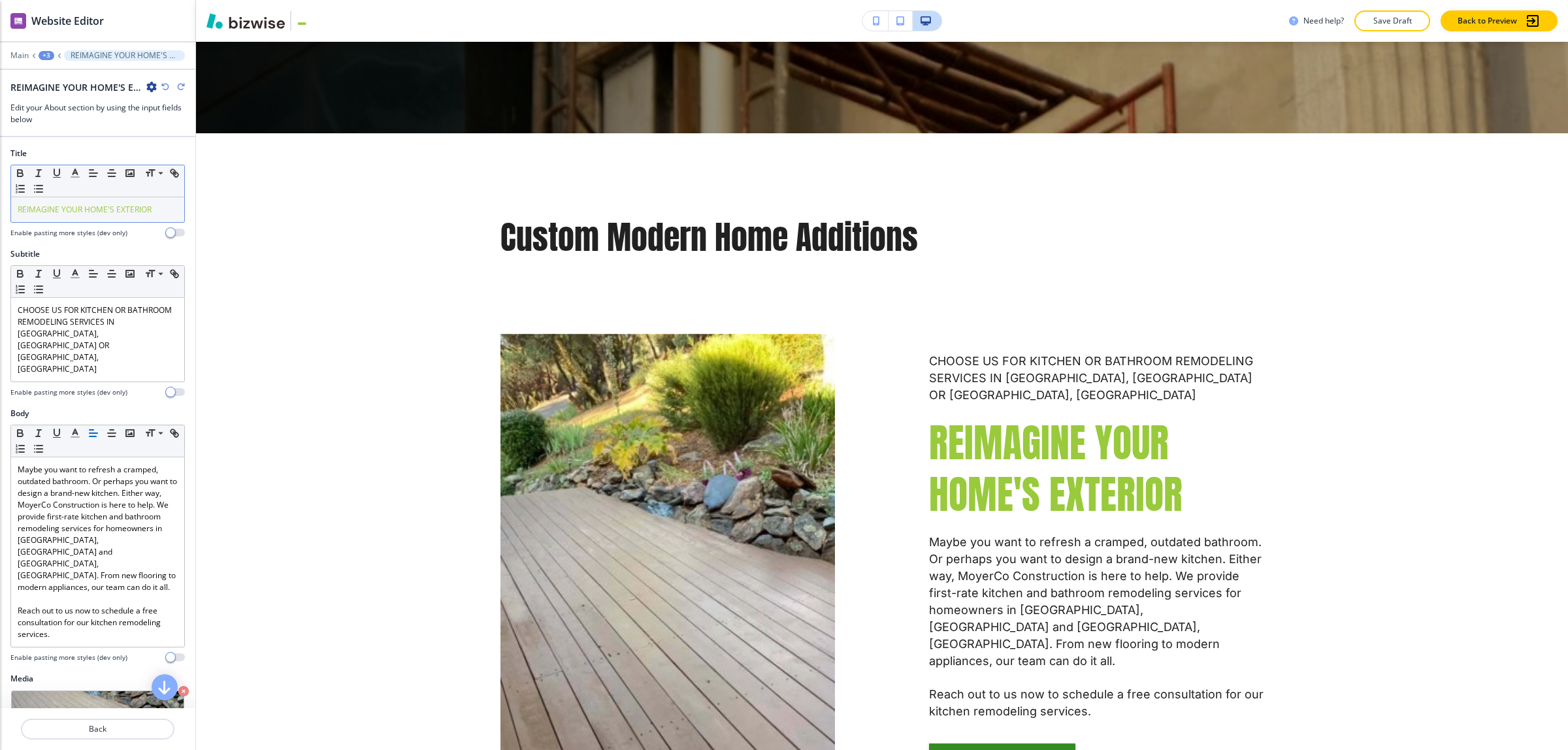
click at [85, 222] on div "REIMAGINE YOUR HOME'S EXTERIOR" at bounding box center [98, 209] width 173 height 25
drag, startPoint x: 153, startPoint y: 209, endPoint x: 5, endPoint y: 210, distance: 148.0
click at [5, 210] on div "Title Small Normal Large Huge REIMAGINE YOUR HOME'S EXTERIOR Enable pasting mor…" at bounding box center [98, 198] width 195 height 100
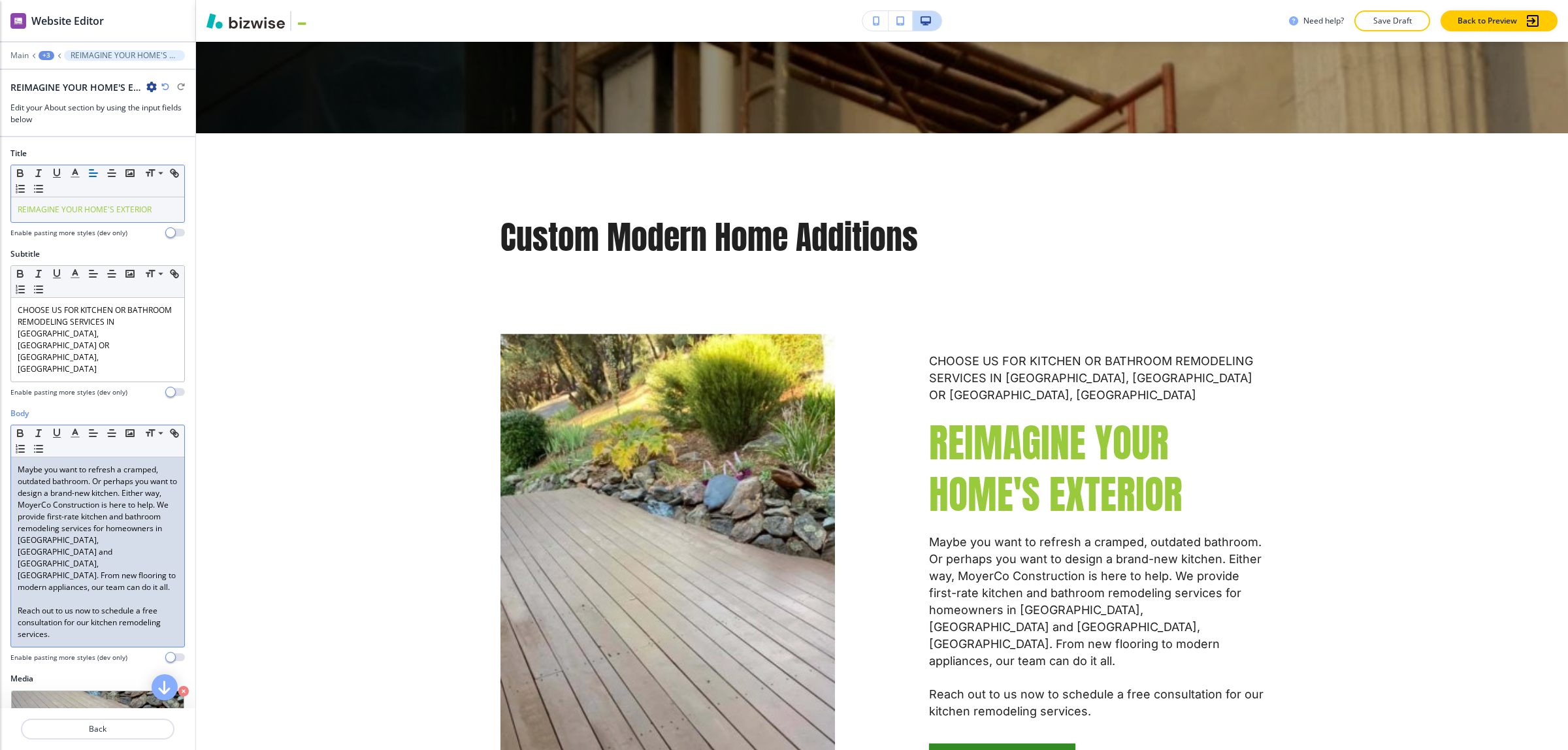
click at [111, 464] on p "Maybe you want to refresh a cramped, outdated bathroom. Or perhaps you want to …" at bounding box center [98, 528] width 160 height 130
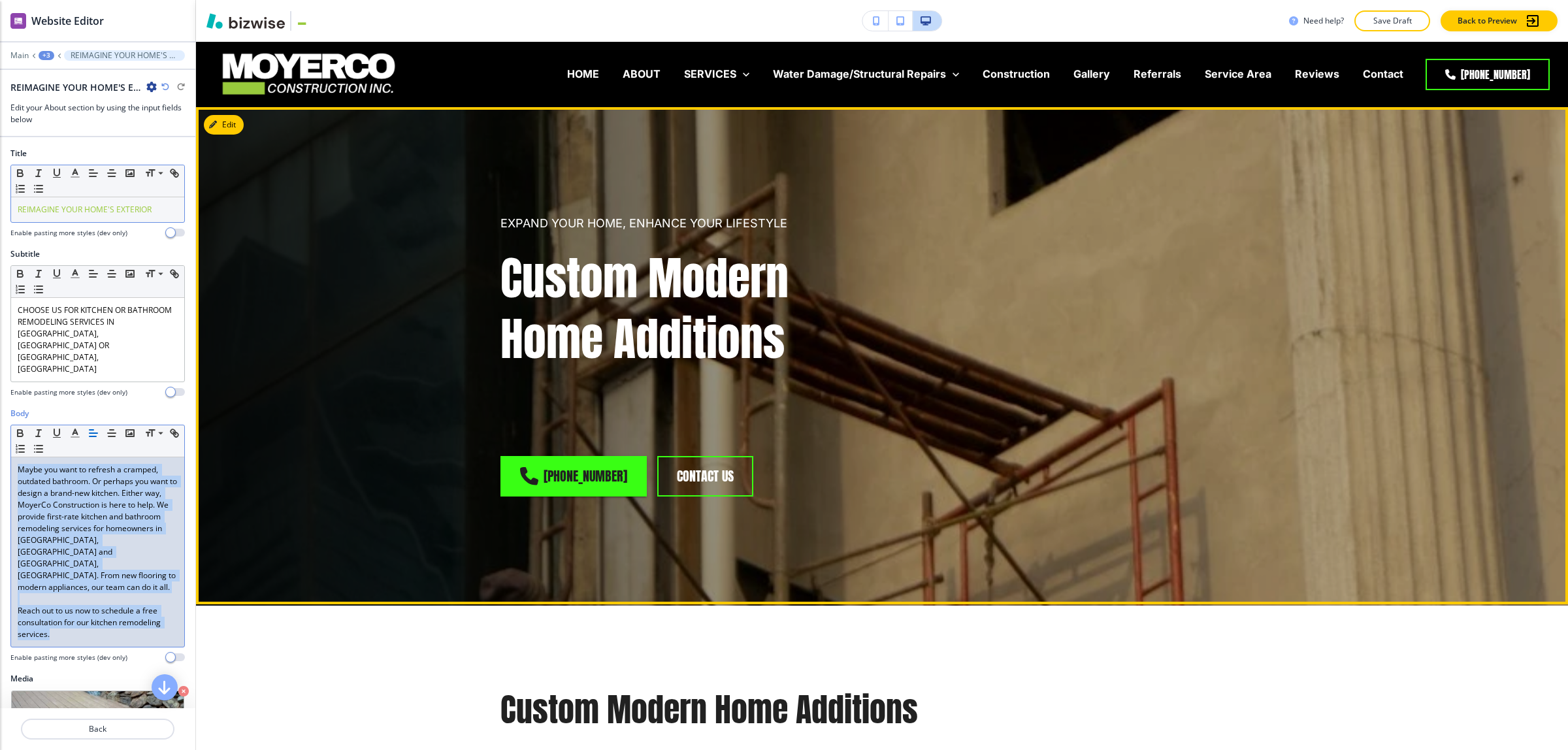
click at [223, 121] on button "Edit" at bounding box center [224, 124] width 40 height 20
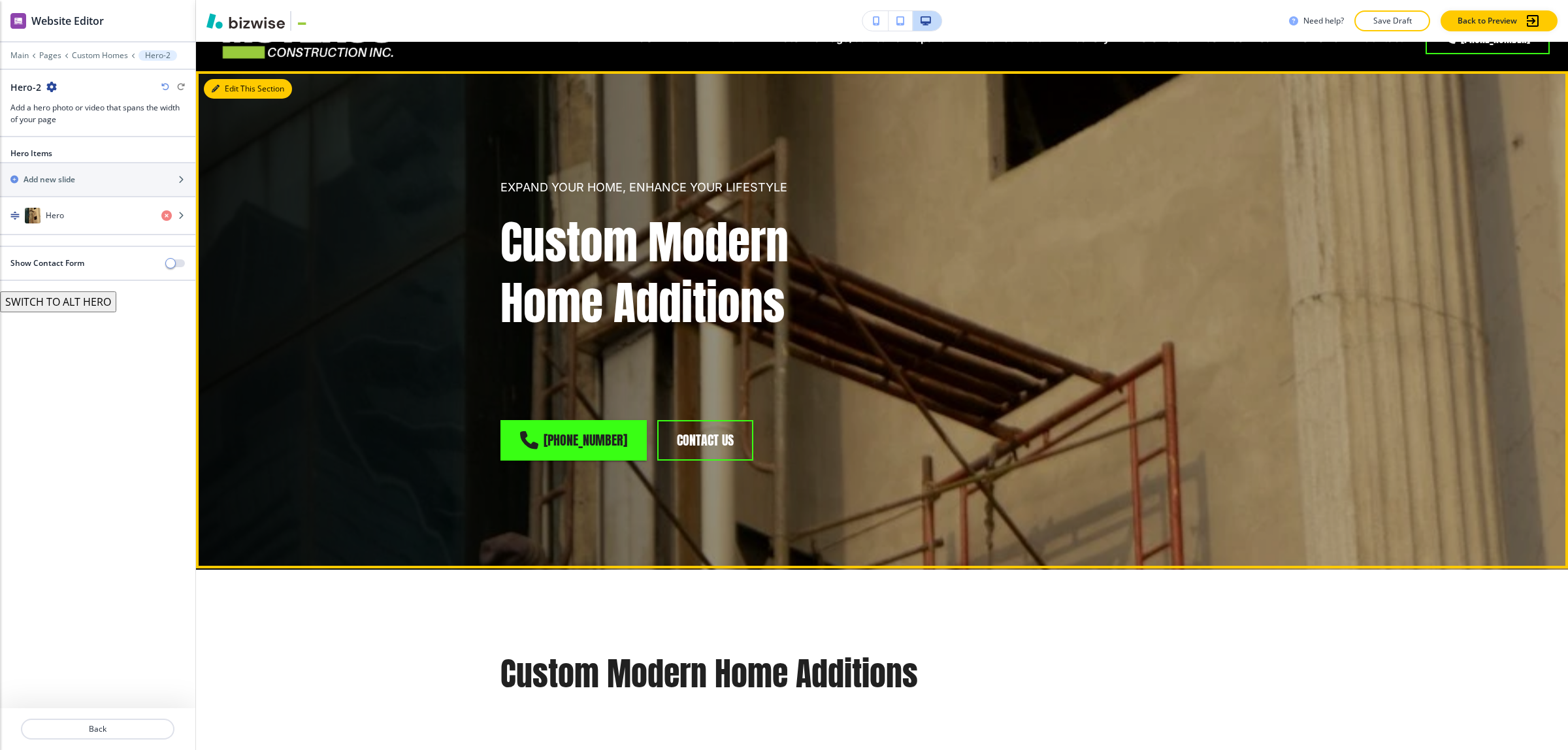
scroll to position [65, 0]
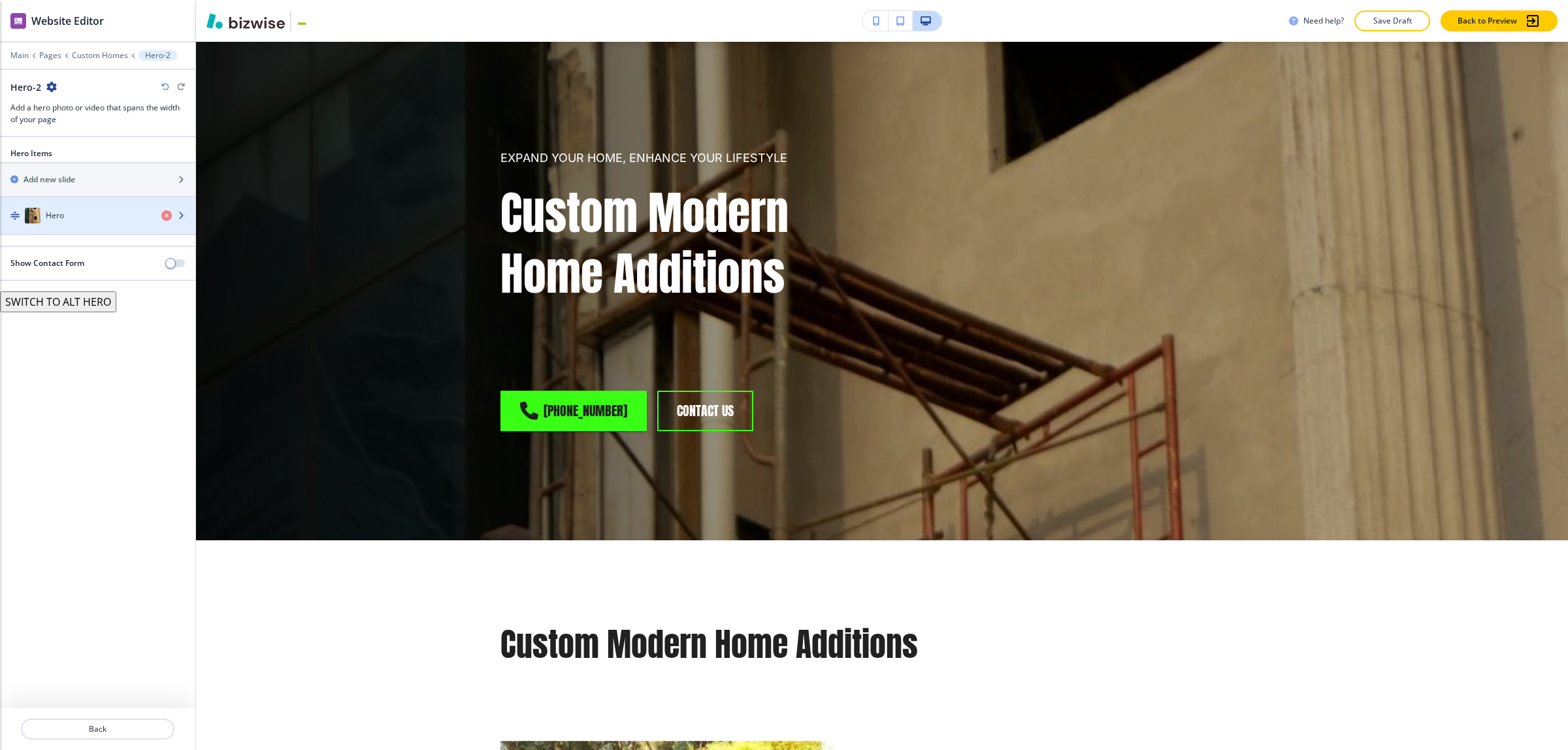
click at [95, 223] on div "Hero" at bounding box center [75, 215] width 151 height 16
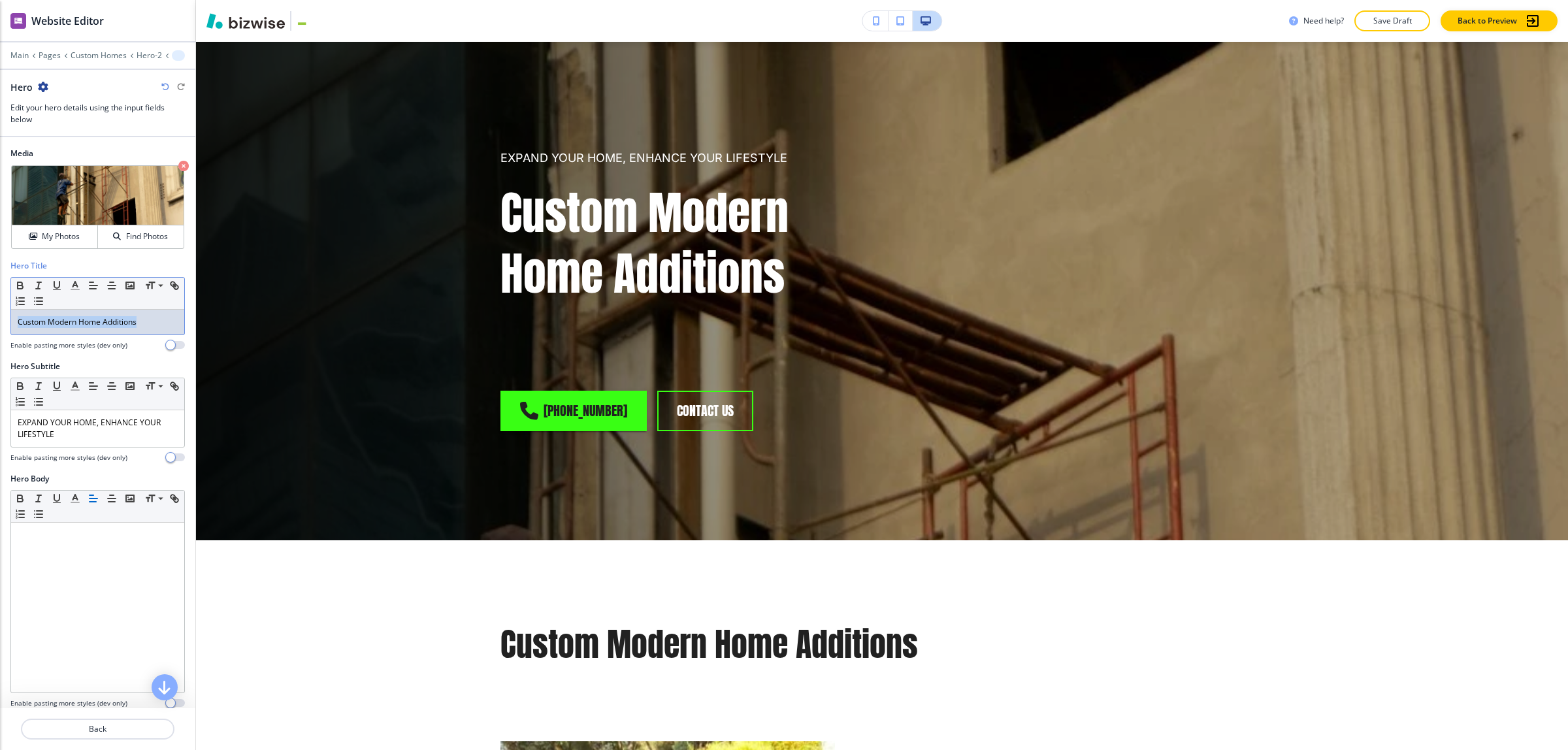
drag, startPoint x: 141, startPoint y: 325, endPoint x: -23, endPoint y: 322, distance: 164.0
click at [0, 0] on html "WELCOME TO YOUR WEBSITE PREVIEW Want to try out the Website Editor? Edit this s…" at bounding box center [784, 0] width 1568 height 0
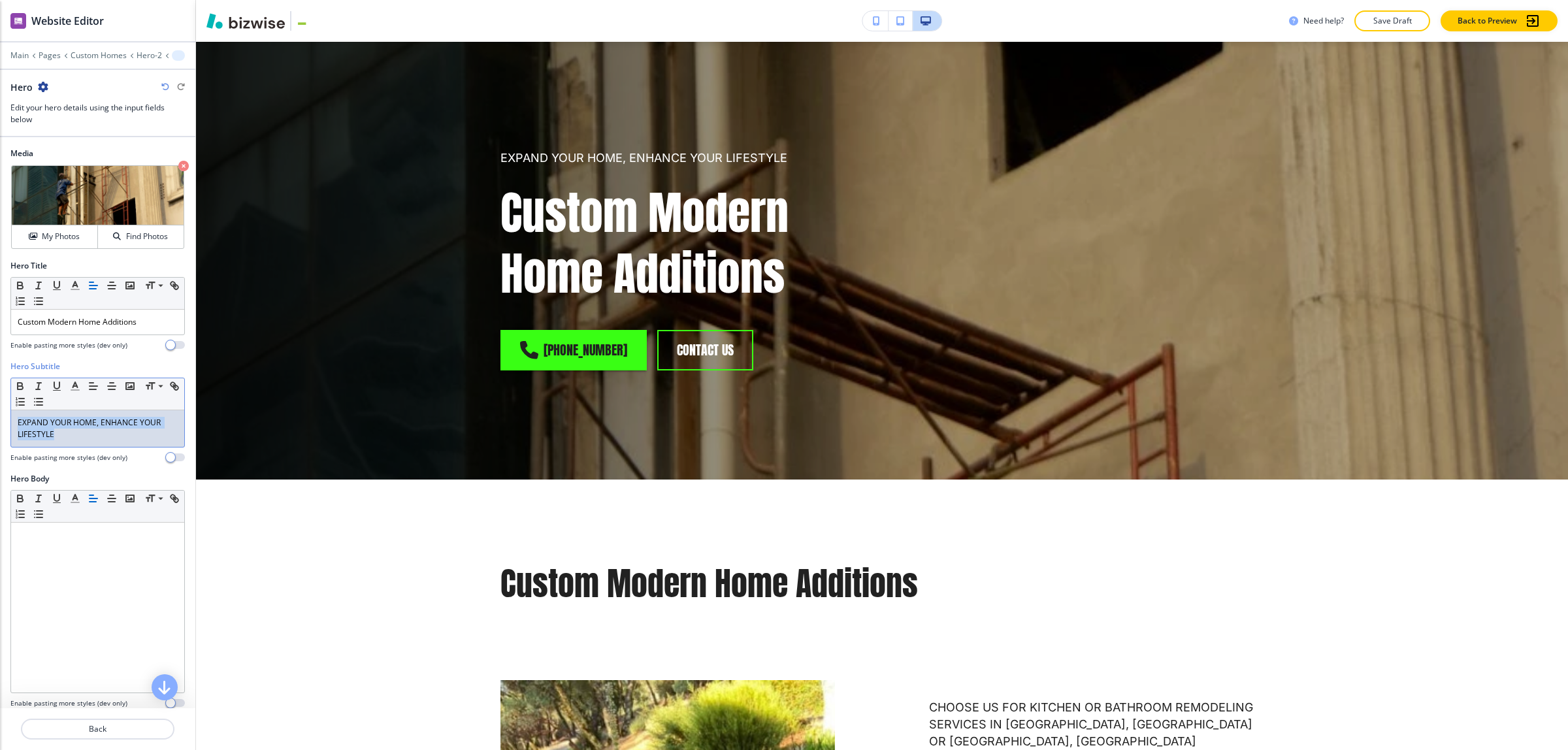
drag, startPoint x: 125, startPoint y: 432, endPoint x: 0, endPoint y: 409, distance: 127.1
click at [0, 409] on div "Hero Subtitle Small Normal Large Huge EXPAND YOUR HOME, ENHANCE YOUR LIFESTYLE …" at bounding box center [98, 417] width 195 height 113
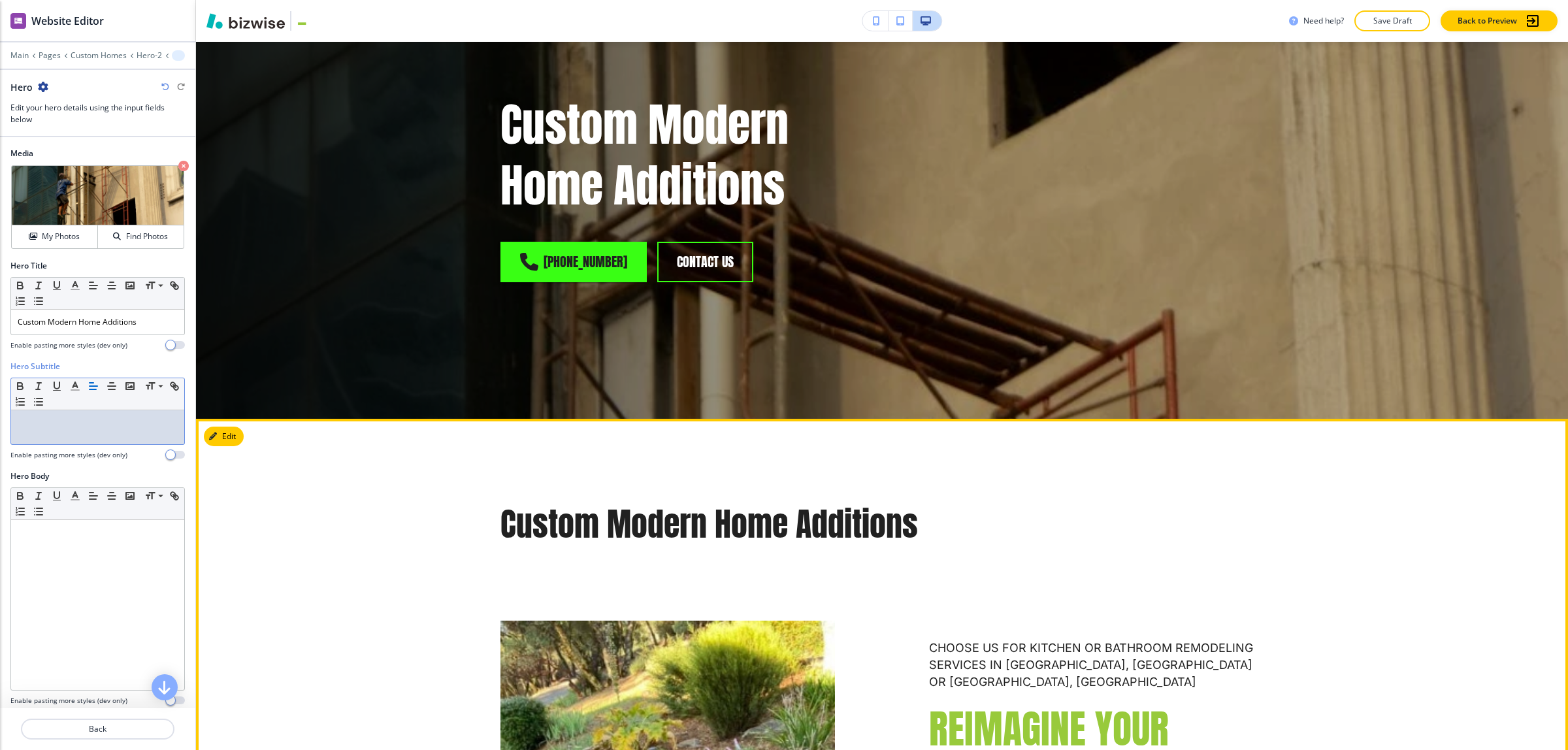
scroll to position [392, 0]
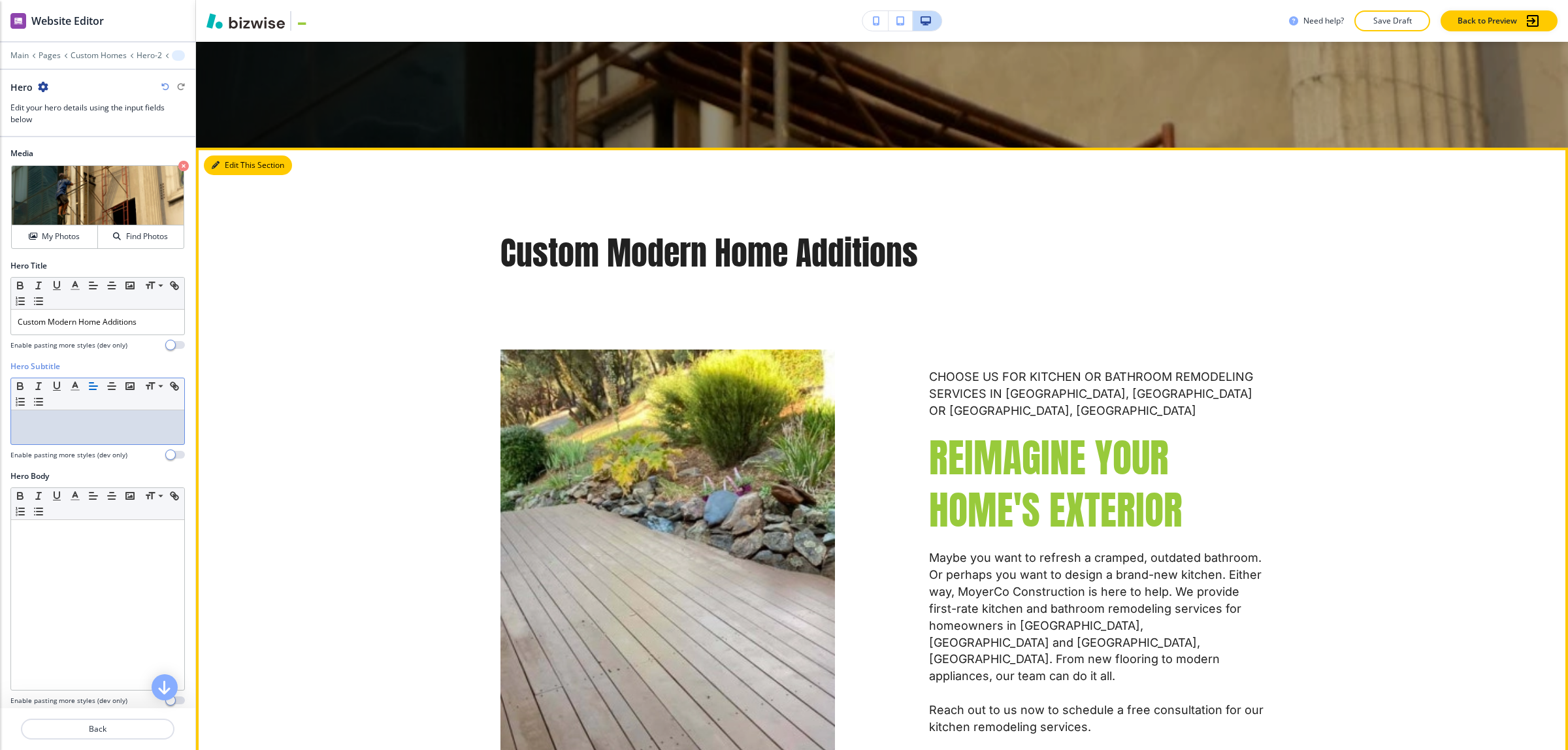
click at [223, 161] on button "Edit This Section" at bounding box center [247, 165] width 88 height 20
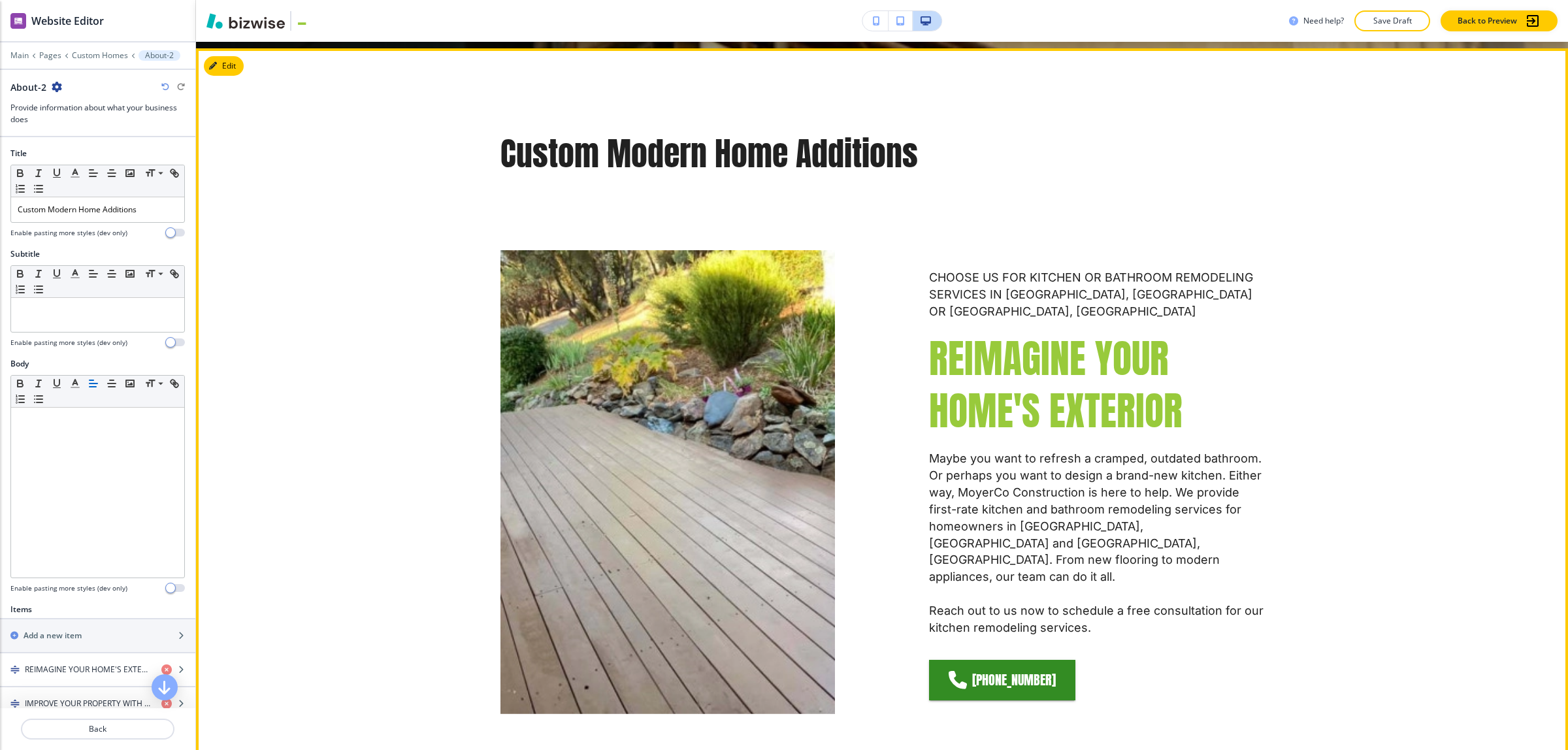
scroll to position [497, 0]
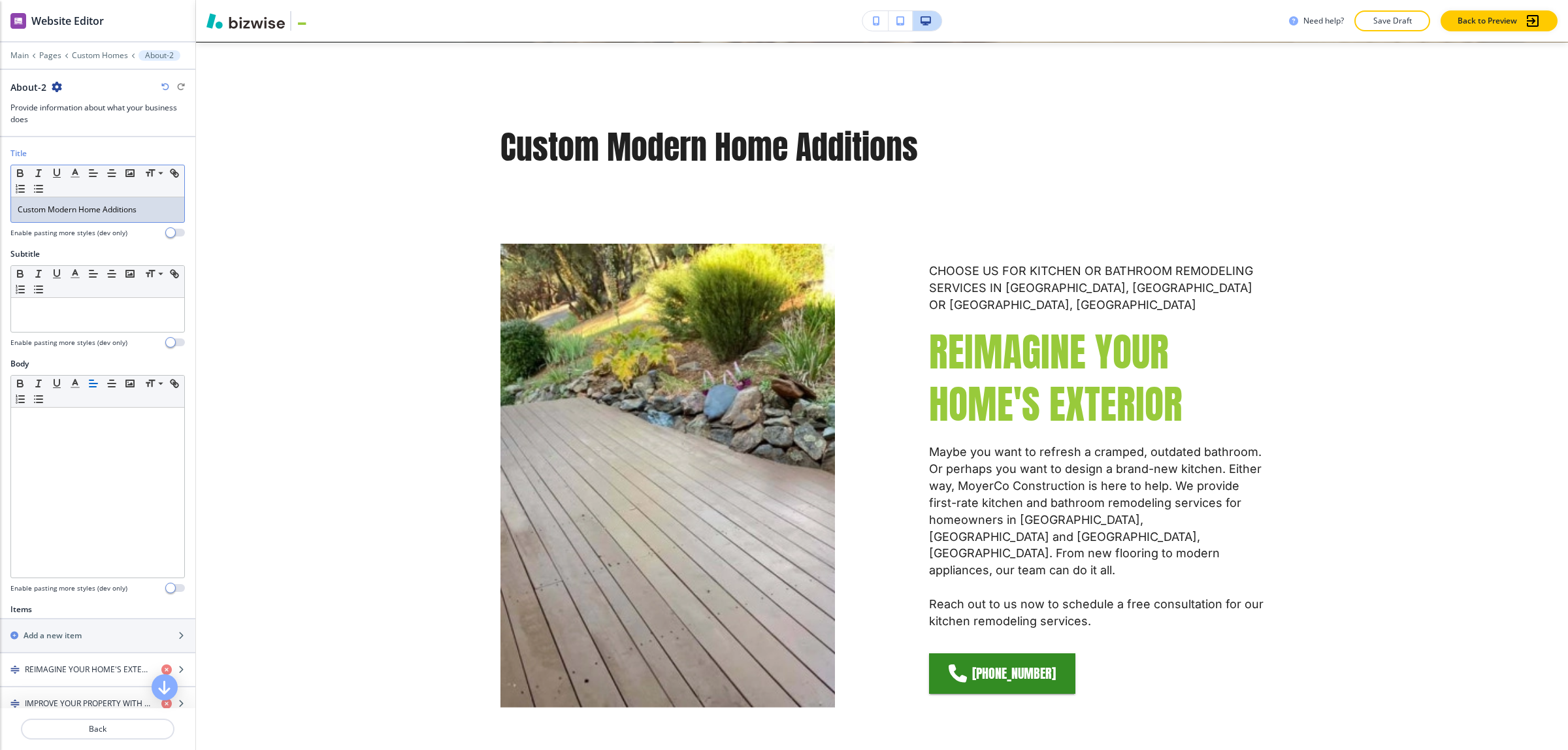
click at [117, 211] on p "Custom Modern Home Additions" at bounding box center [98, 209] width 160 height 11
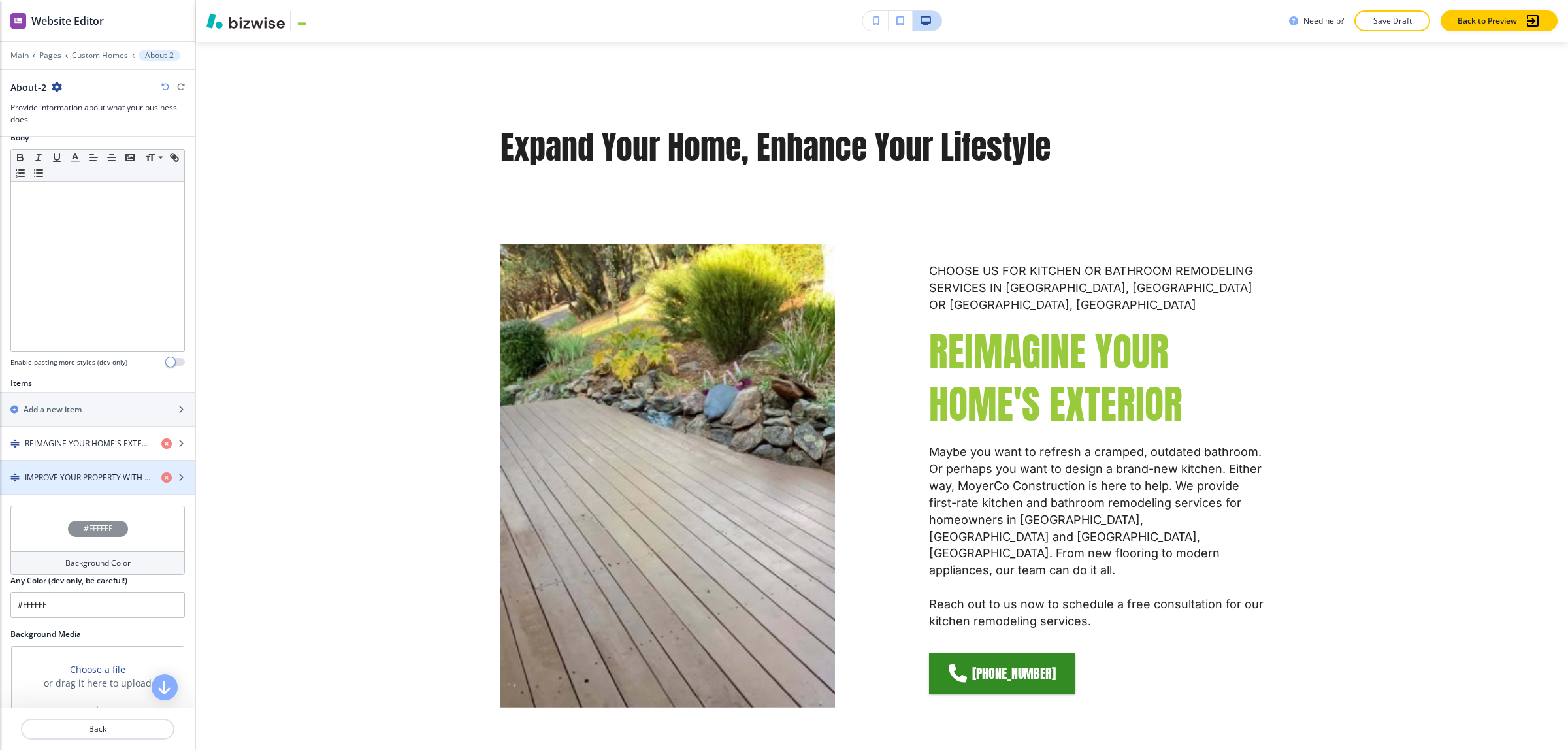
scroll to position [327, 0]
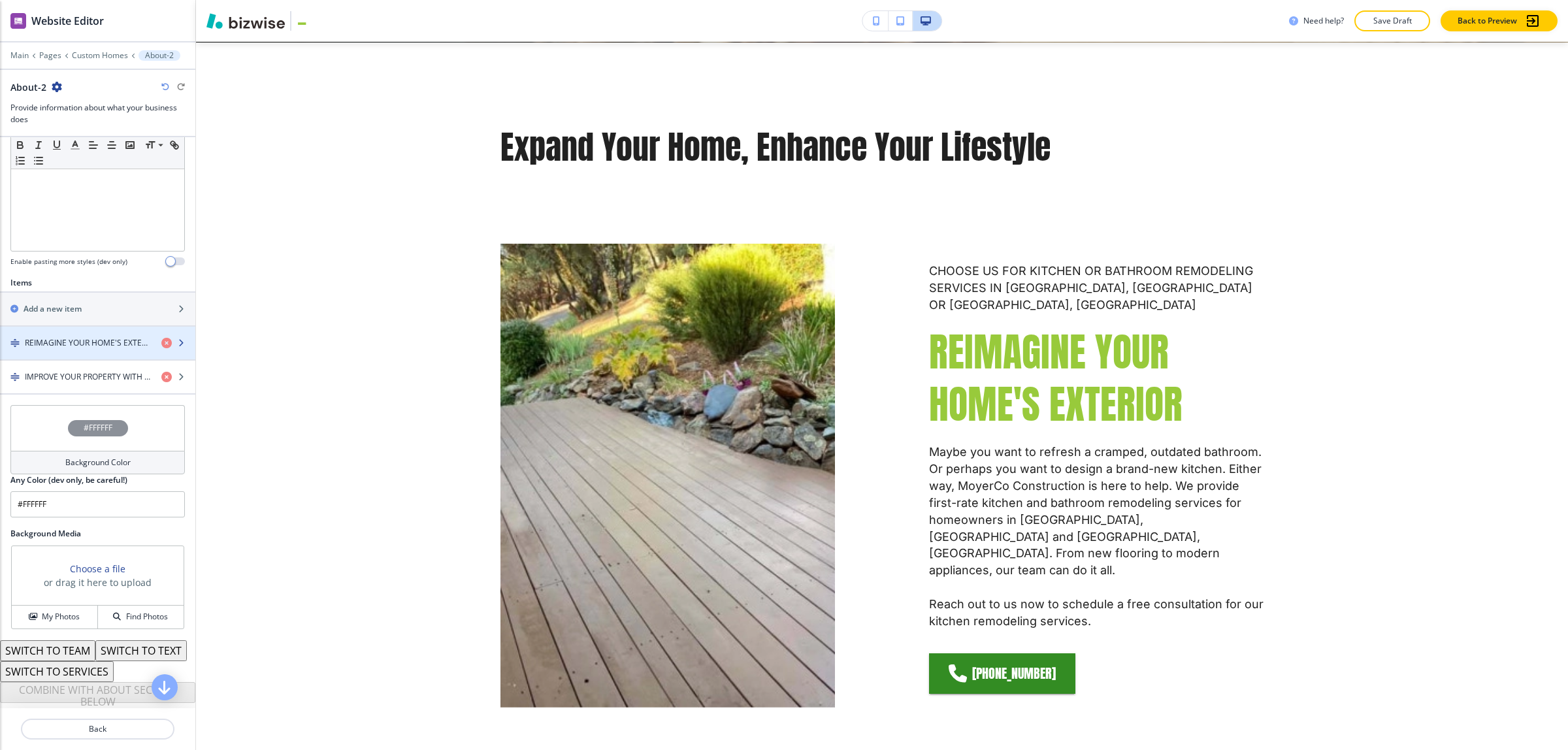
click at [72, 359] on div "button" at bounding box center [98, 353] width 195 height 10
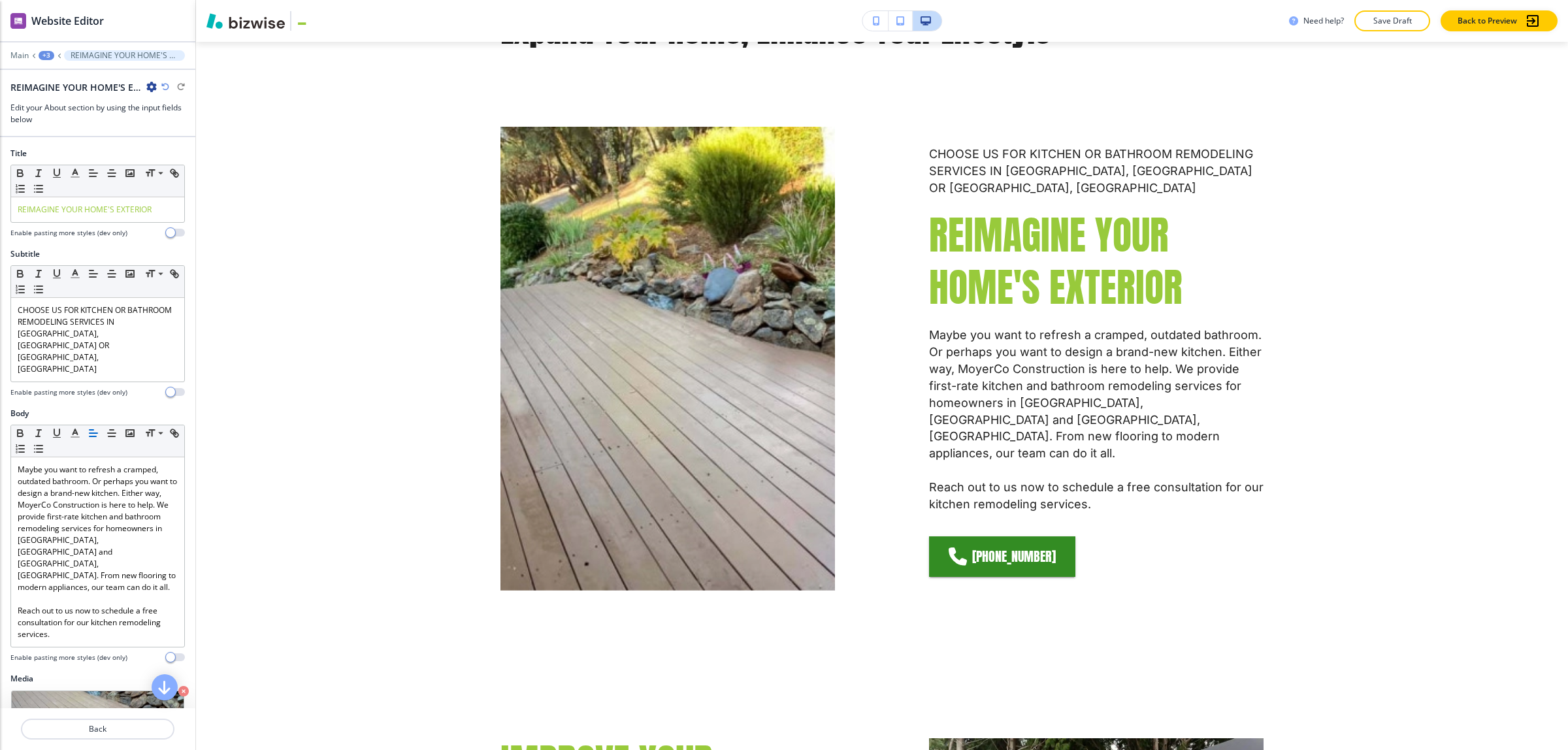
scroll to position [636, 0]
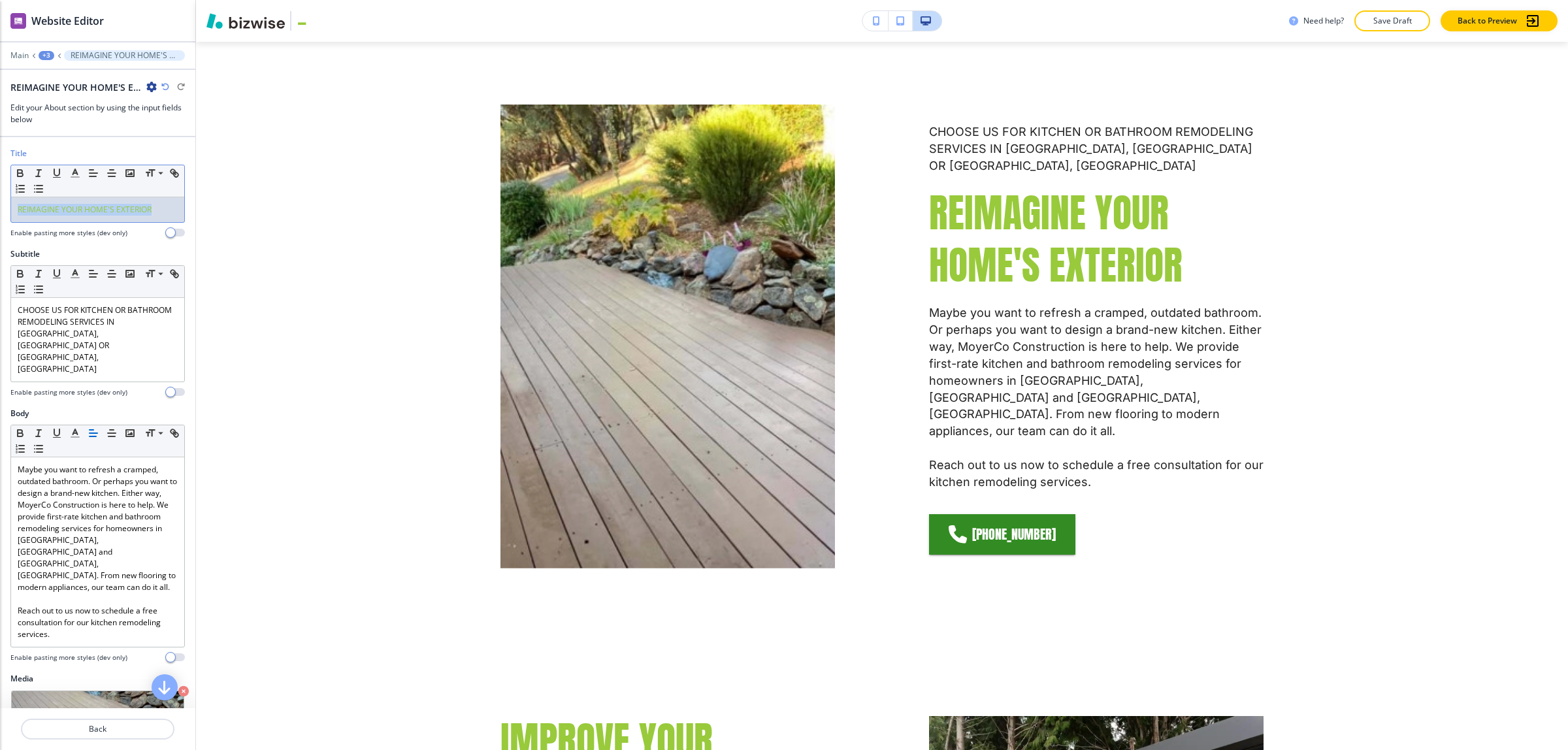
drag, startPoint x: 171, startPoint y: 210, endPoint x: -22, endPoint y: 222, distance: 193.4
click at [0, 0] on html "WELCOME TO YOUR WEBSITE PREVIEW Want to try out the Website Editor? Edit this s…" at bounding box center [784, 0] width 1568 height 0
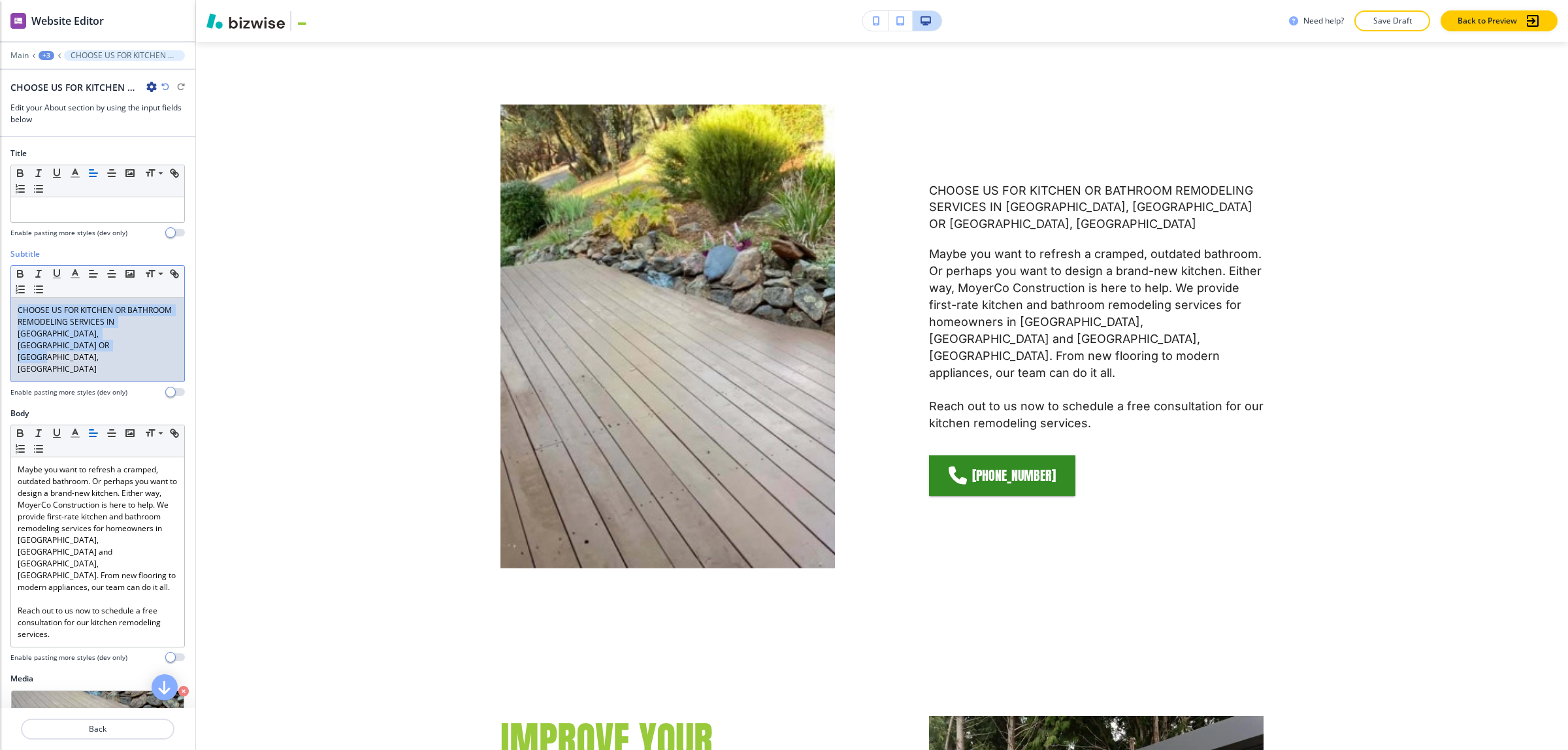
drag, startPoint x: -9, startPoint y: 310, endPoint x: -23, endPoint y: 306, distance: 14.6
click at [0, 0] on html "WELCOME TO YOUR WEBSITE PREVIEW Want to try out the Website Editor? Edit this s…" at bounding box center [784, 0] width 1568 height 0
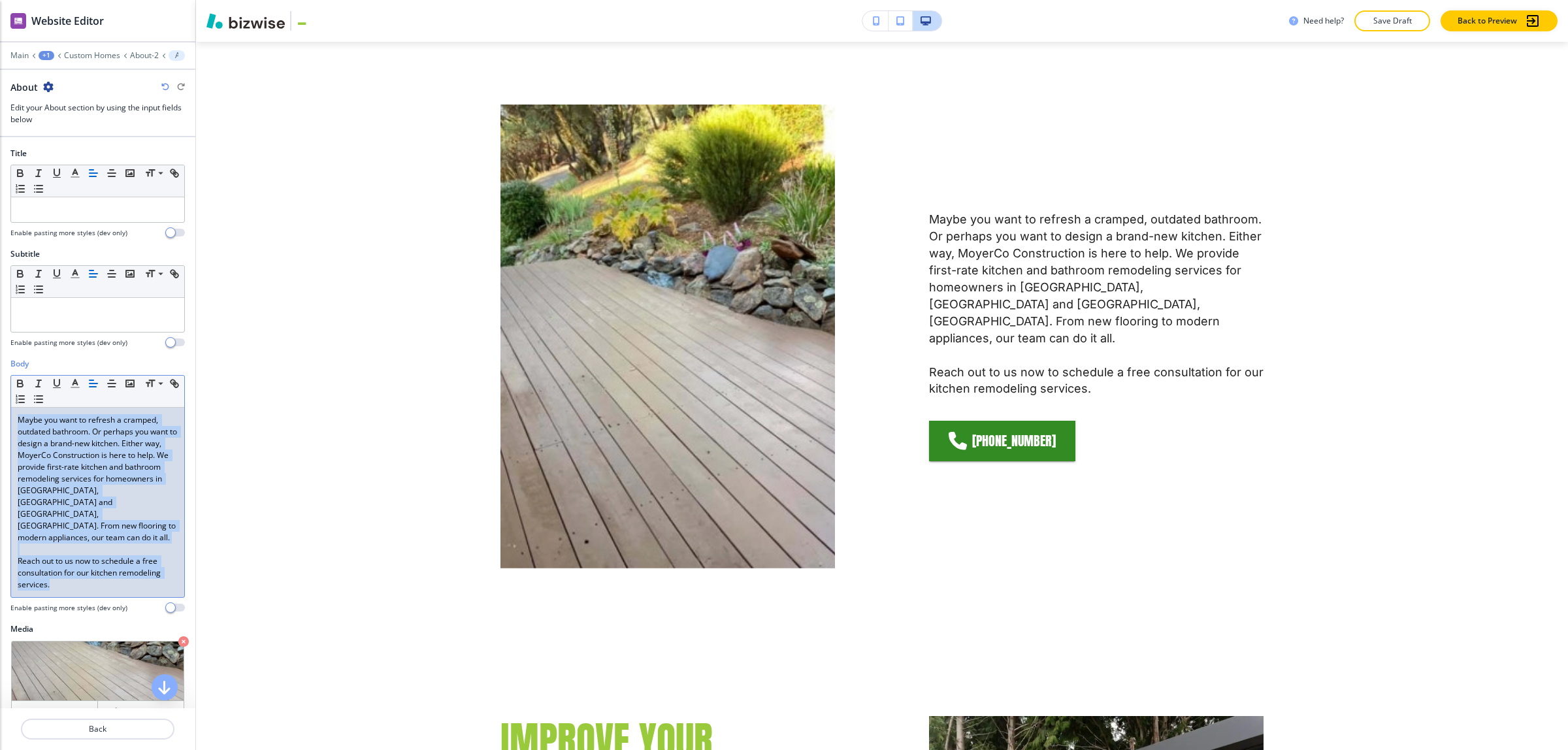
drag, startPoint x: 111, startPoint y: 569, endPoint x: 24, endPoint y: 322, distance: 261.9
click at [0, 0] on html "WELCOME TO YOUR WEBSITE PREVIEW Want to try out the Website Editor? Edit this s…" at bounding box center [784, 0] width 1568 height 0
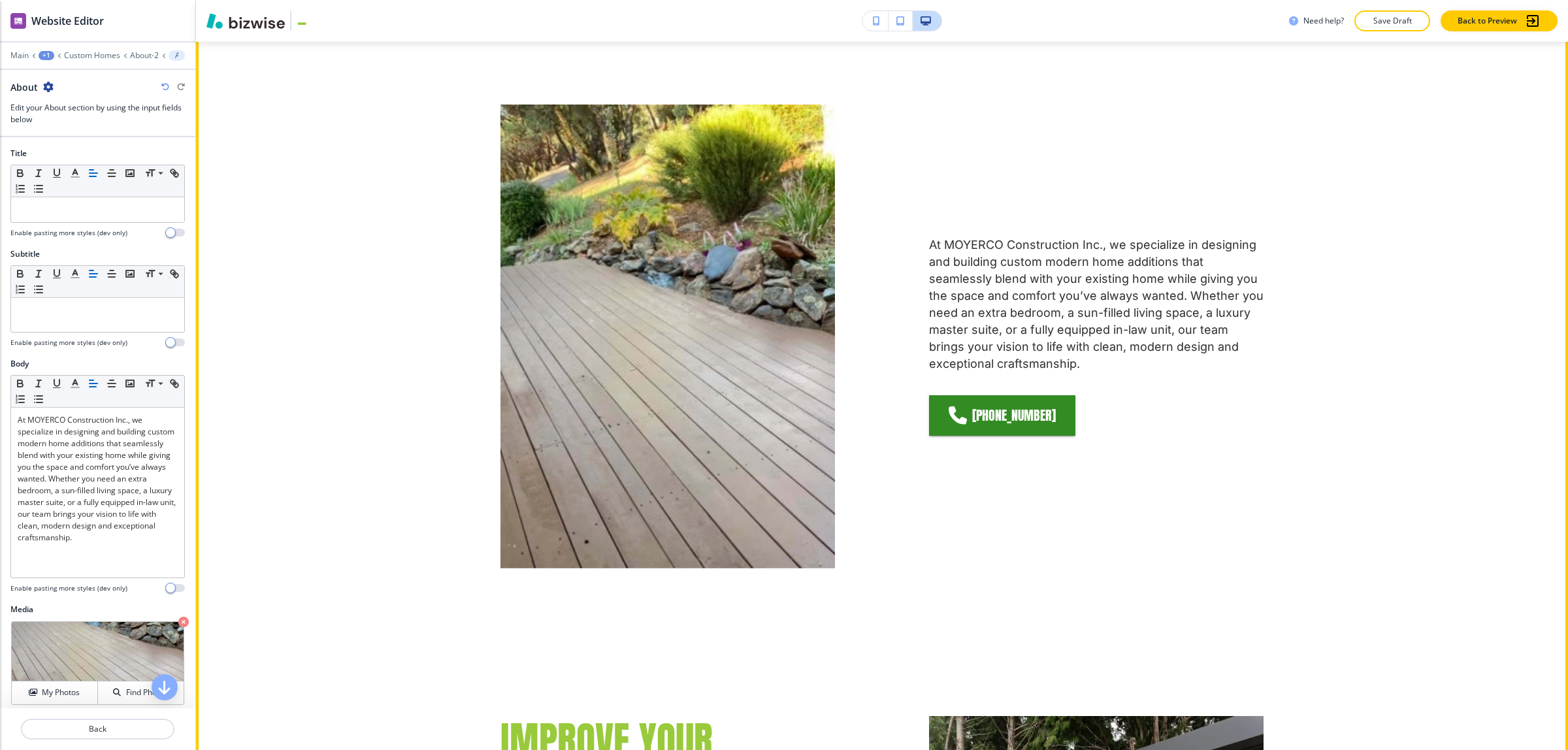
click at [589, 297] on img at bounding box center [667, 336] width 334 height 464
